Goal: Information Seeking & Learning: Learn about a topic

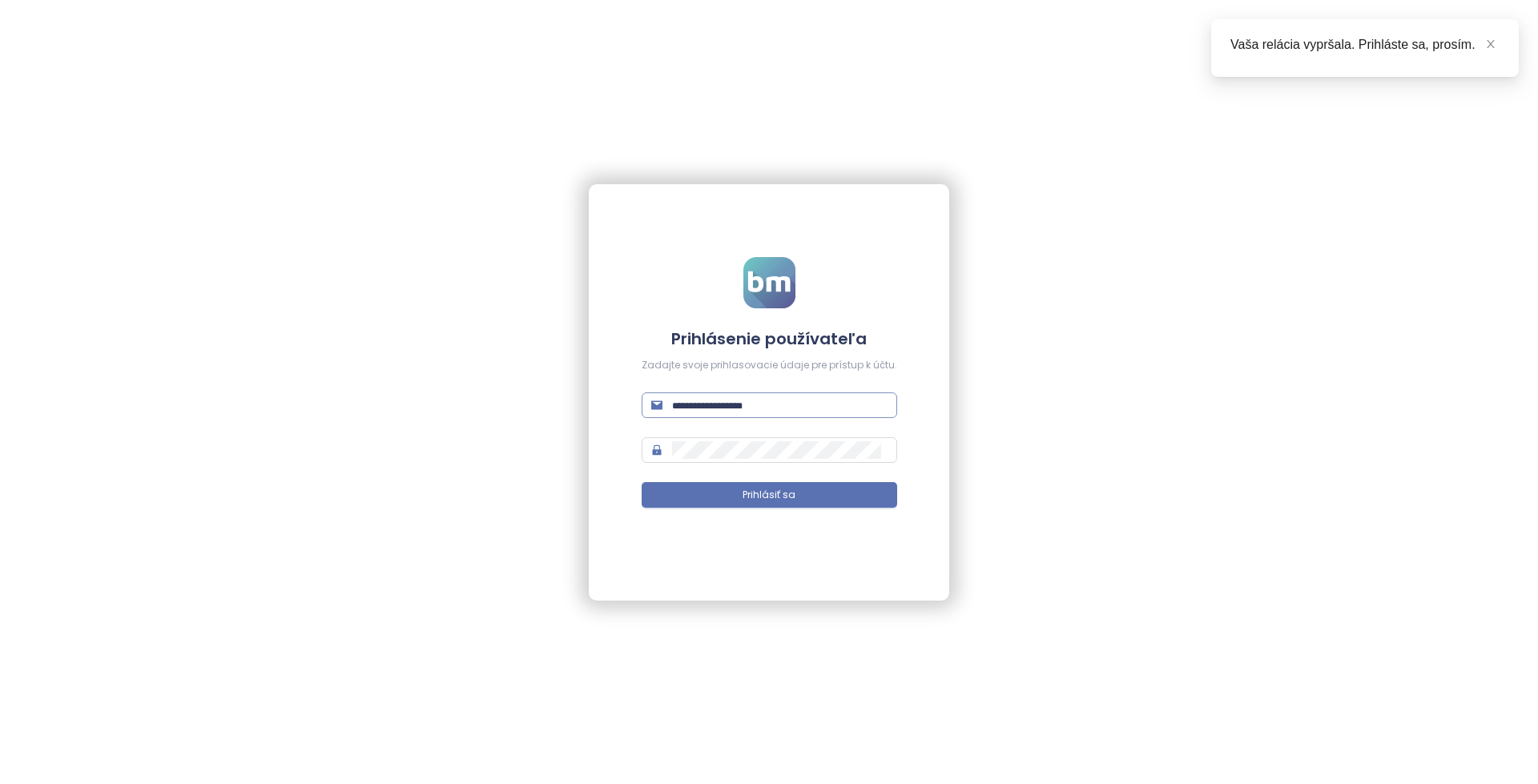
type input "**********"
click at [867, 411] on input "**********" at bounding box center [780, 405] width 216 height 18
click at [824, 493] on button "Prihlásiť sa" at bounding box center [769, 495] width 255 height 26
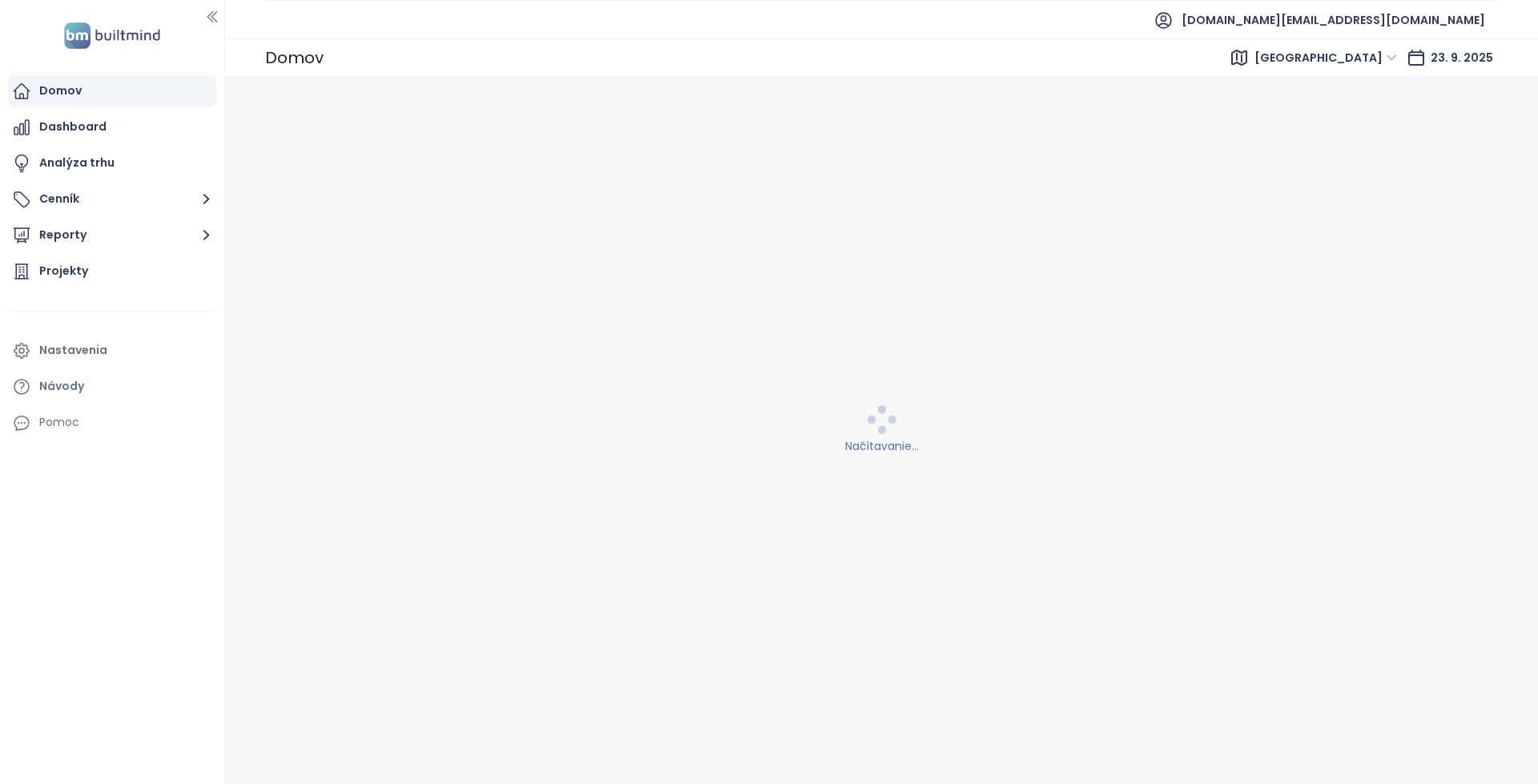
click at [1301, 71] on div "East Flanders 23. 9. 2025" at bounding box center [1363, 58] width 269 height 32
click at [1312, 63] on span "[GEOGRAPHIC_DATA]" at bounding box center [1325, 57] width 142 height 24
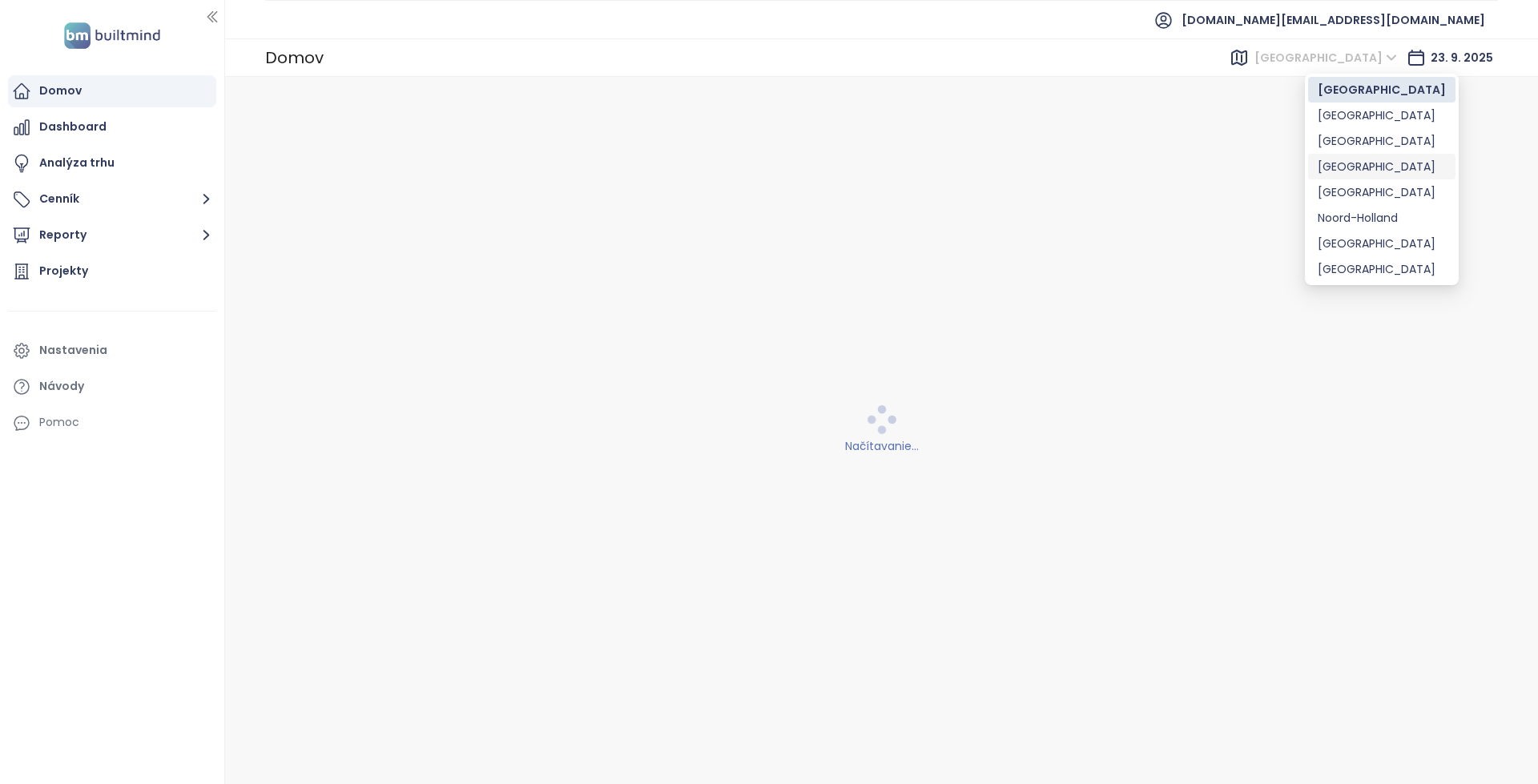
click at [1349, 166] on div "[GEOGRAPHIC_DATA]" at bounding box center [1381, 166] width 128 height 18
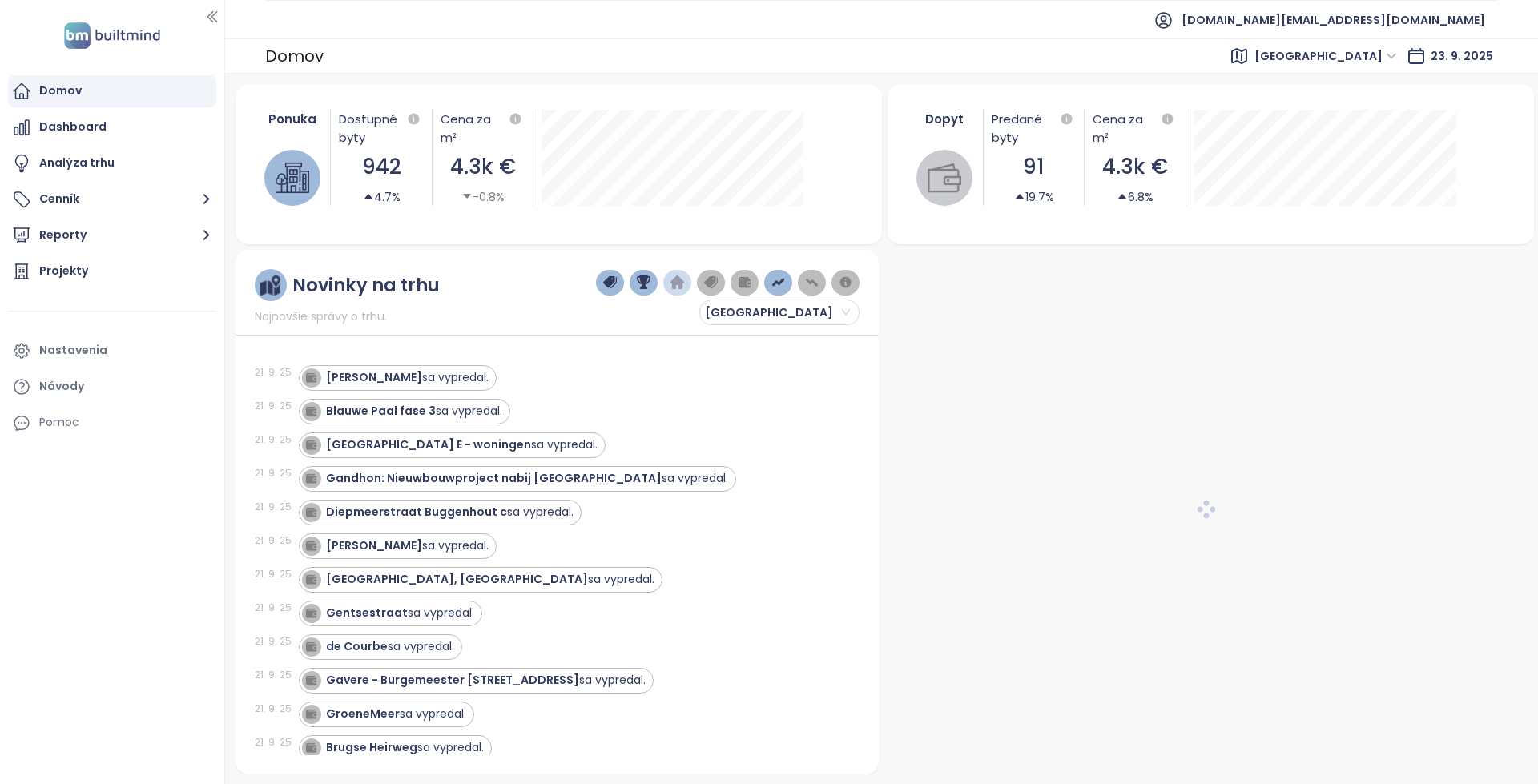
click at [1249, 47] on icon at bounding box center [1238, 55] width 19 height 19
click at [1348, 61] on span "[GEOGRAPHIC_DATA]" at bounding box center [1325, 55] width 142 height 24
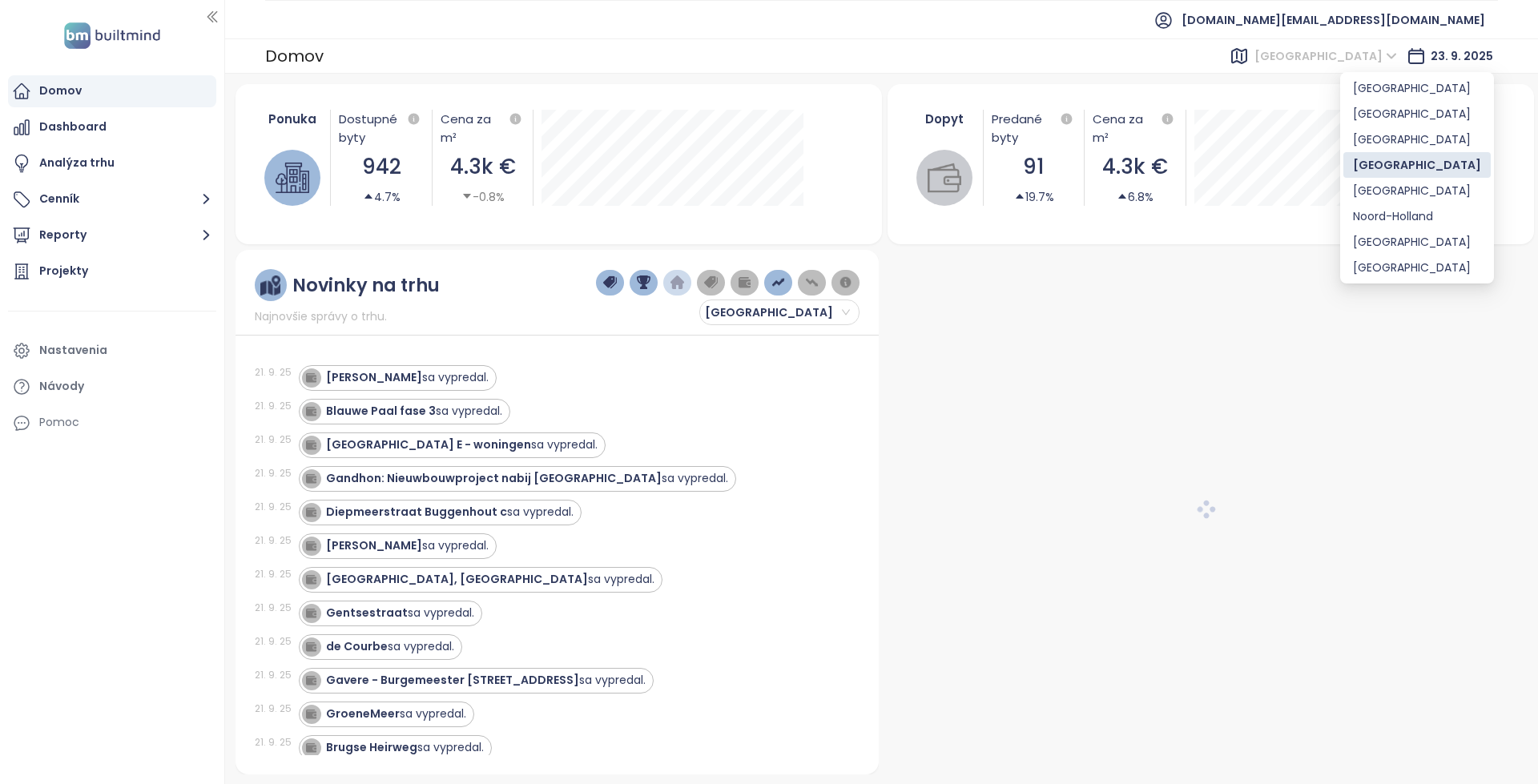
click at [1374, 165] on div "[GEOGRAPHIC_DATA]" at bounding box center [1416, 165] width 128 height 18
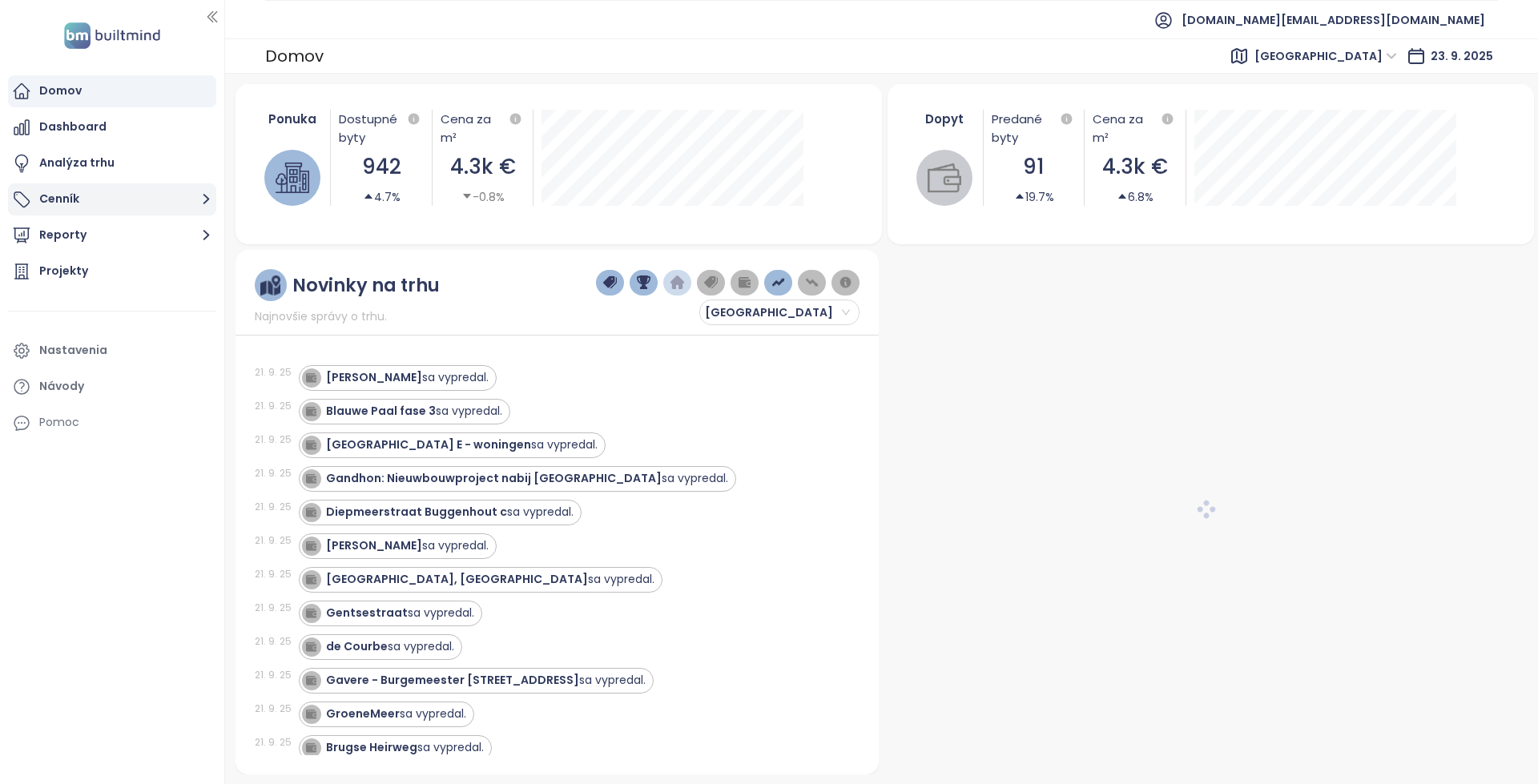
drag, startPoint x: 61, startPoint y: 263, endPoint x: 88, endPoint y: 214, distance: 55.9
click at [61, 263] on div "Projekty" at bounding box center [64, 271] width 49 height 20
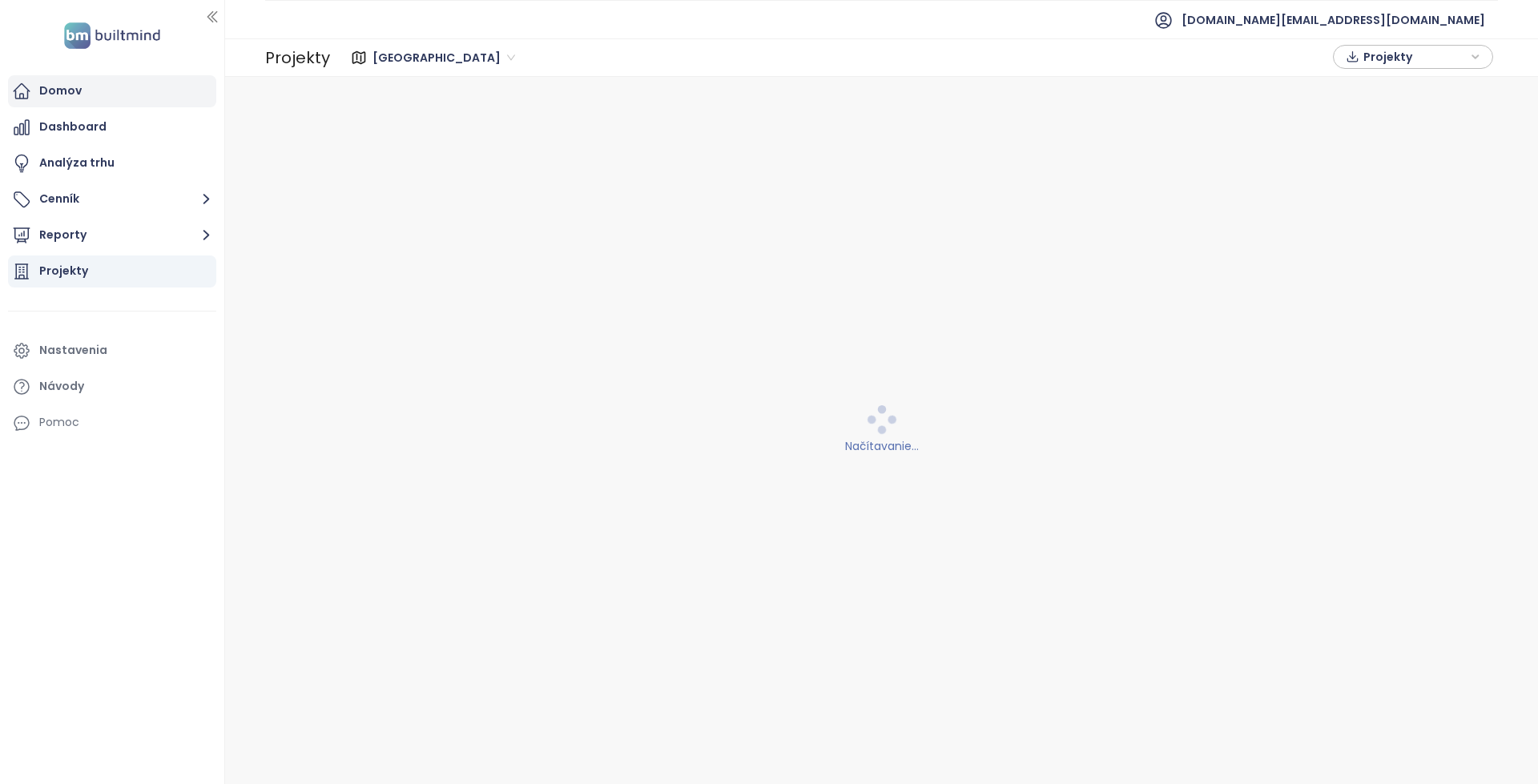
click at [108, 94] on div "Domov" at bounding box center [112, 91] width 209 height 32
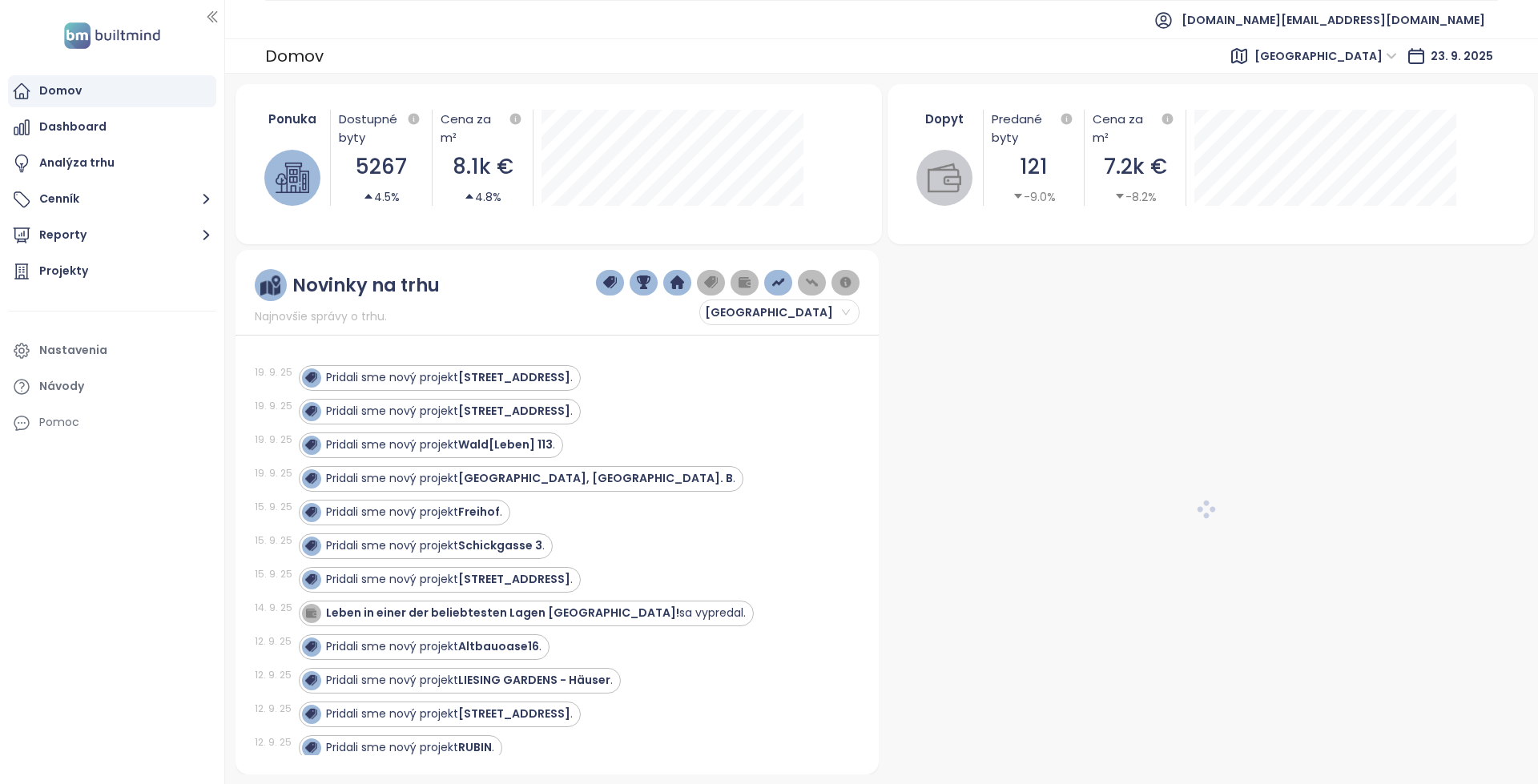
click at [651, 387] on div "Pridali sme nový projekt Jörgerstraße 20 ." at bounding box center [569, 378] width 542 height 26
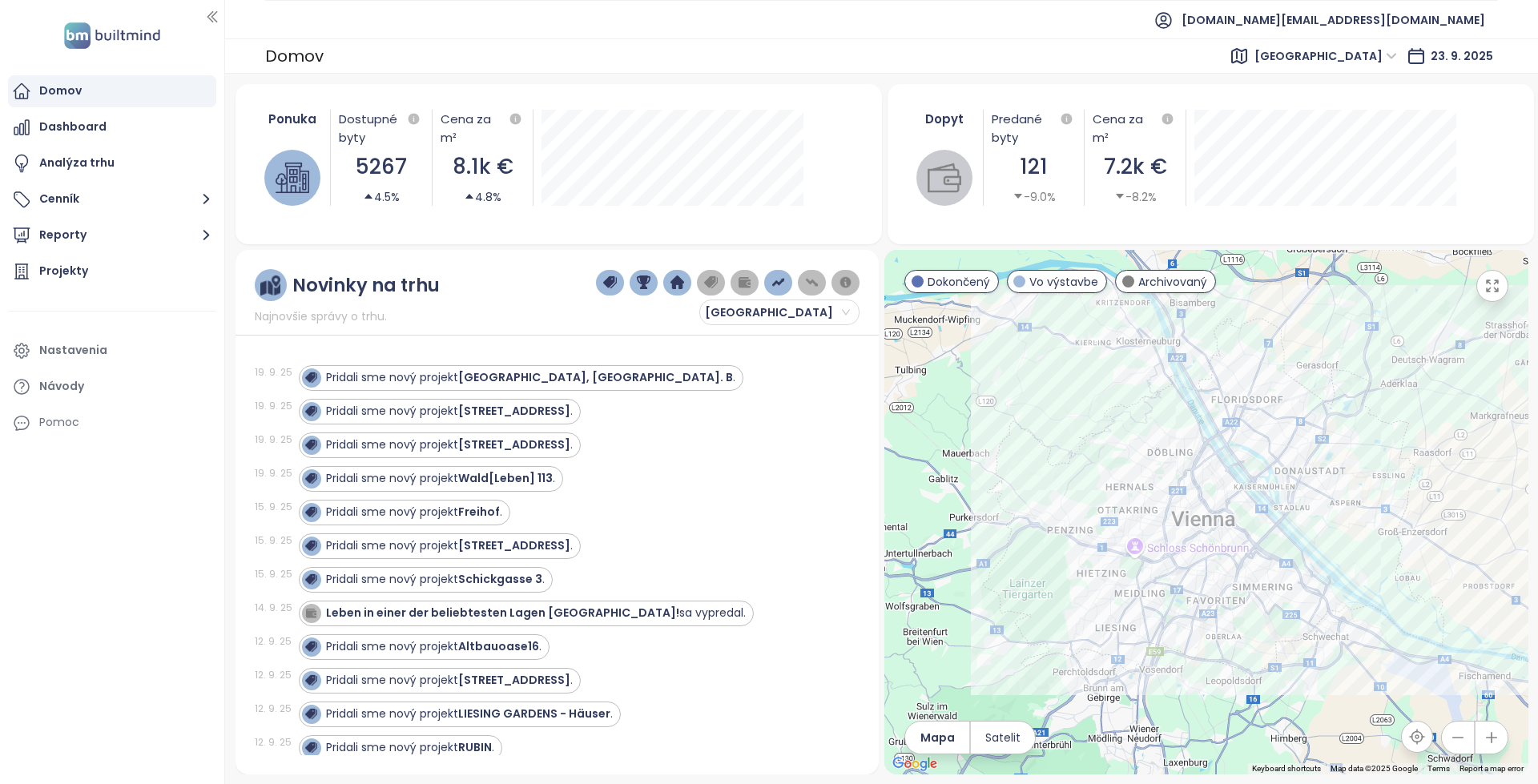
click at [731, 425] on div "19. 9. 25 Pridali sme nový projekt Jörgerstraße 20 - Neubau ." at bounding box center [547, 412] width 585 height 34
drag, startPoint x: 64, startPoint y: 267, endPoint x: 121, endPoint y: 256, distance: 58.1
click at [64, 267] on div "Projekty" at bounding box center [64, 271] width 49 height 20
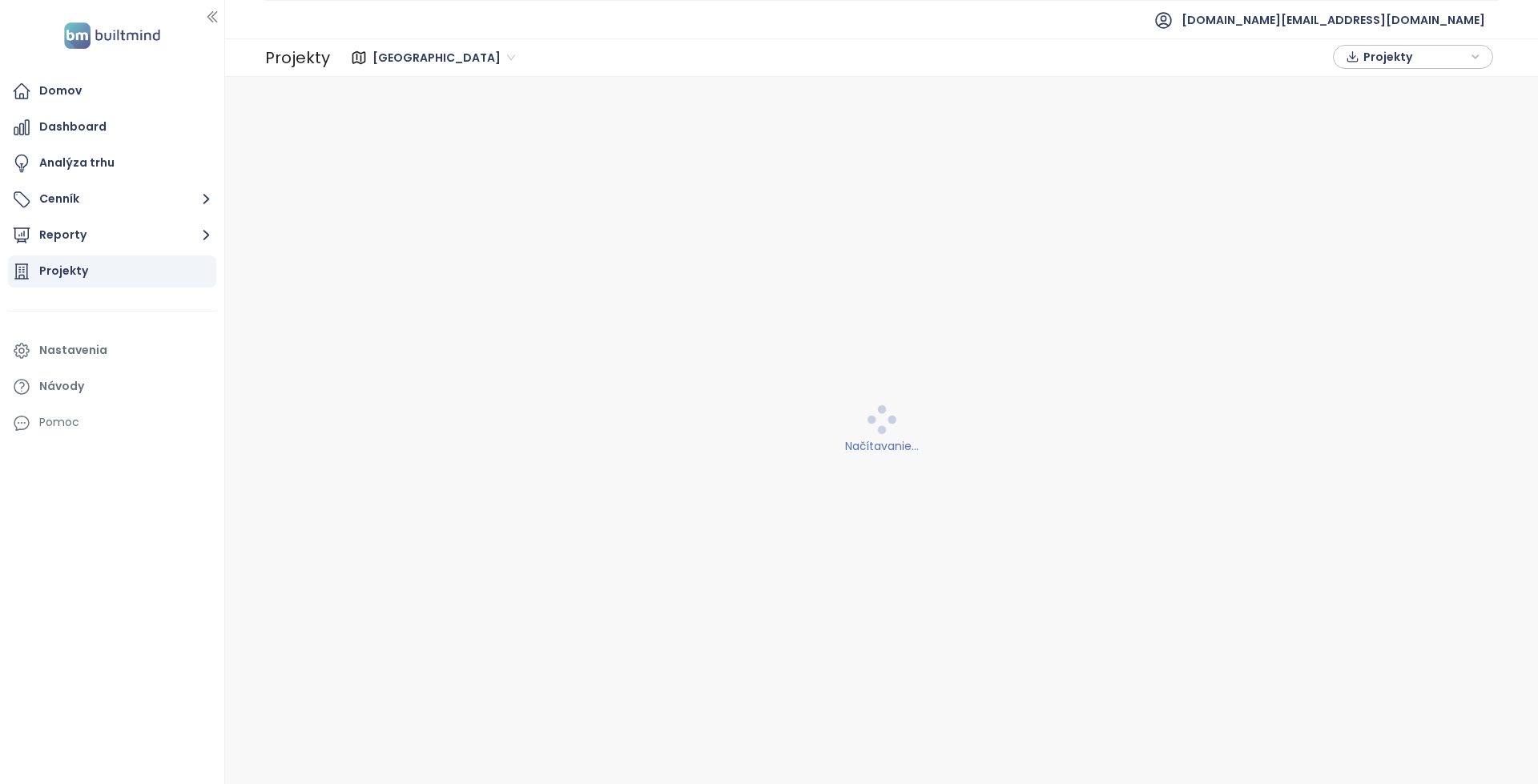
click at [429, 70] on div "[GEOGRAPHIC_DATA]" at bounding box center [446, 57] width 158 height 26
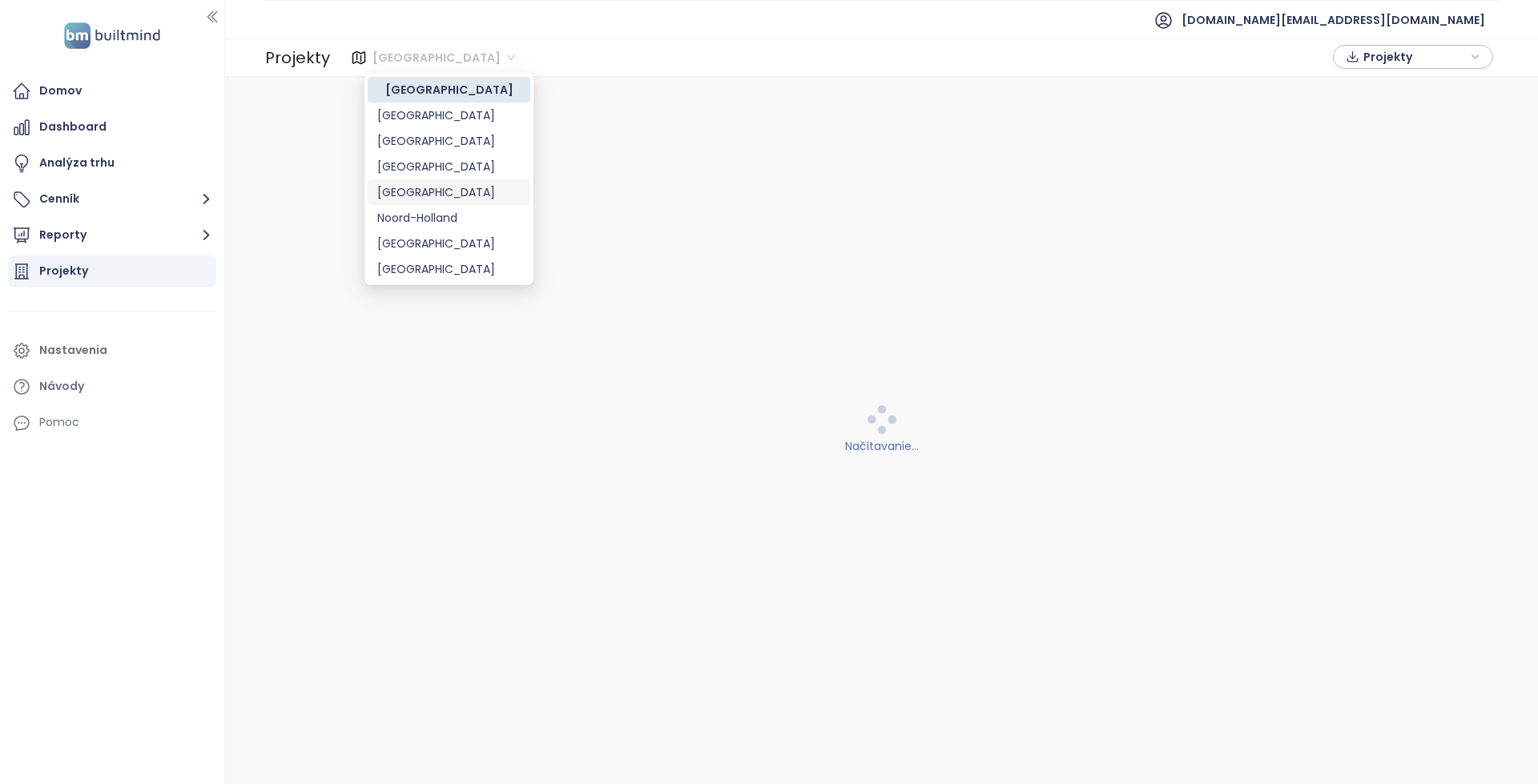
click at [430, 166] on div "[GEOGRAPHIC_DATA]" at bounding box center [449, 166] width 143 height 18
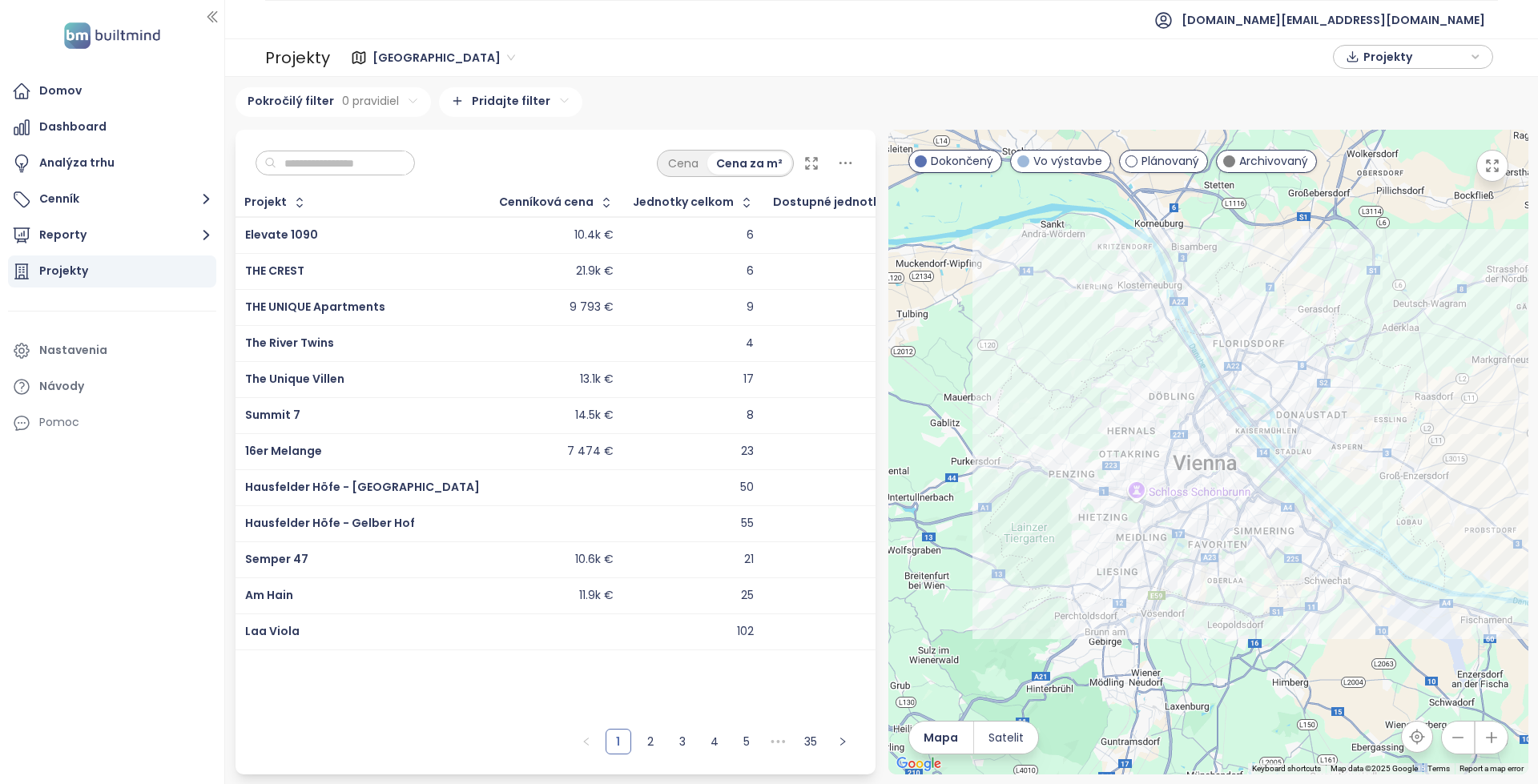
click at [373, 156] on input "text" at bounding box center [341, 163] width 130 height 24
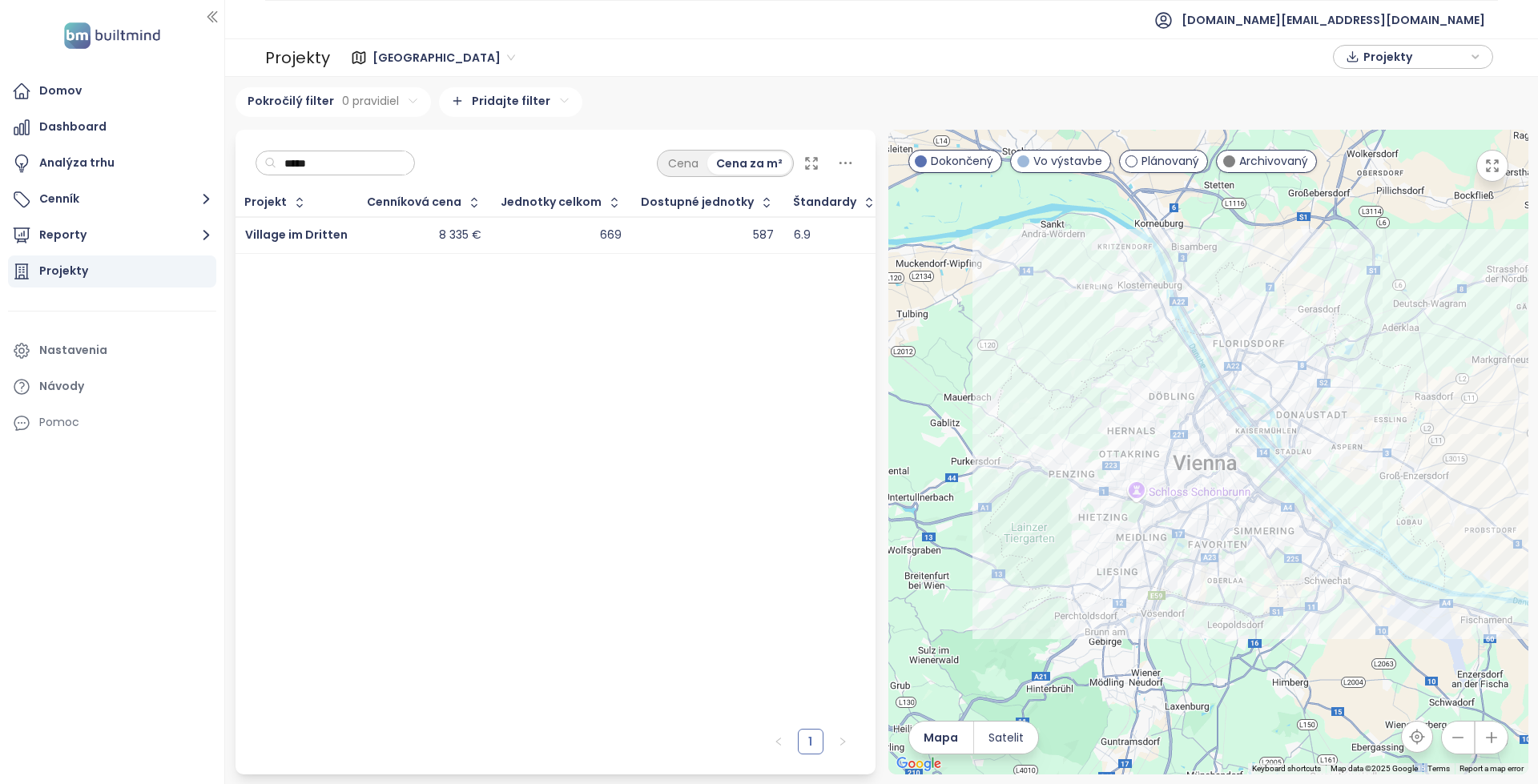
type input "*****"
click at [398, 237] on div "8 335 €" at bounding box center [424, 234] width 114 height 19
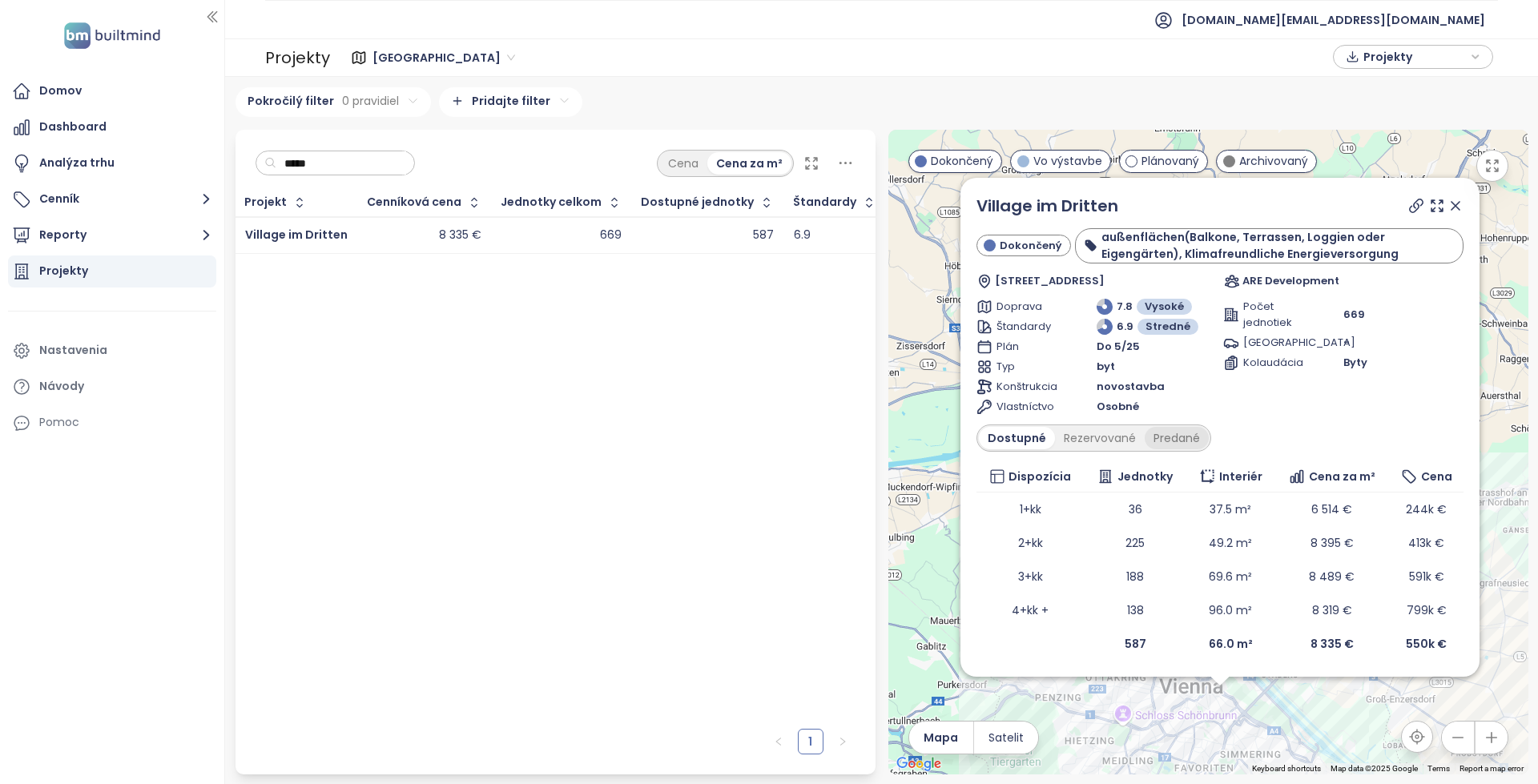
click at [1184, 436] on div "Predané" at bounding box center [1176, 438] width 64 height 22
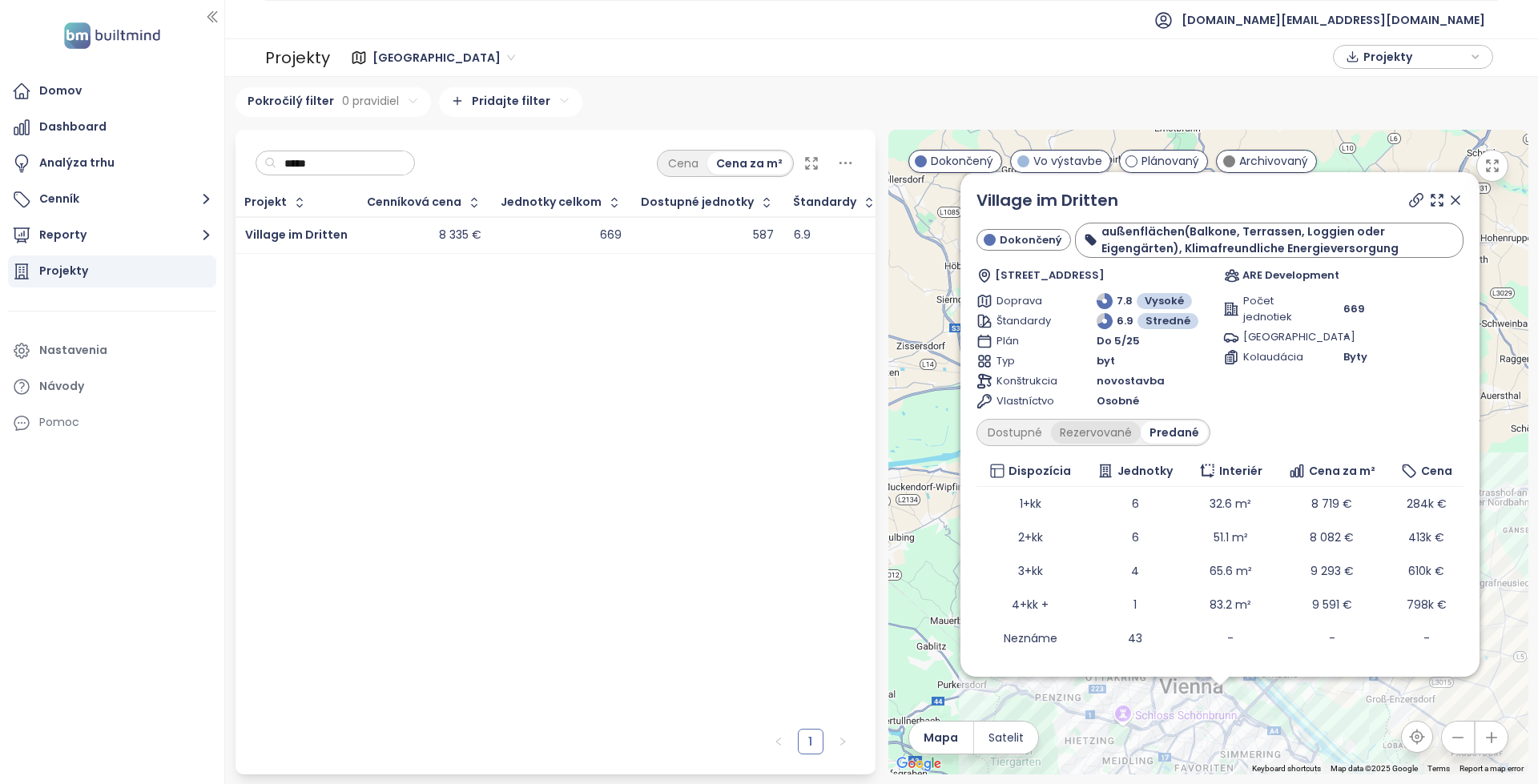
click at [1095, 436] on div "Rezervované" at bounding box center [1096, 432] width 90 height 22
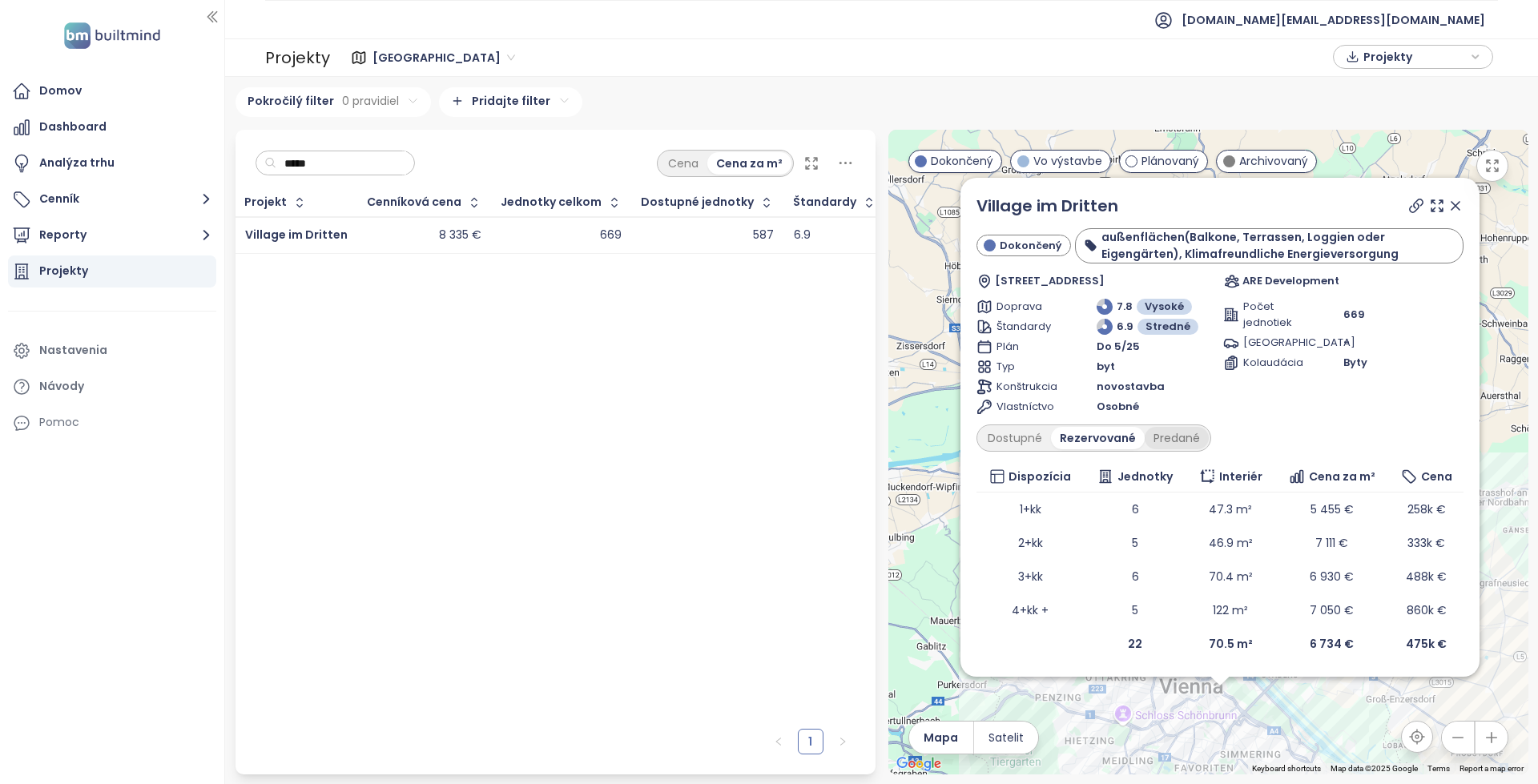
click at [1163, 441] on div "Predané" at bounding box center [1176, 438] width 64 height 22
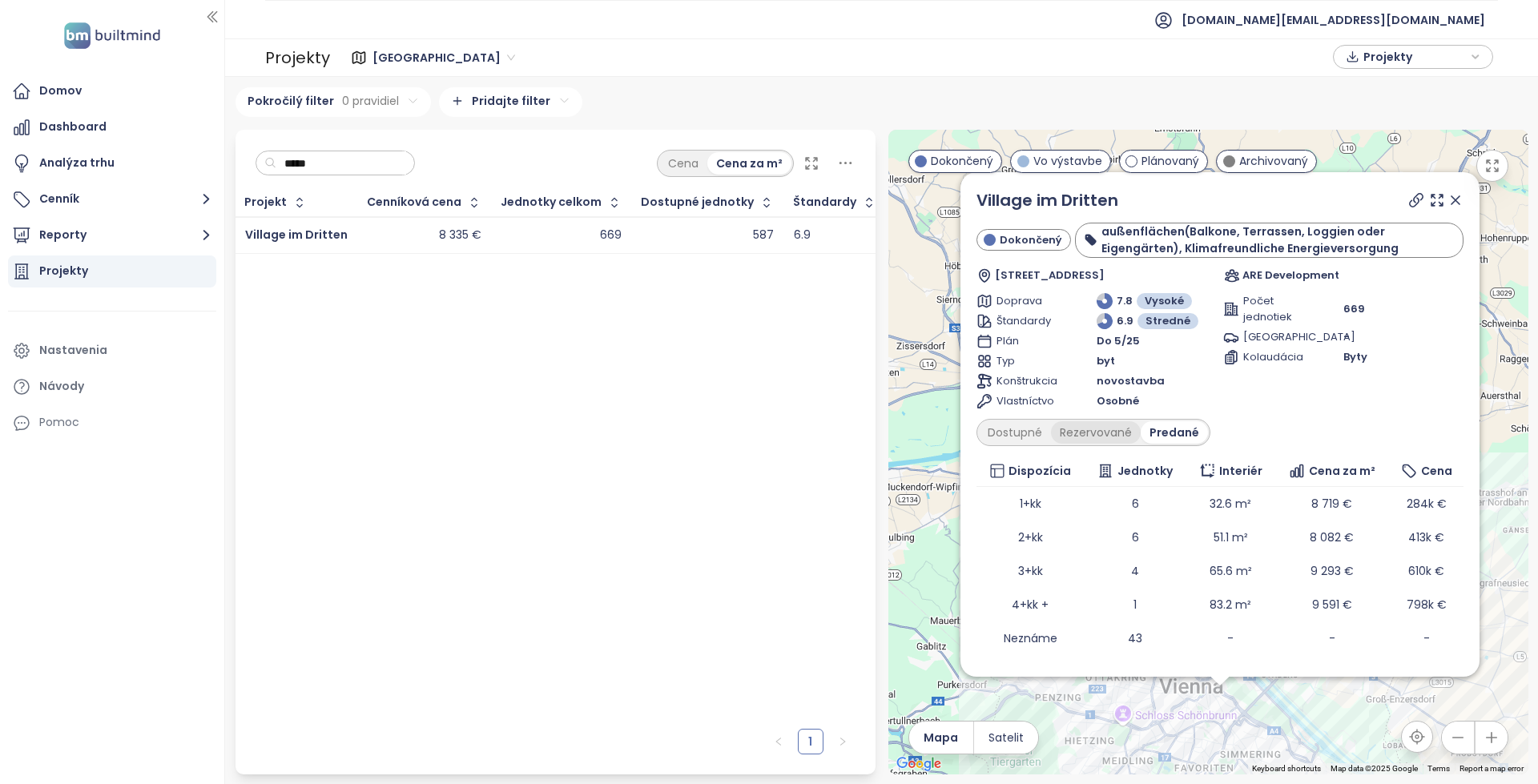
click at [1107, 439] on div "Rezervované" at bounding box center [1096, 432] width 90 height 22
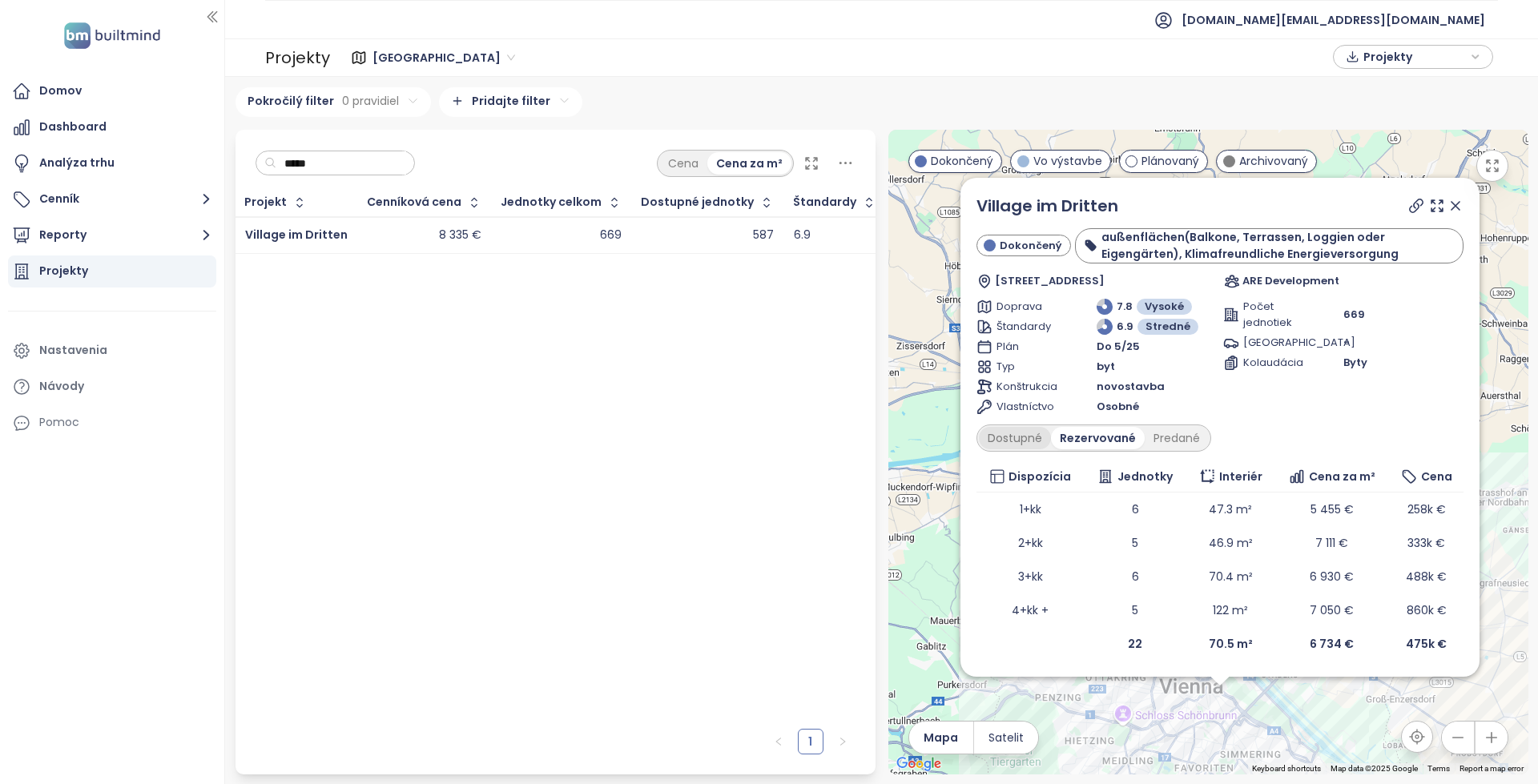
click at [1017, 436] on div "Dostupné" at bounding box center [1014, 438] width 73 height 22
click at [1086, 444] on div "Rezervované" at bounding box center [1099, 438] width 90 height 22
click at [1162, 442] on div "Predané" at bounding box center [1176, 438] width 64 height 22
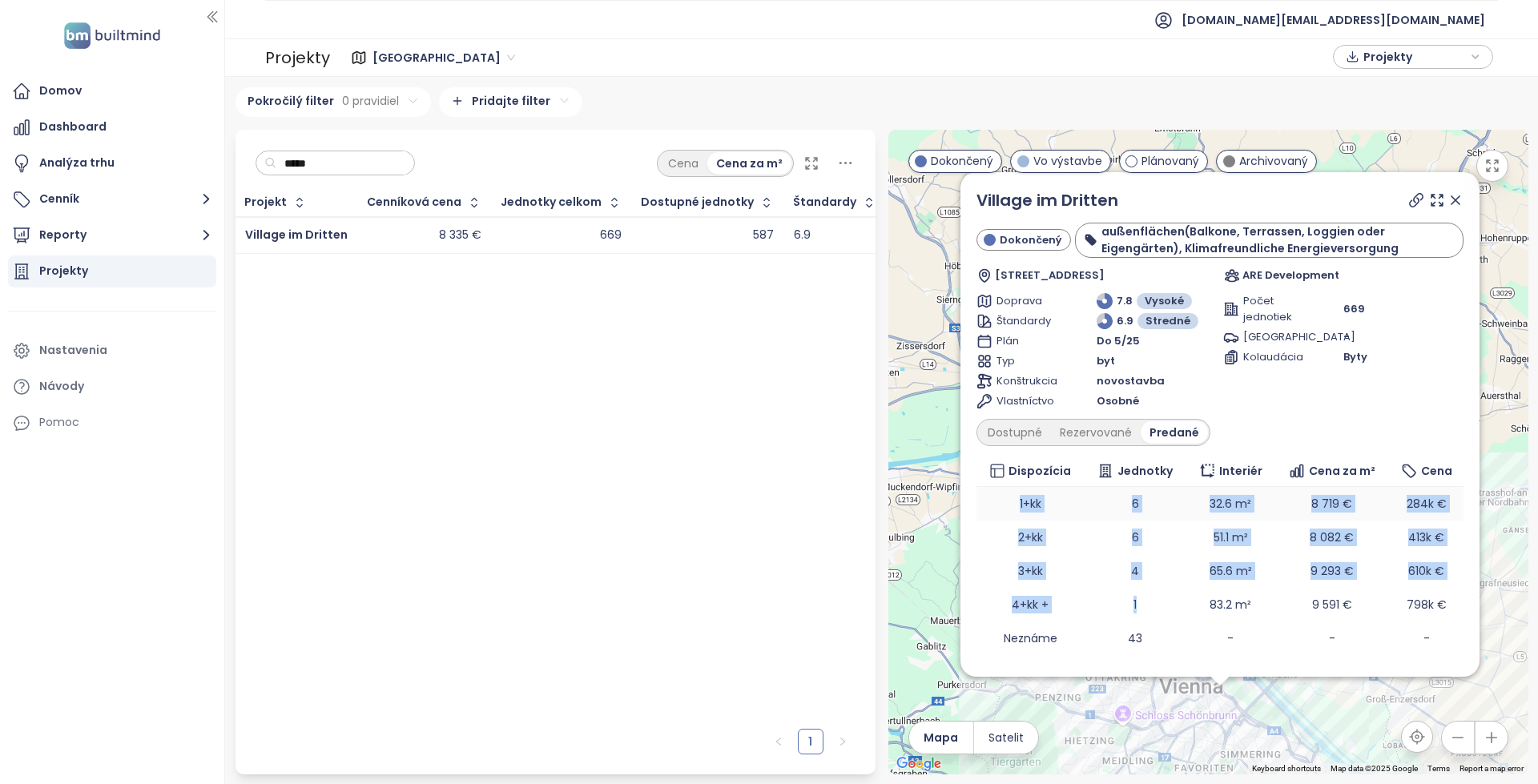
drag, startPoint x: 1144, startPoint y: 609, endPoint x: 987, endPoint y: 515, distance: 183.0
click at [987, 515] on tbody "1+kk 6 32.6 m² 8 719 € 284k € 2+kk 6 51.1 m² 8 082 € 413k € 3+kk 4 65.6 m² 9 29…" at bounding box center [1219, 571] width 487 height 168
click at [987, 515] on td "1+kk" at bounding box center [1030, 504] width 108 height 34
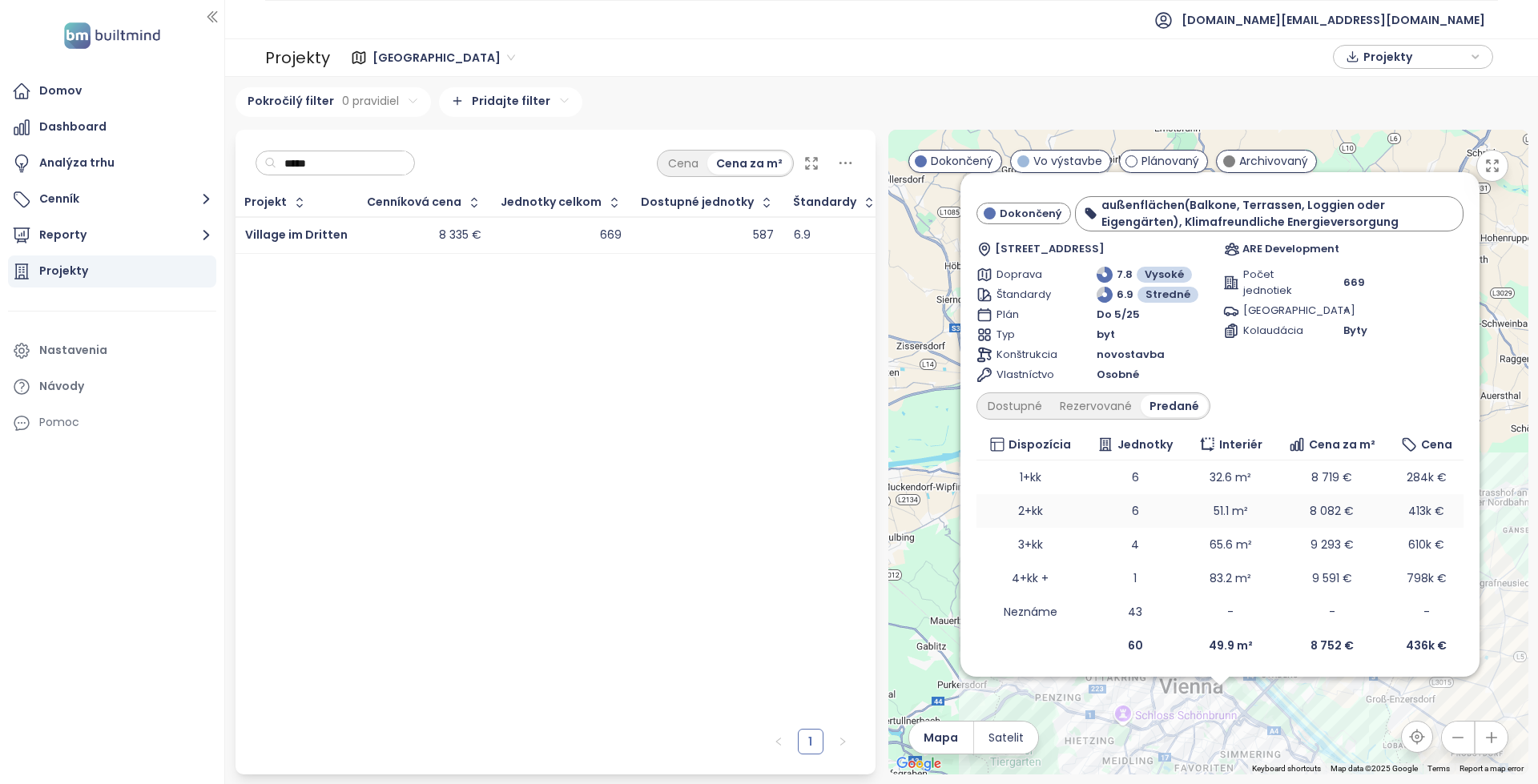
scroll to position [28, 0]
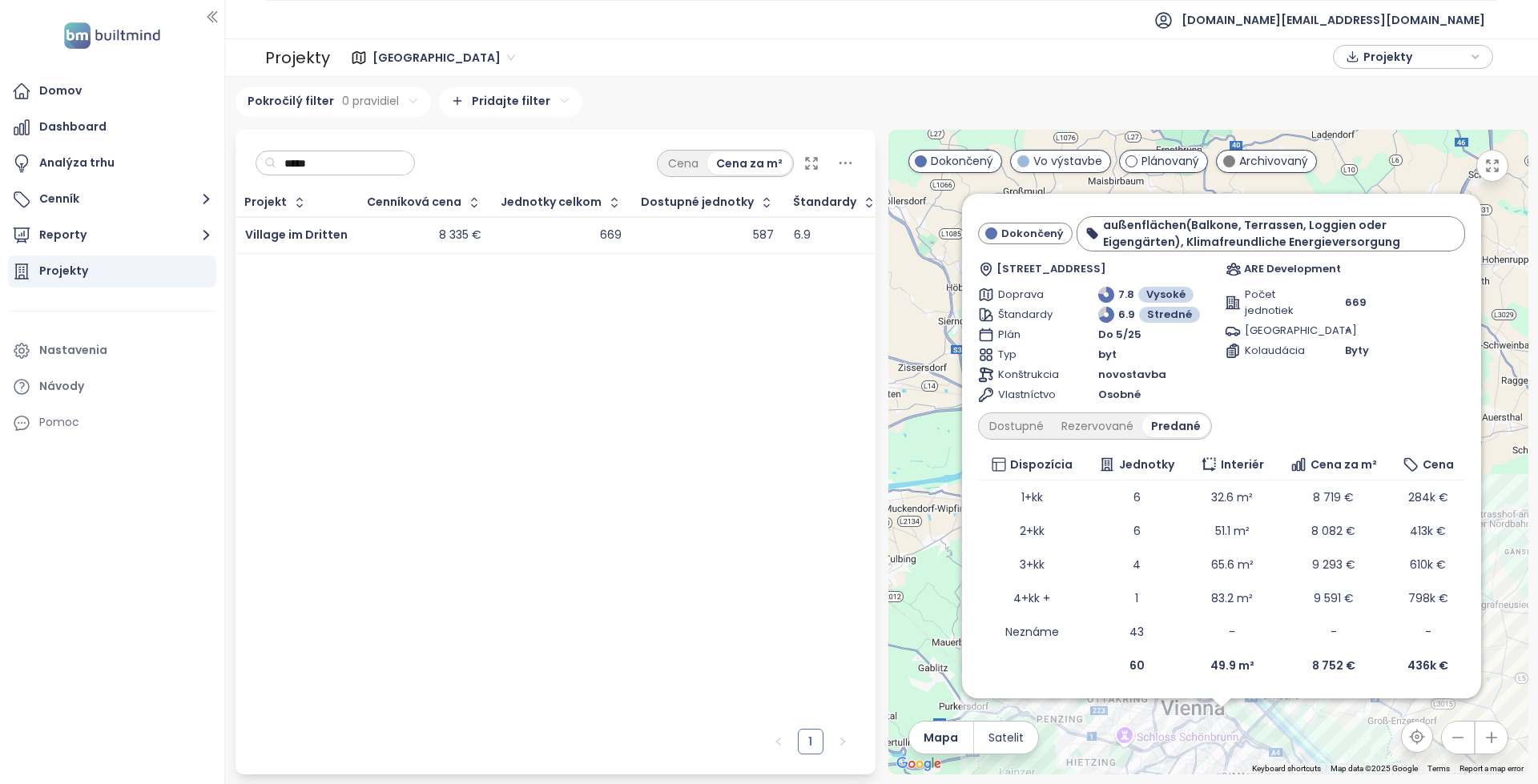
drag, startPoint x: 923, startPoint y: 294, endPoint x: 931, endPoint y: 347, distance: 53.6
click at [928, 345] on div "Village im Dritten Dokončený außenflächen(Balkone, Terrassen, Loggien oder Eige…" at bounding box center [1208, 452] width 640 height 644
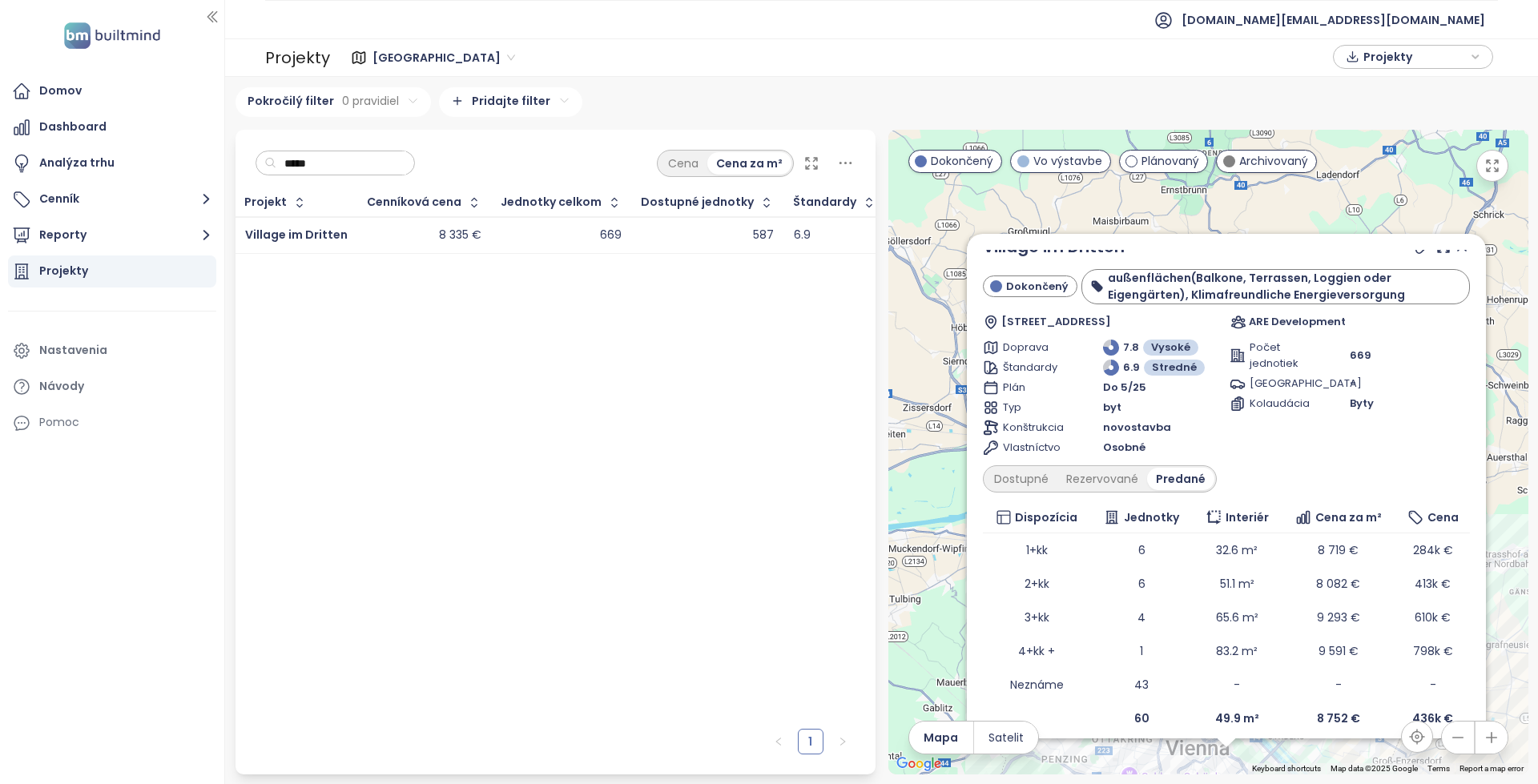
scroll to position [0, 0]
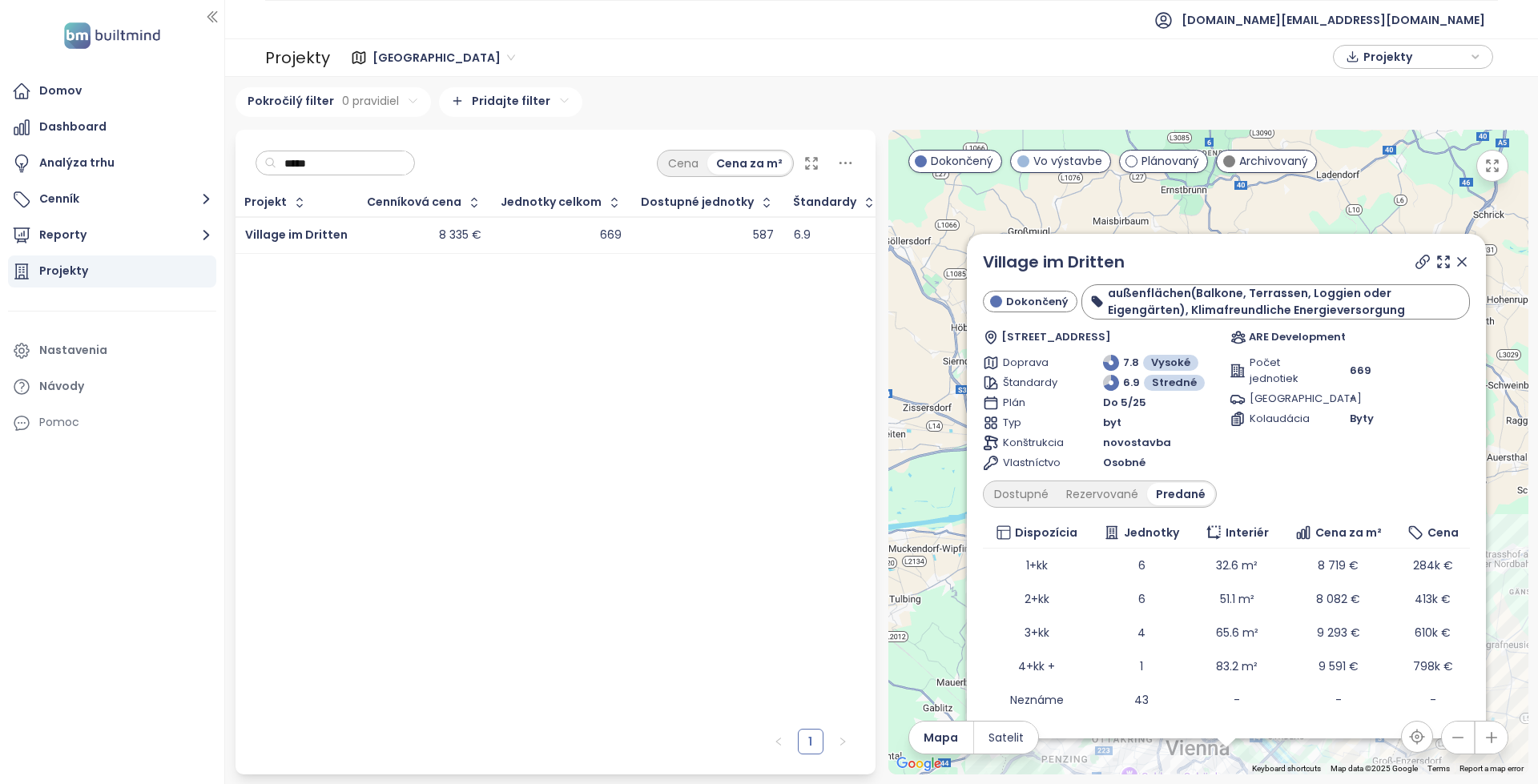
click at [1416, 263] on icon at bounding box center [1423, 261] width 13 height 13
click at [1013, 490] on div "Dostupné" at bounding box center [1021, 493] width 73 height 22
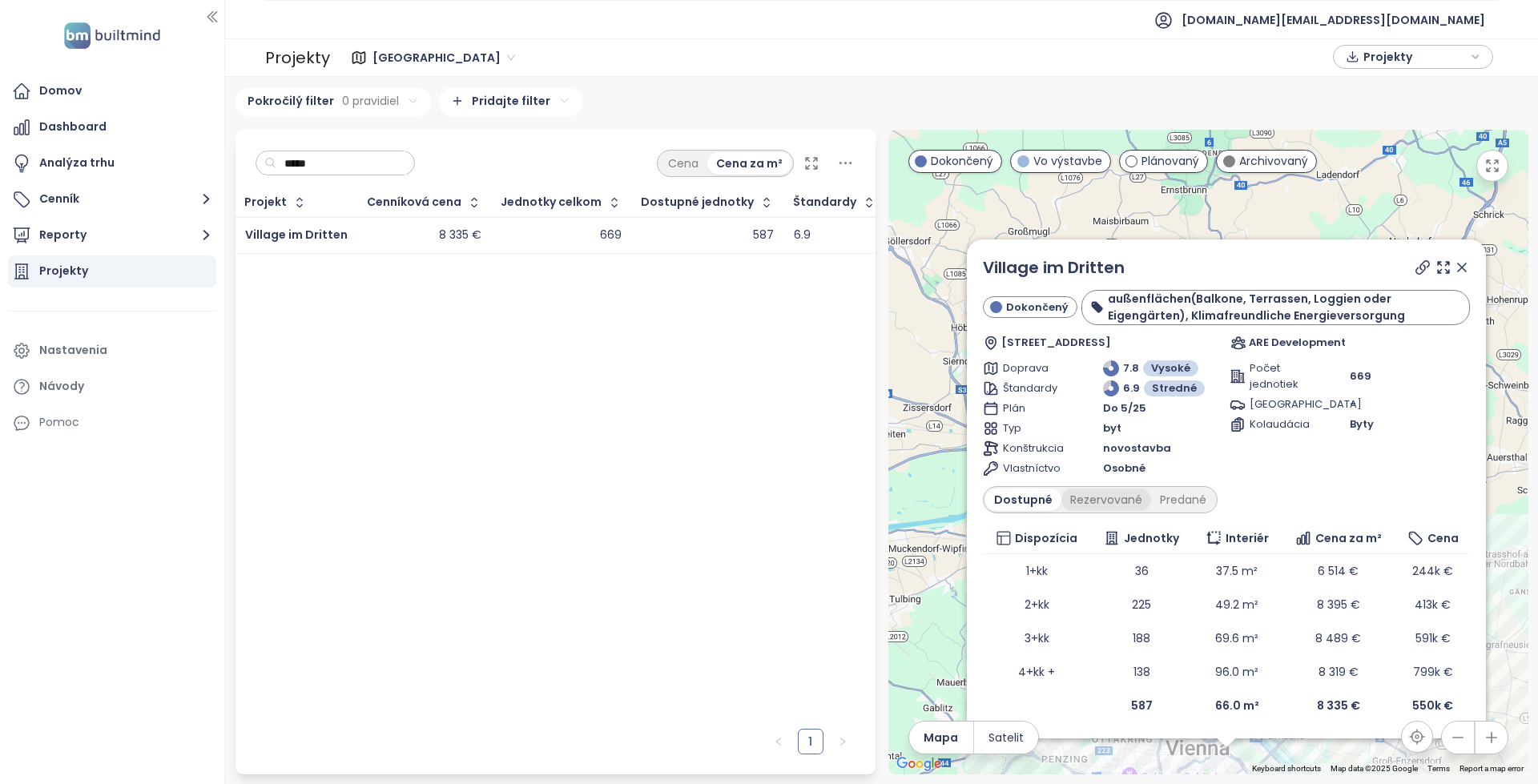
click at [1115, 509] on div "Rezervované" at bounding box center [1106, 499] width 90 height 22
click at [1022, 501] on div "Dostupné" at bounding box center [1021, 499] width 73 height 22
click at [1082, 499] on div "Rezervované" at bounding box center [1106, 499] width 90 height 22
click at [1009, 502] on div "Dostupné" at bounding box center [1021, 499] width 73 height 22
drag, startPoint x: 1336, startPoint y: 325, endPoint x: 1280, endPoint y: 345, distance: 59.5
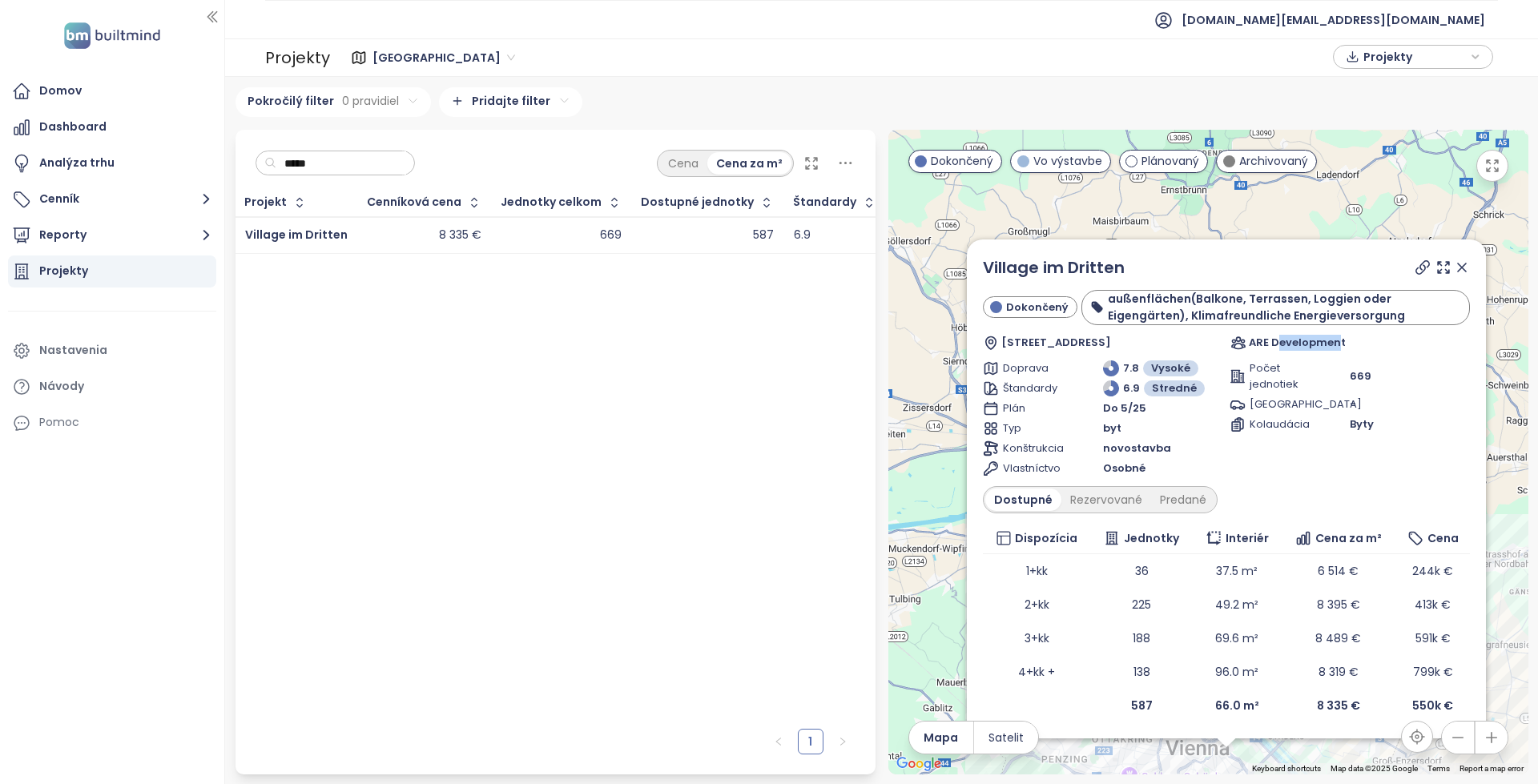
click at [1280, 345] on div "Village im Dritten Dokončený außenflächen(Balkone, Terrassen, Loggien oder Eige…" at bounding box center [1226, 303] width 487 height 95
click at [1280, 345] on span "ARE Development" at bounding box center [1297, 343] width 97 height 16
drag, startPoint x: 1280, startPoint y: 345, endPoint x: 1249, endPoint y: 339, distance: 31.6
click at [1249, 339] on span "ARE Development" at bounding box center [1297, 343] width 97 height 16
click at [1249, 344] on span "ARE Development" at bounding box center [1297, 343] width 97 height 16
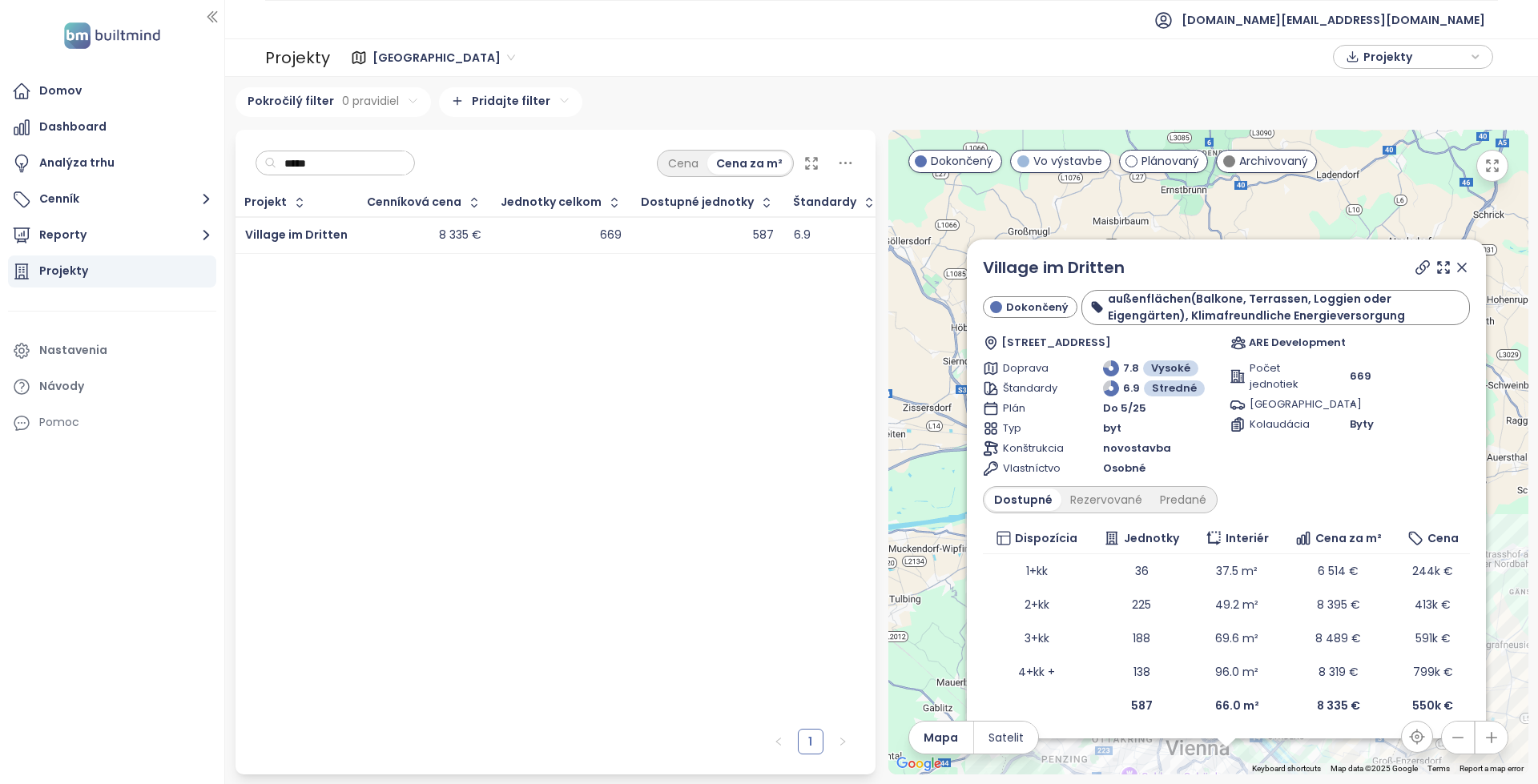
click at [1466, 271] on icon at bounding box center [1462, 268] width 16 height 16
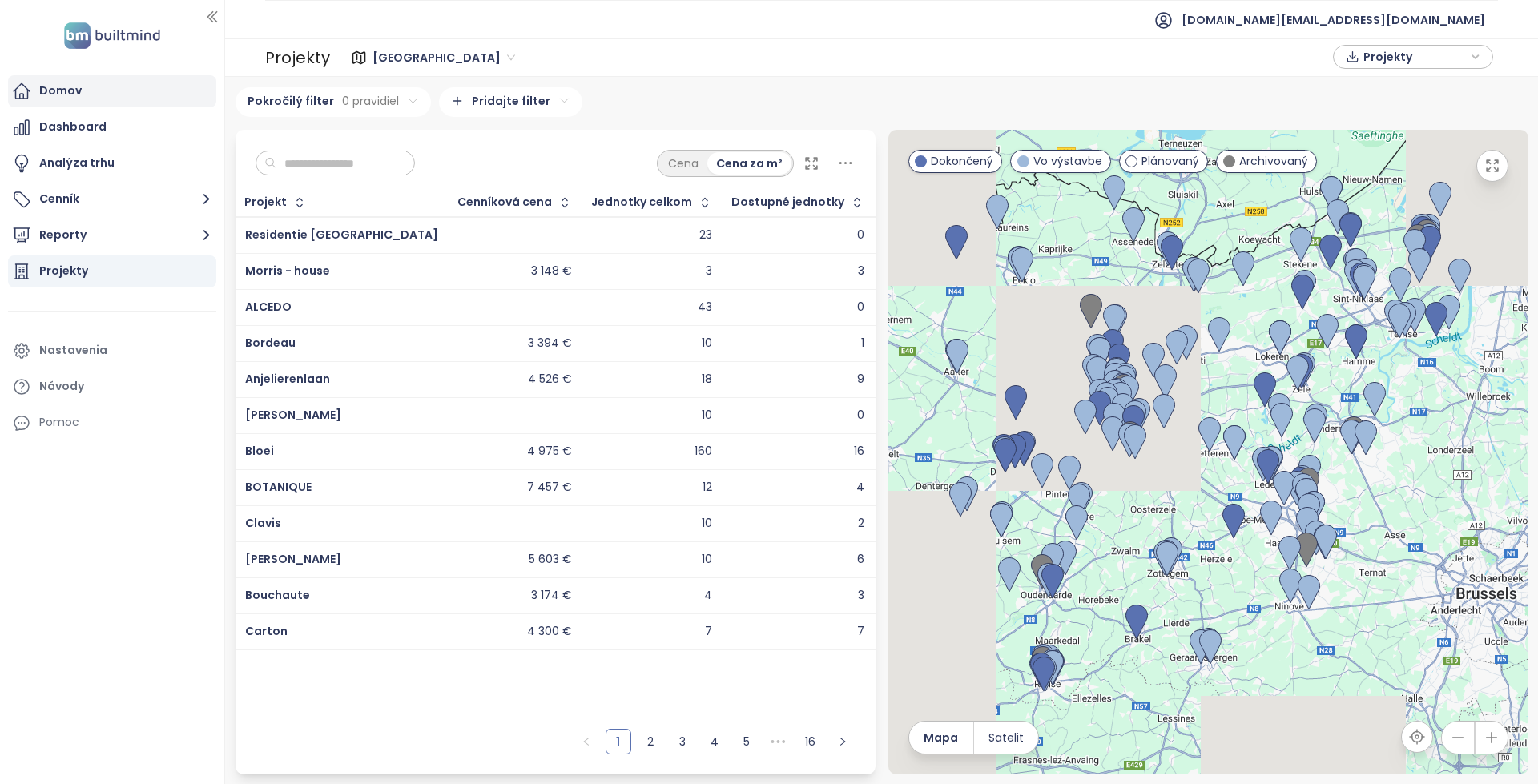
click at [108, 81] on div "Domov" at bounding box center [112, 91] width 209 height 32
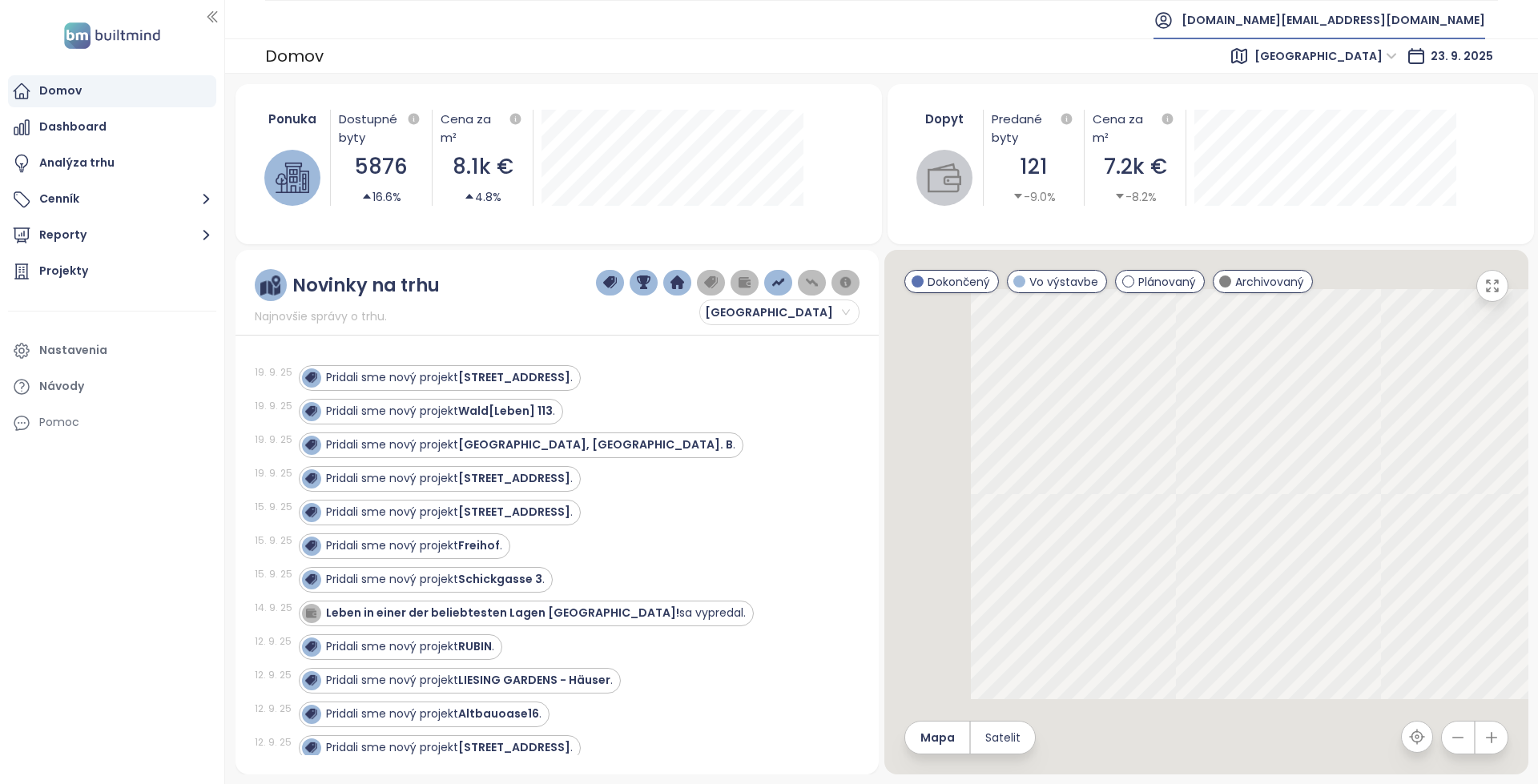
click at [1457, 23] on span "[DOMAIN_NAME][EMAIL_ADDRESS][DOMAIN_NAME]" at bounding box center [1332, 20] width 303 height 38
click at [1411, 55] on li "Odhlásiť sa" at bounding box center [1403, 65] width 156 height 32
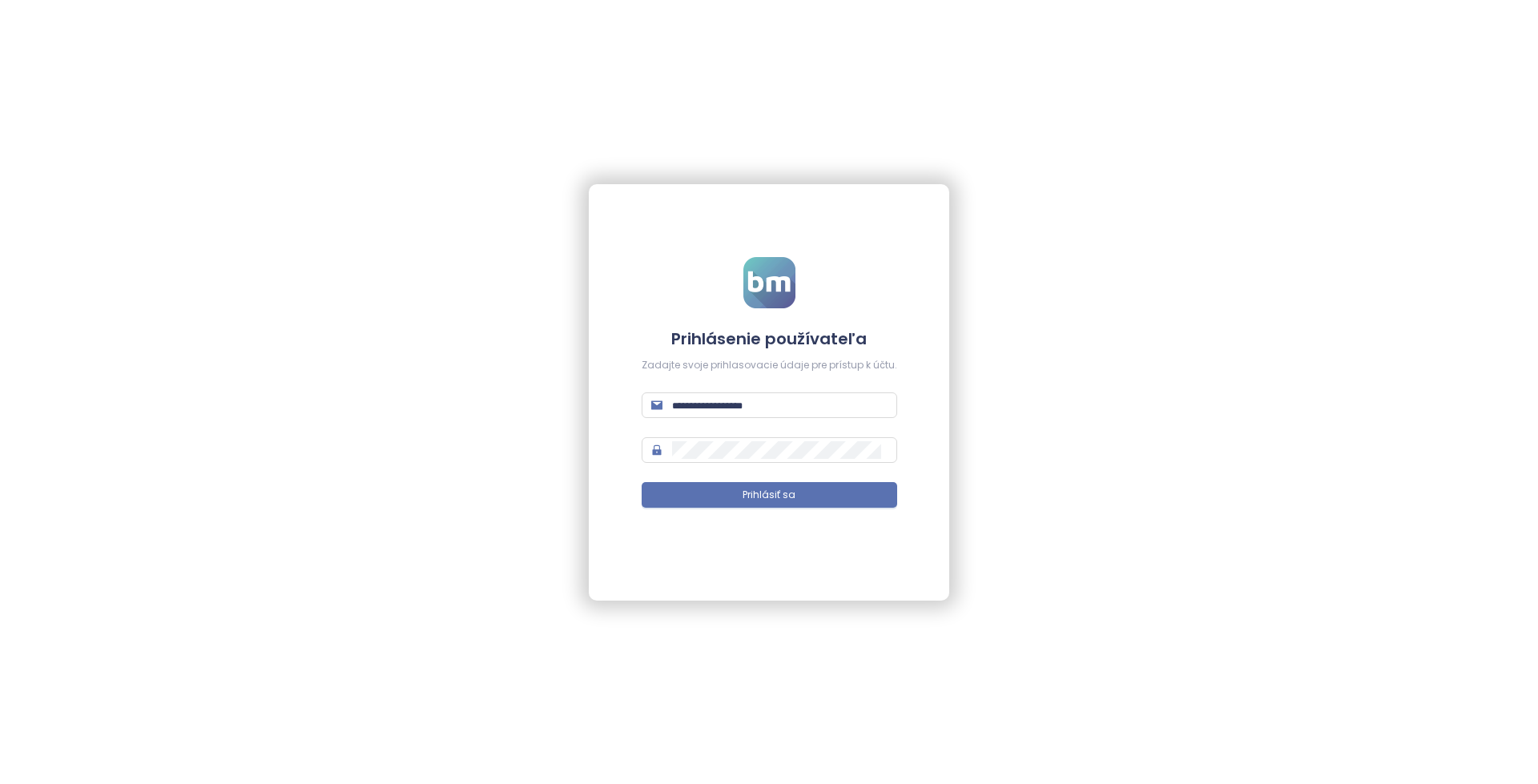
type input "**********"
click at [818, 395] on span "**********" at bounding box center [769, 405] width 255 height 26
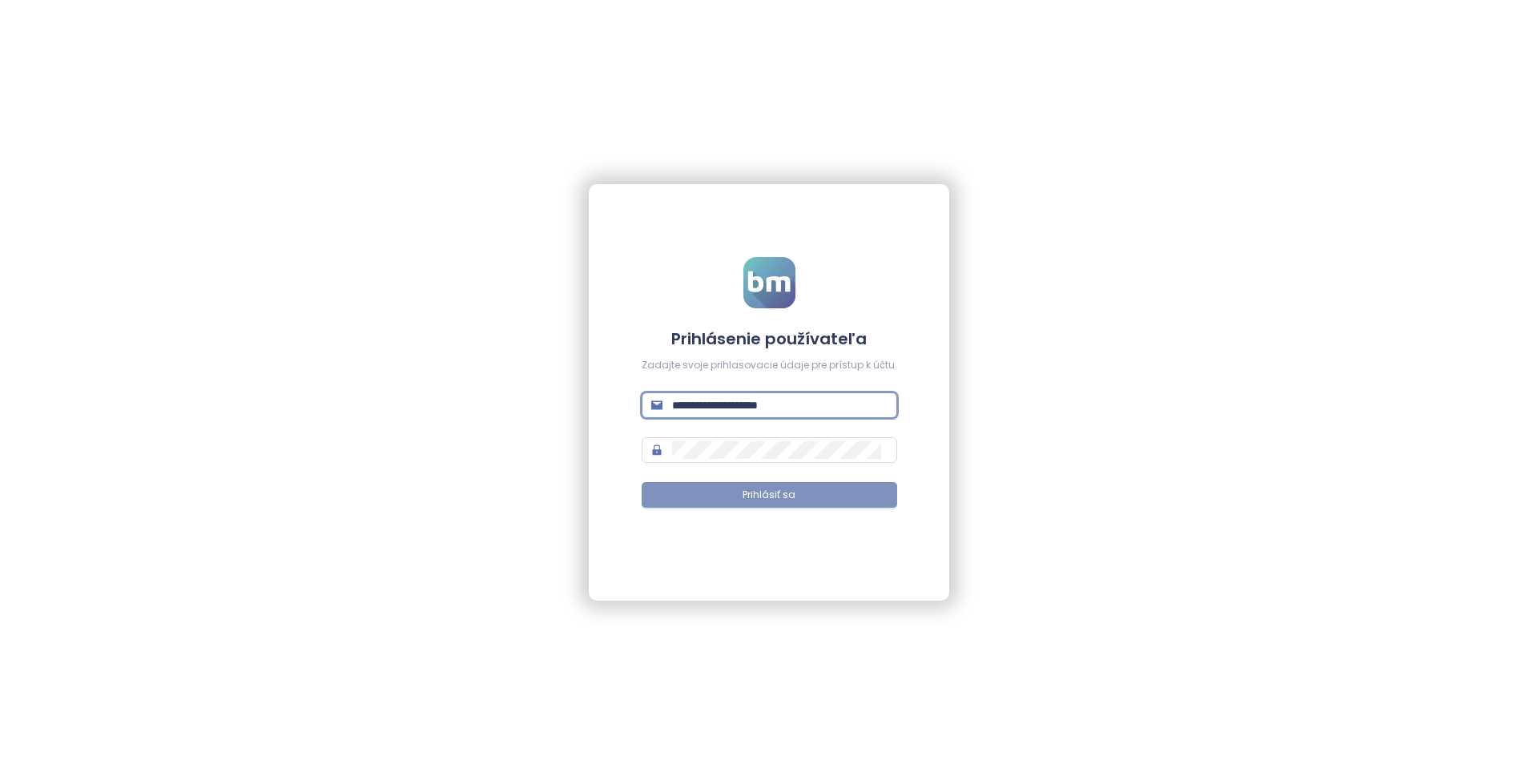
click at [780, 500] on span "Prihlásiť sa" at bounding box center [768, 495] width 53 height 15
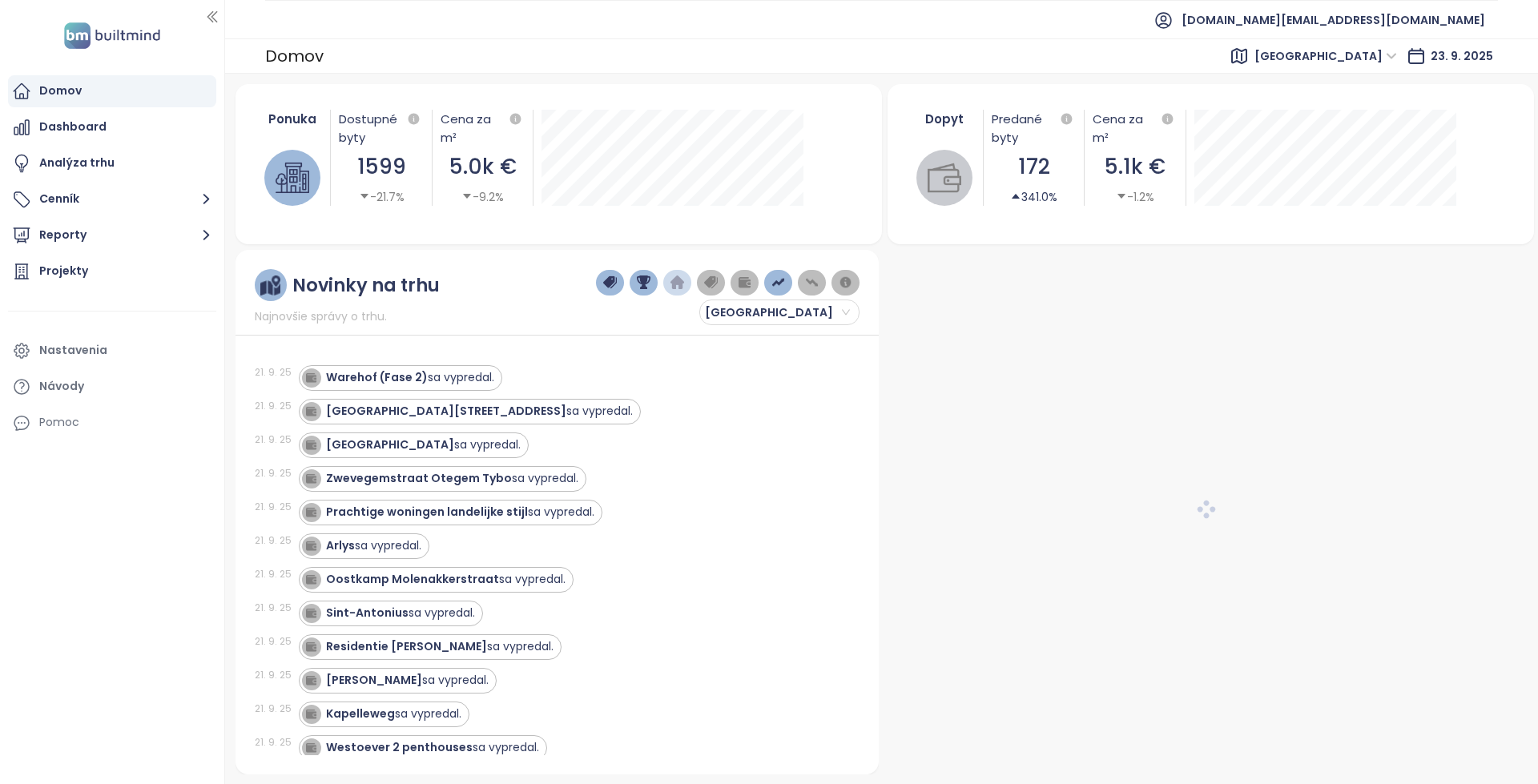
click at [1323, 58] on span "[GEOGRAPHIC_DATA]" at bounding box center [1325, 55] width 142 height 24
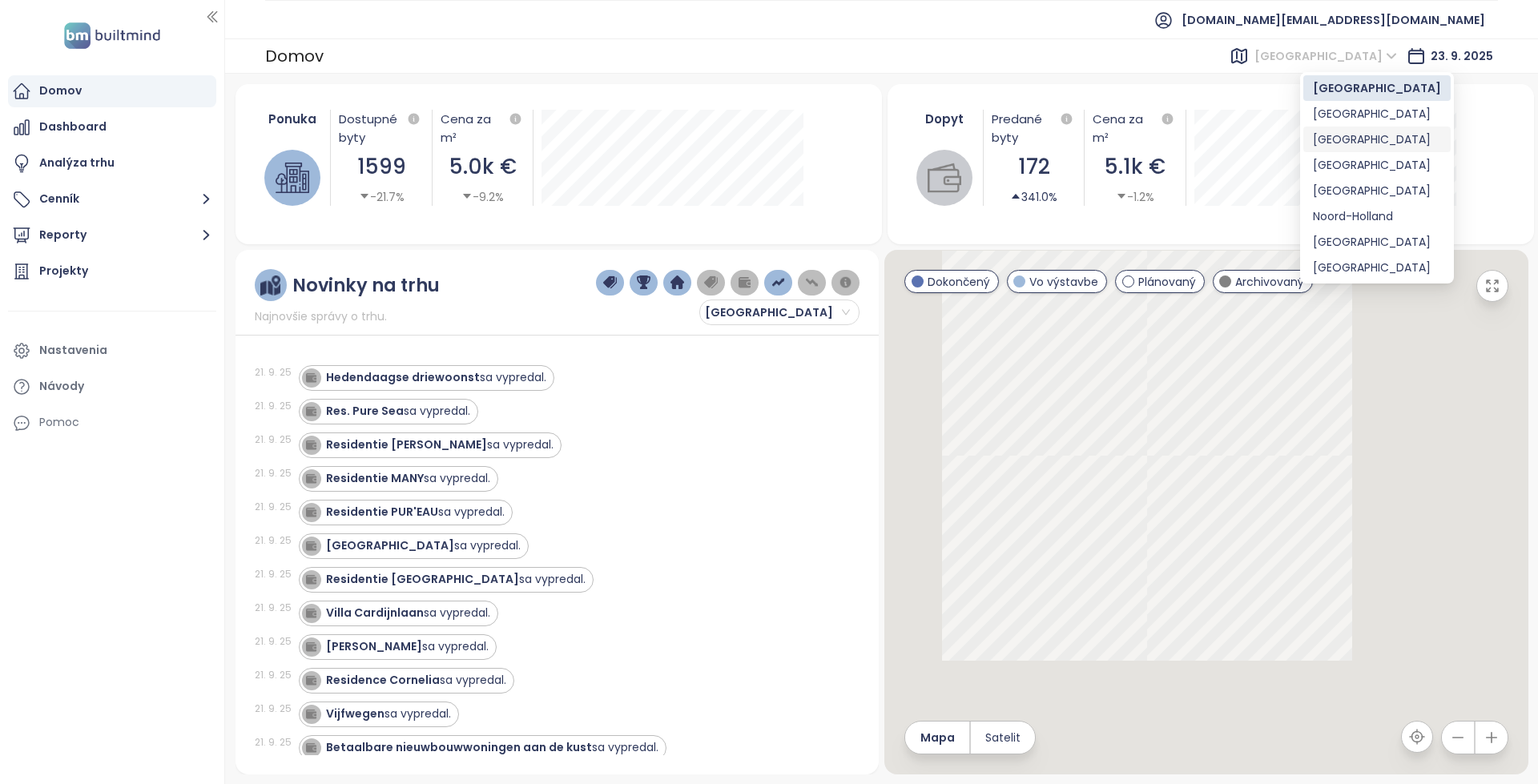
click at [1372, 144] on div "[GEOGRAPHIC_DATA]" at bounding box center [1376, 140] width 128 height 18
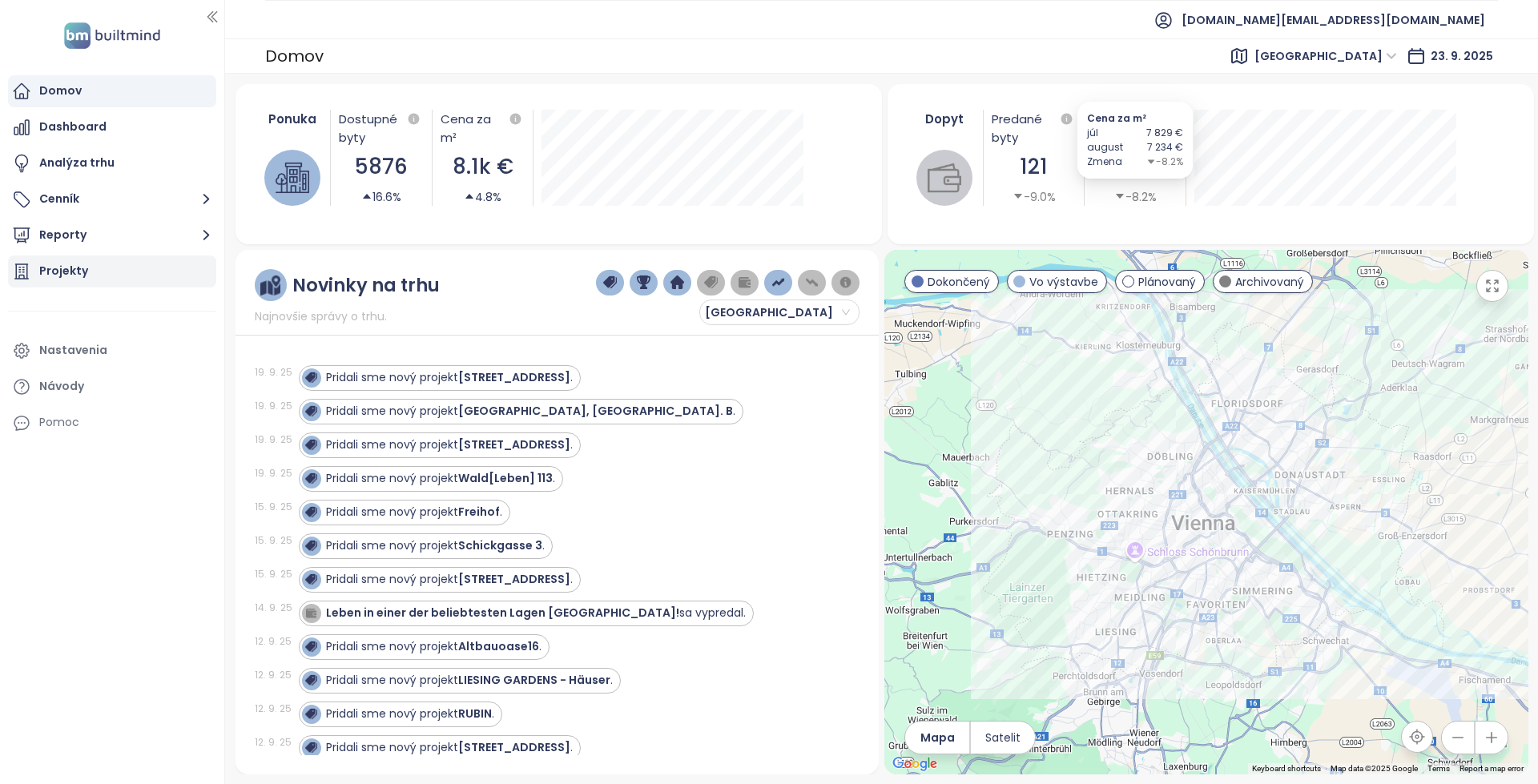
click at [123, 261] on div "Projekty" at bounding box center [112, 271] width 209 height 32
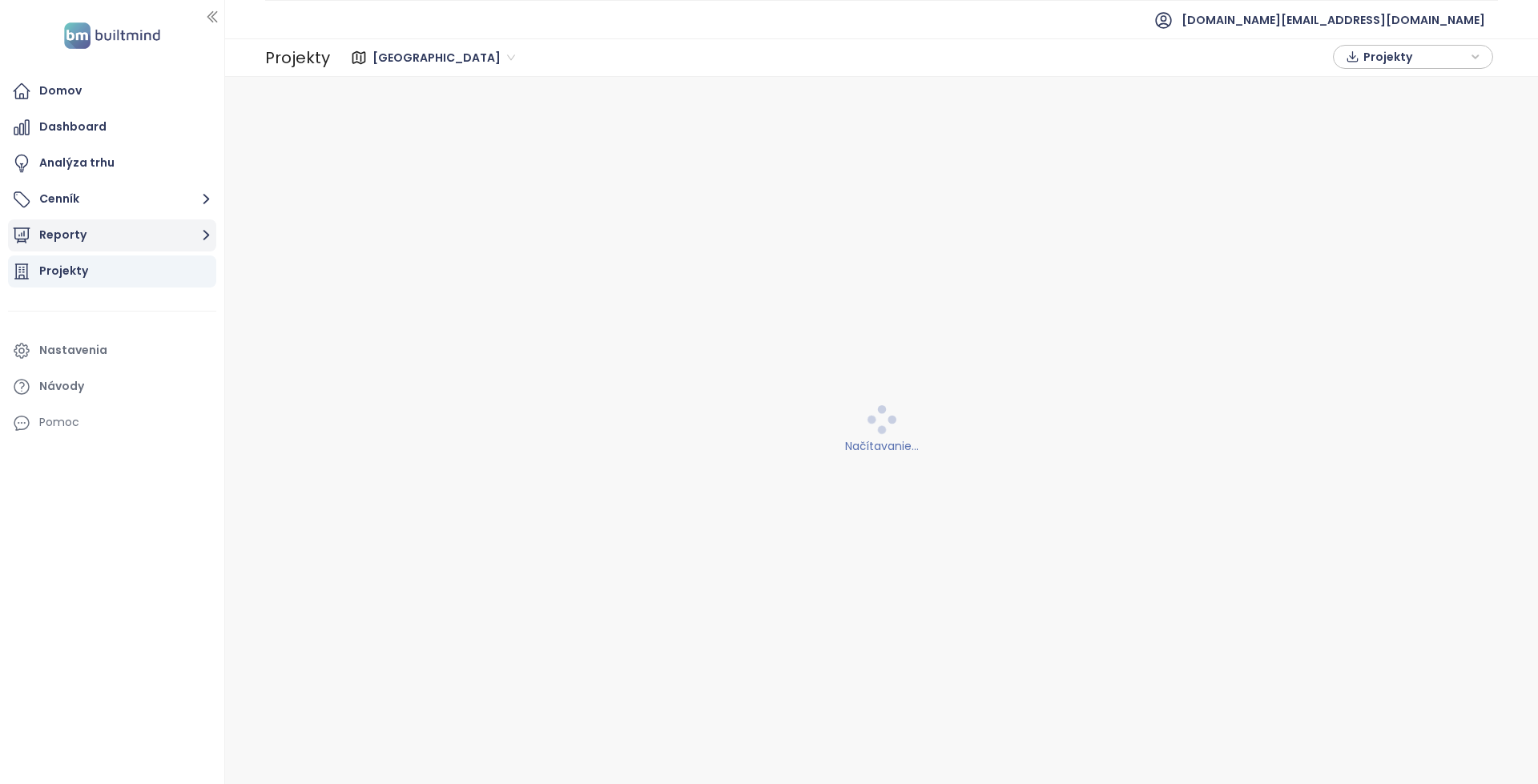
click at [117, 241] on button "Reporty" at bounding box center [112, 235] width 209 height 32
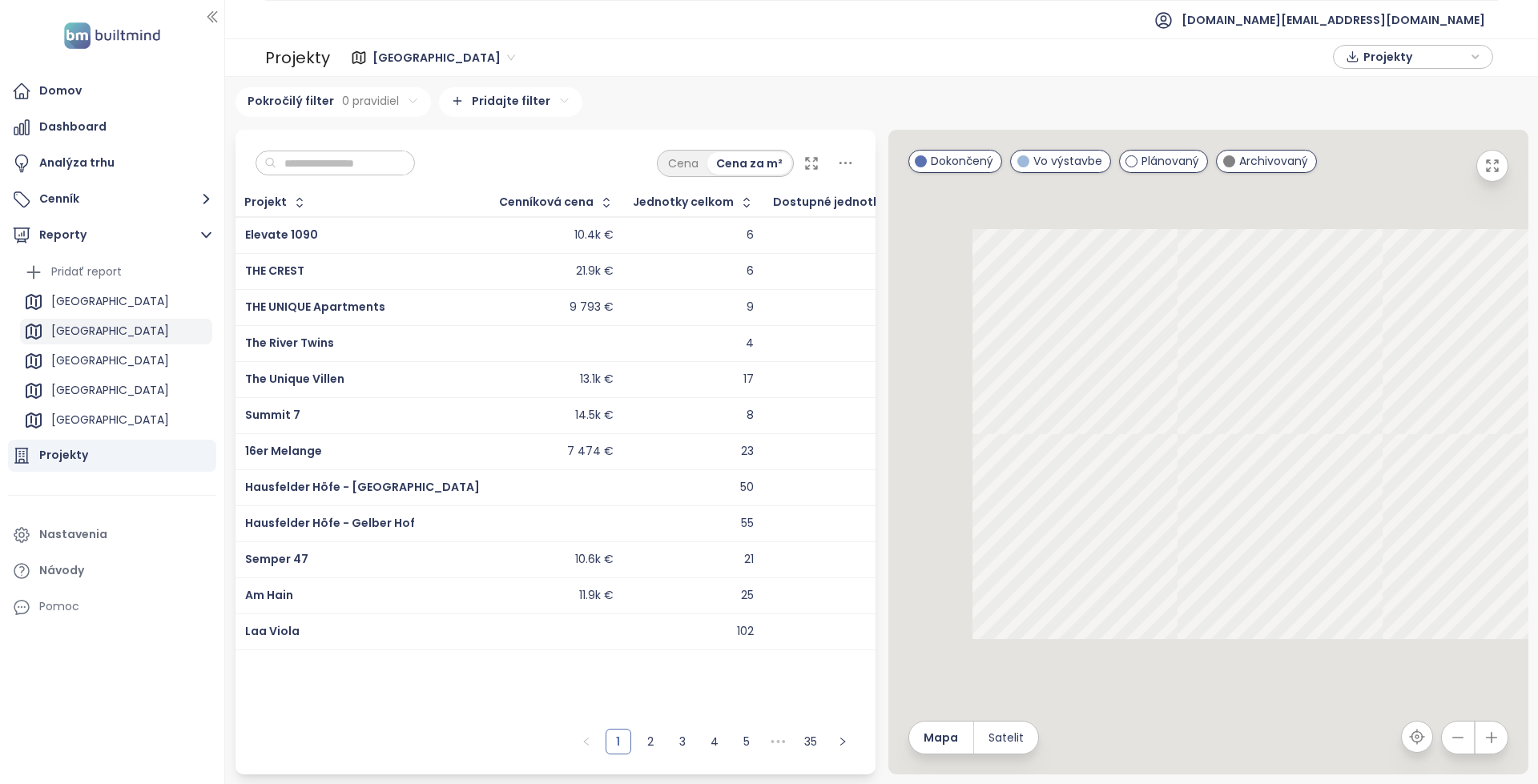
scroll to position [80, 0]
click at [101, 285] on div "[GEOGRAPHIC_DATA]" at bounding box center [115, 281] width 192 height 26
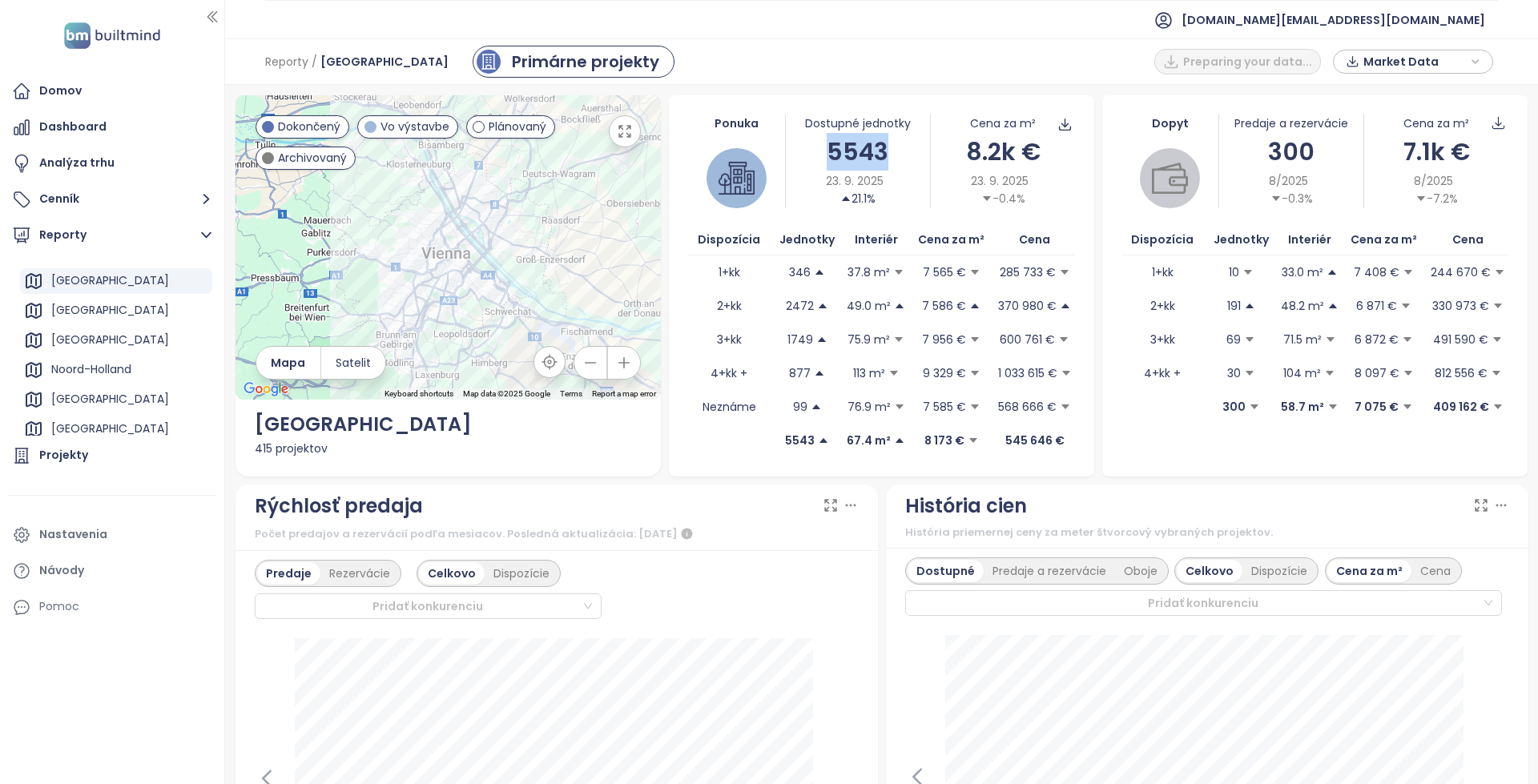
drag, startPoint x: 892, startPoint y: 148, endPoint x: 795, endPoint y: 144, distance: 97.1
click at [795, 144] on div "5543" at bounding box center [858, 151] width 144 height 38
drag, startPoint x: 795, startPoint y: 144, endPoint x: 887, endPoint y: 148, distance: 92.1
click at [887, 148] on div "5543" at bounding box center [858, 151] width 144 height 38
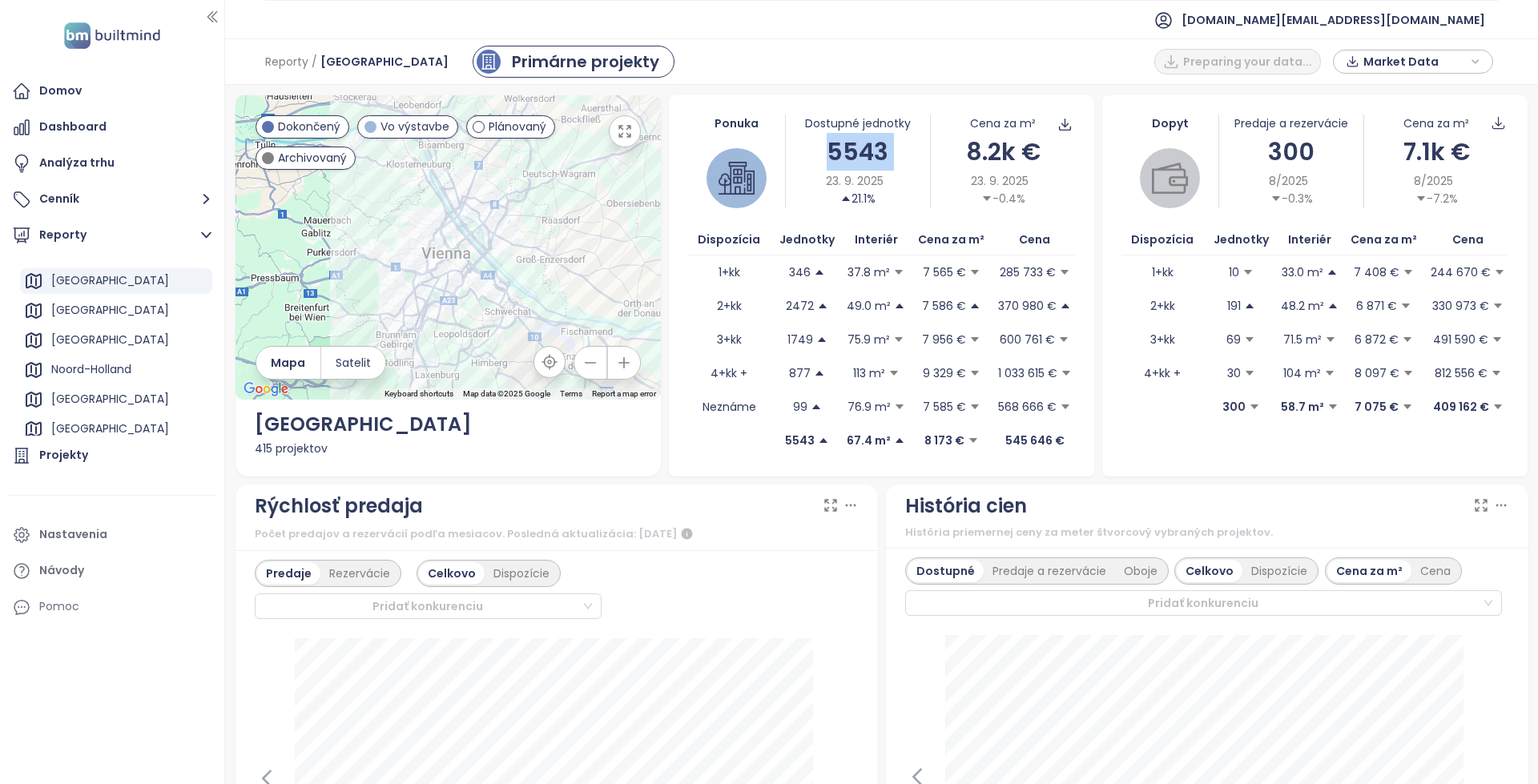
click at [887, 148] on div "5543" at bounding box center [858, 151] width 144 height 38
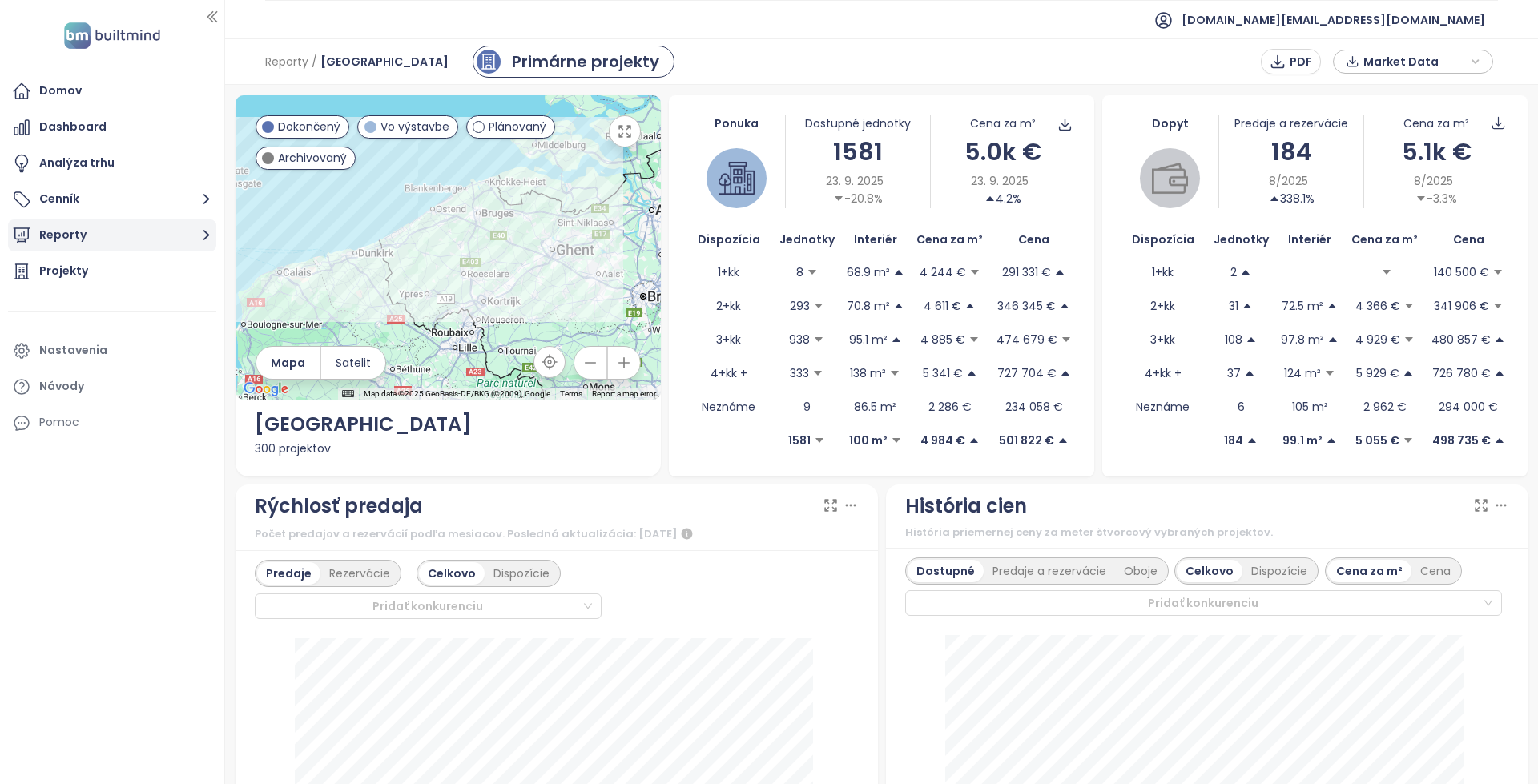
click at [157, 237] on button "Reporty" at bounding box center [112, 235] width 209 height 32
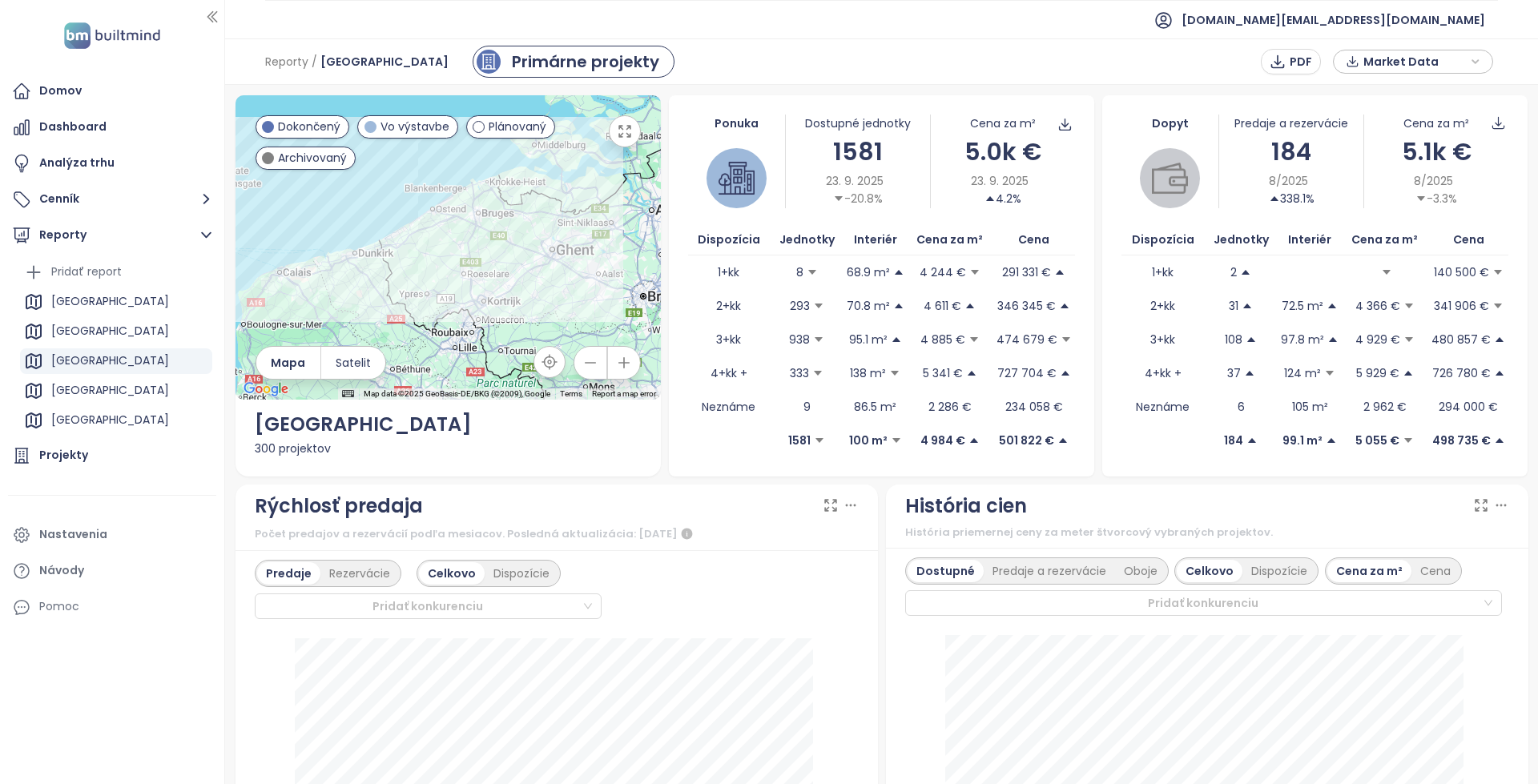
click at [120, 361] on div "[GEOGRAPHIC_DATA]" at bounding box center [115, 361] width 192 height 26
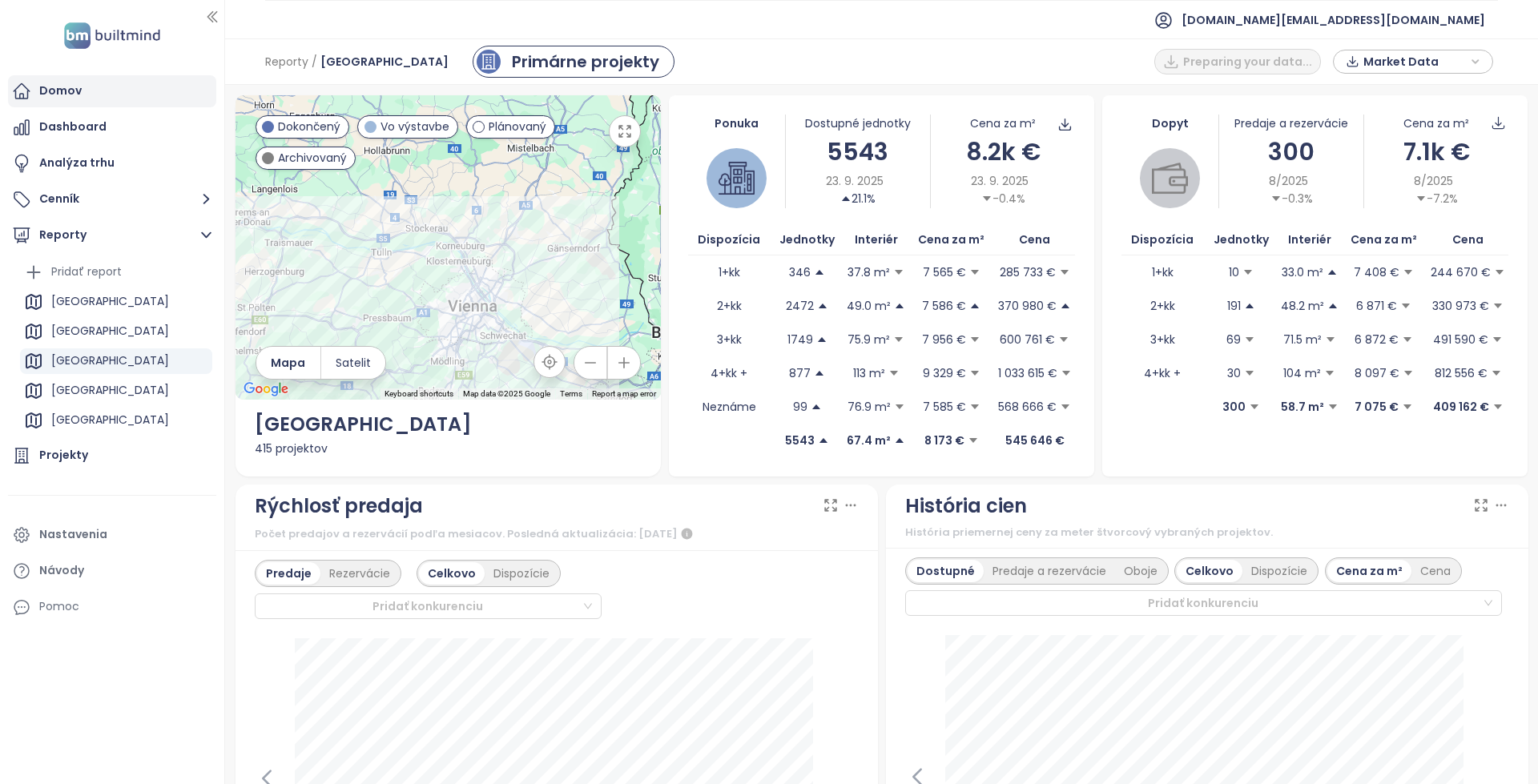
click at [134, 103] on div "Domov" at bounding box center [112, 91] width 209 height 32
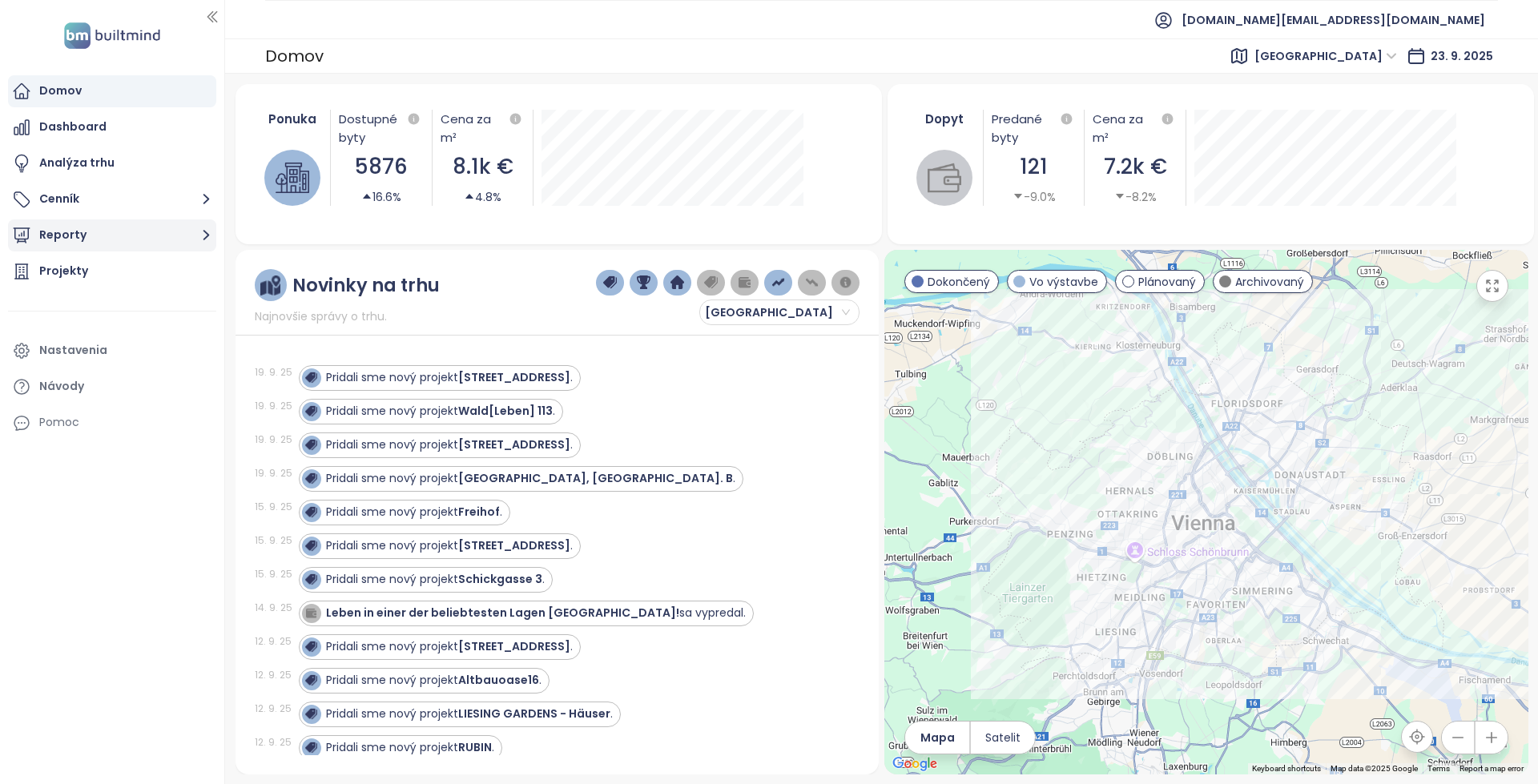
click at [99, 238] on button "Reporty" at bounding box center [112, 235] width 209 height 32
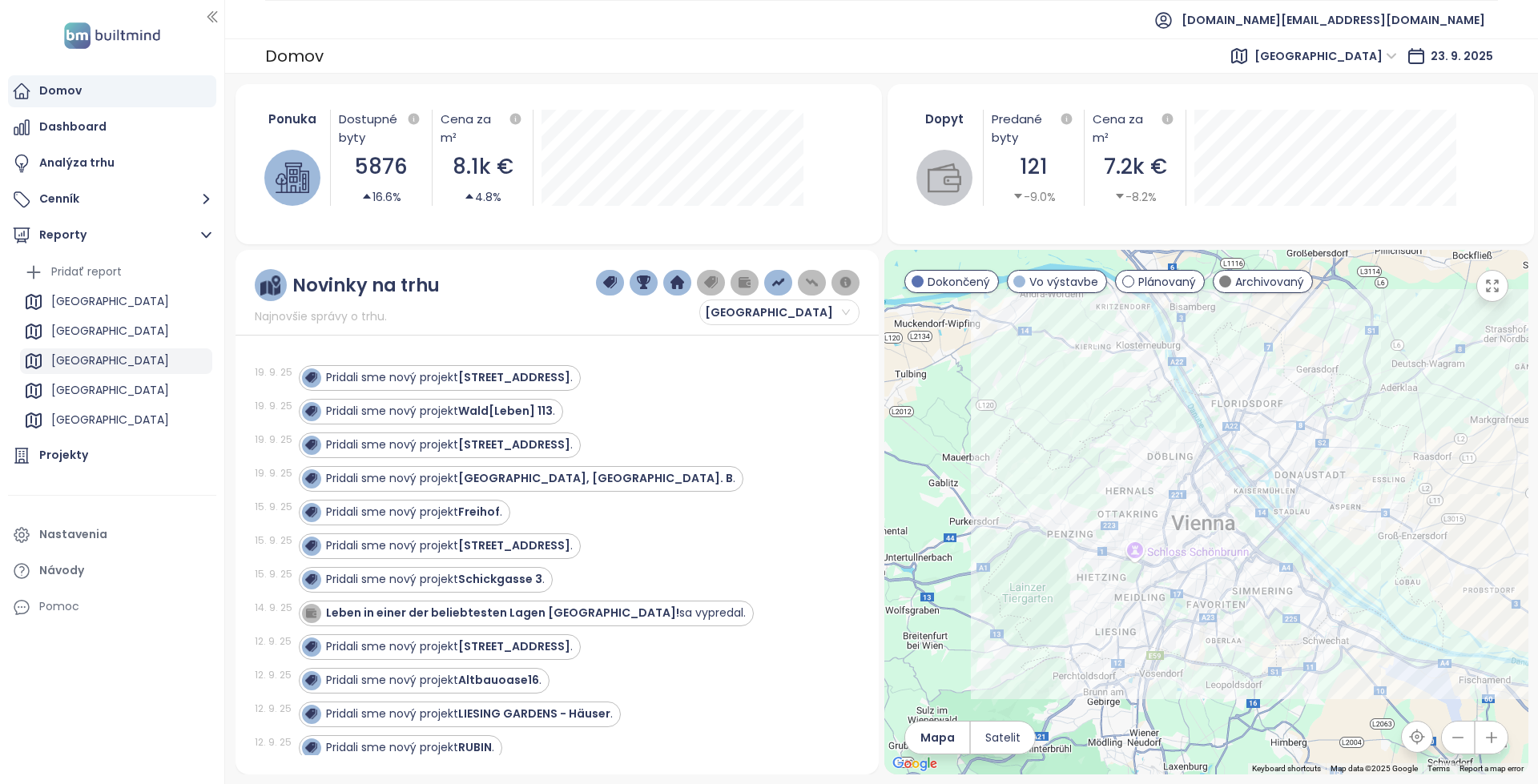
click at [115, 361] on div "[GEOGRAPHIC_DATA]" at bounding box center [115, 361] width 192 height 26
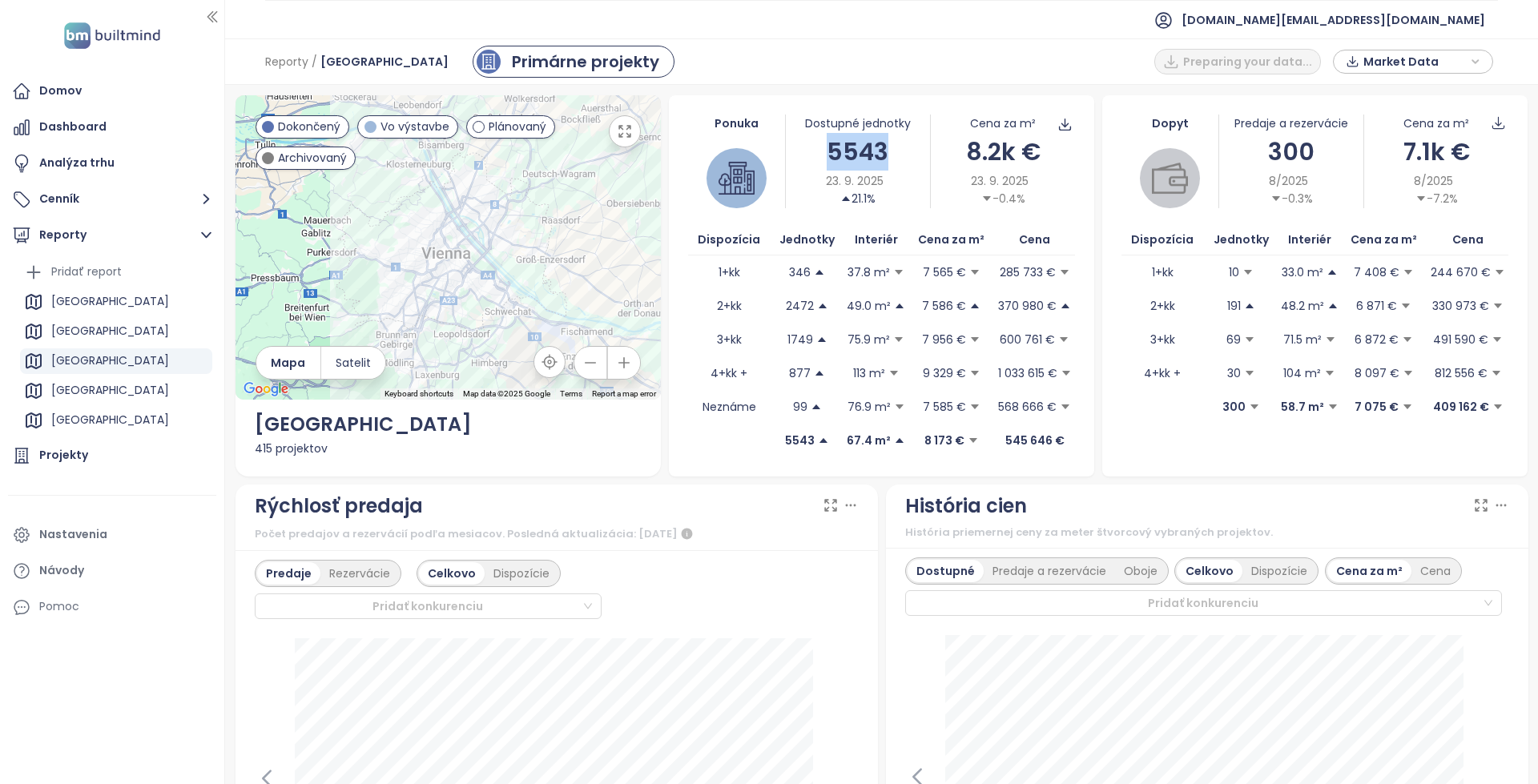
drag, startPoint x: 893, startPoint y: 157, endPoint x: 821, endPoint y: 151, distance: 72.2
click at [821, 151] on div "5543" at bounding box center [858, 151] width 144 height 38
drag, startPoint x: 821, startPoint y: 151, endPoint x: 894, endPoint y: 149, distance: 73.0
click at [894, 149] on div "5543" at bounding box center [858, 151] width 144 height 38
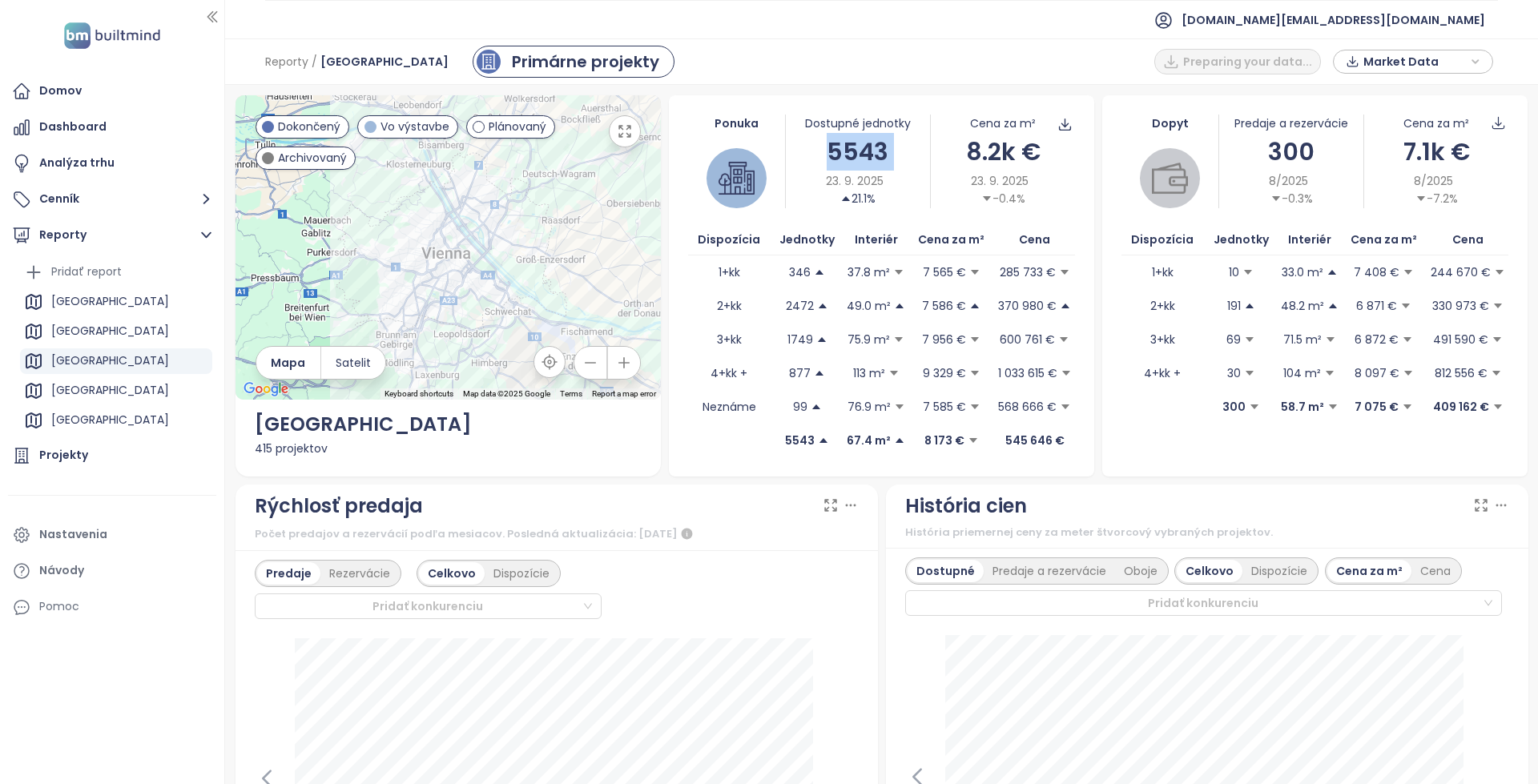
click at [894, 149] on div "5543" at bounding box center [858, 151] width 144 height 38
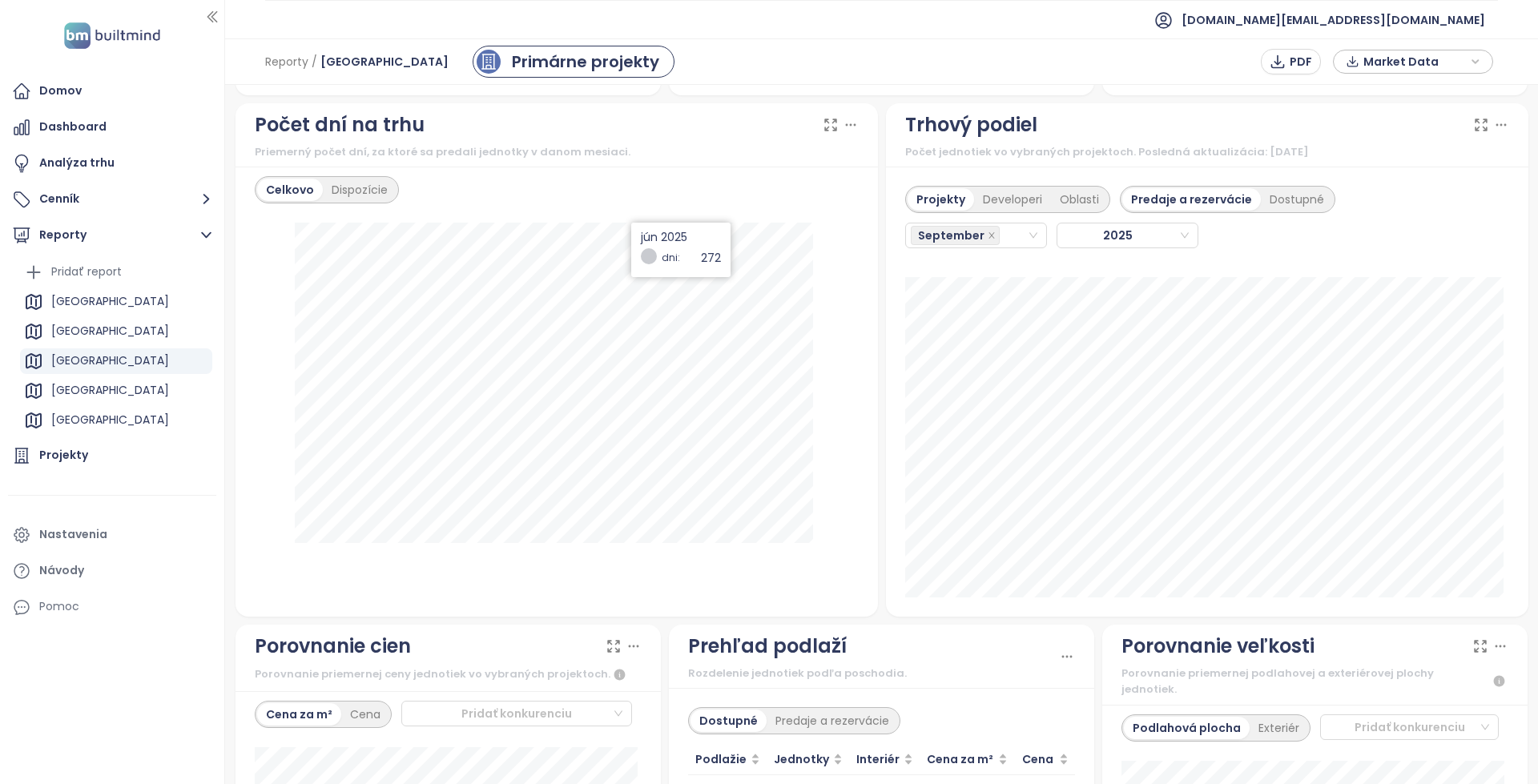
scroll to position [1361, 0]
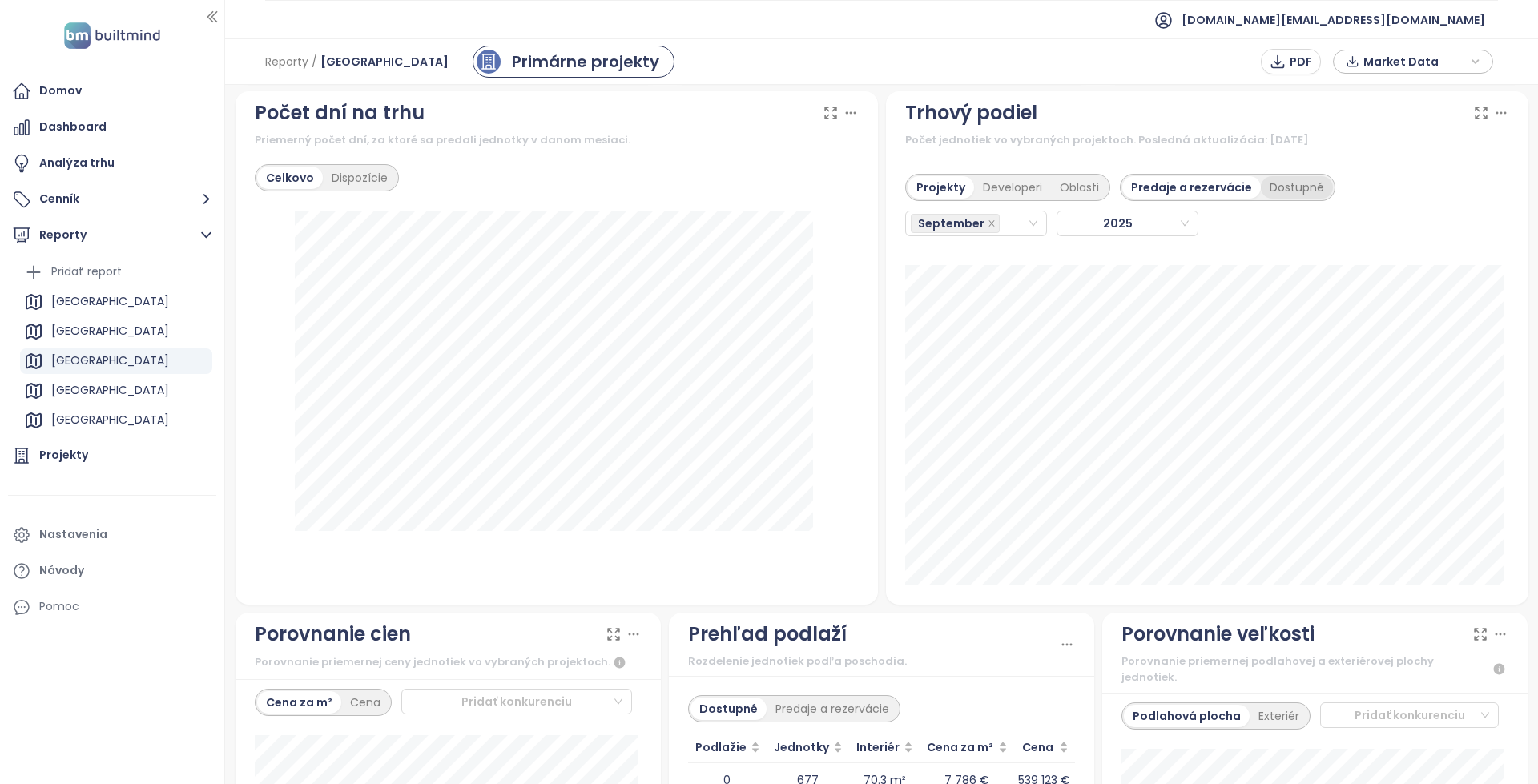
click at [1275, 192] on div "Dostupné" at bounding box center [1296, 187] width 73 height 22
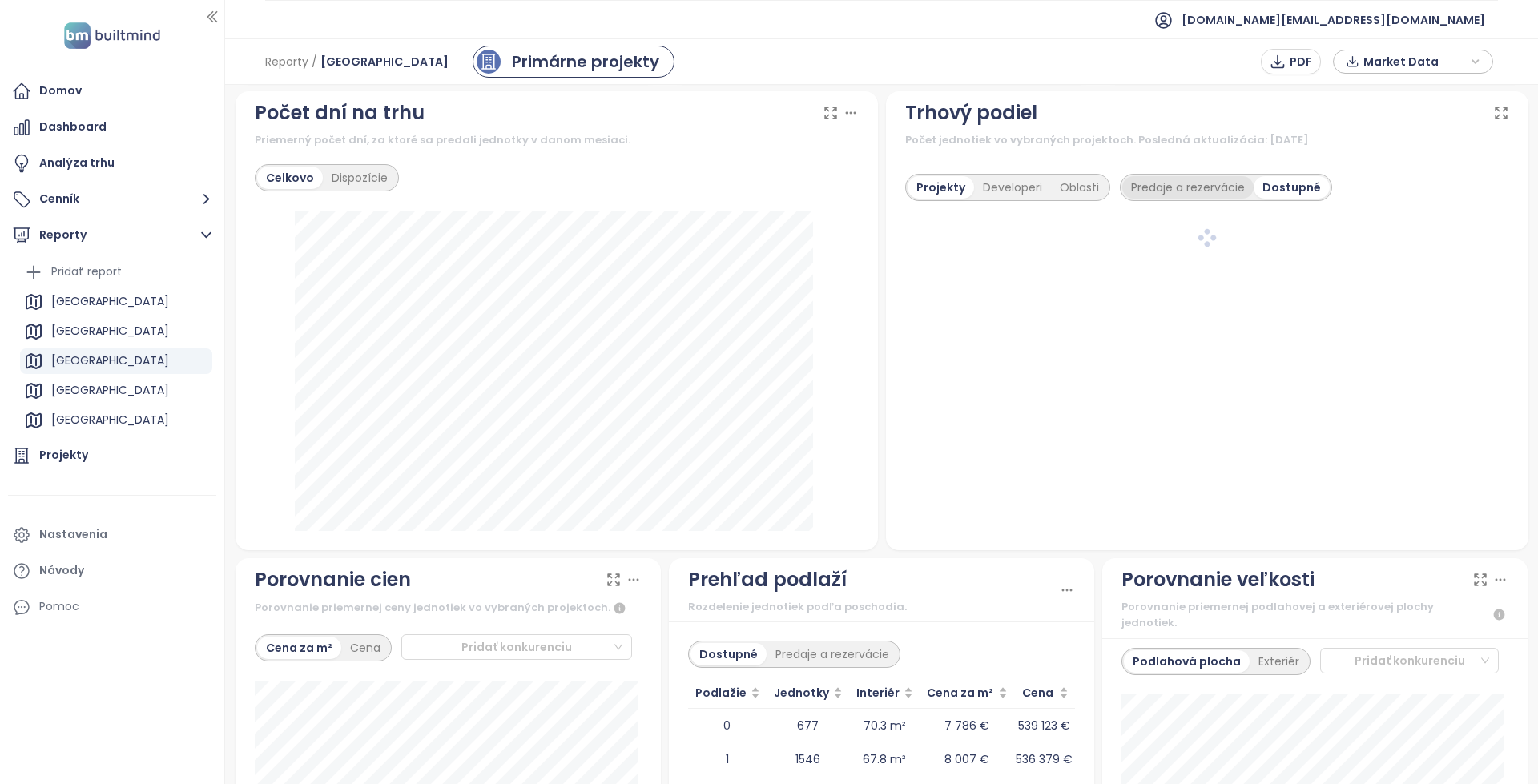
click at [1177, 184] on div "Predaje a rezervácie" at bounding box center [1187, 187] width 132 height 22
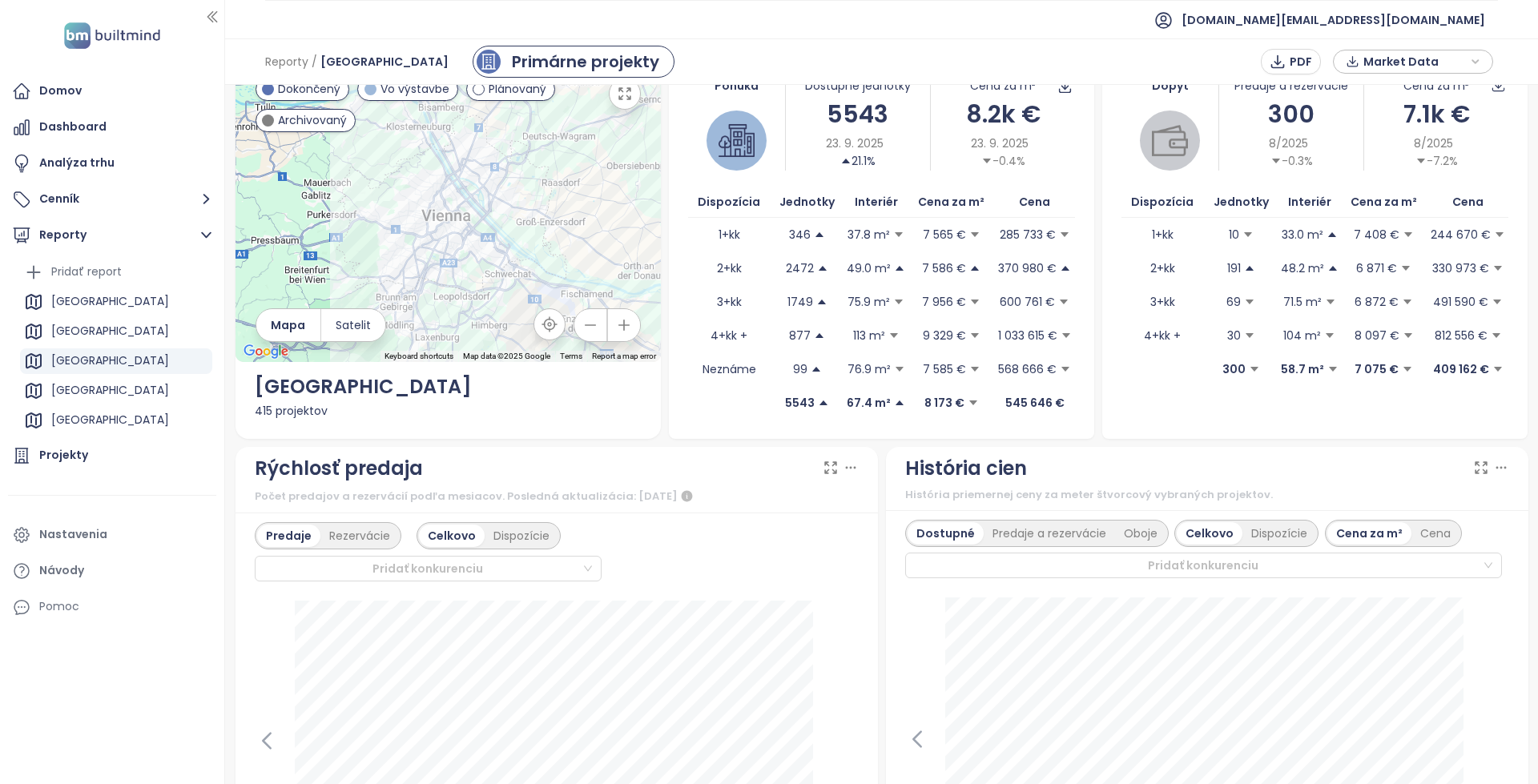
scroll to position [0, 0]
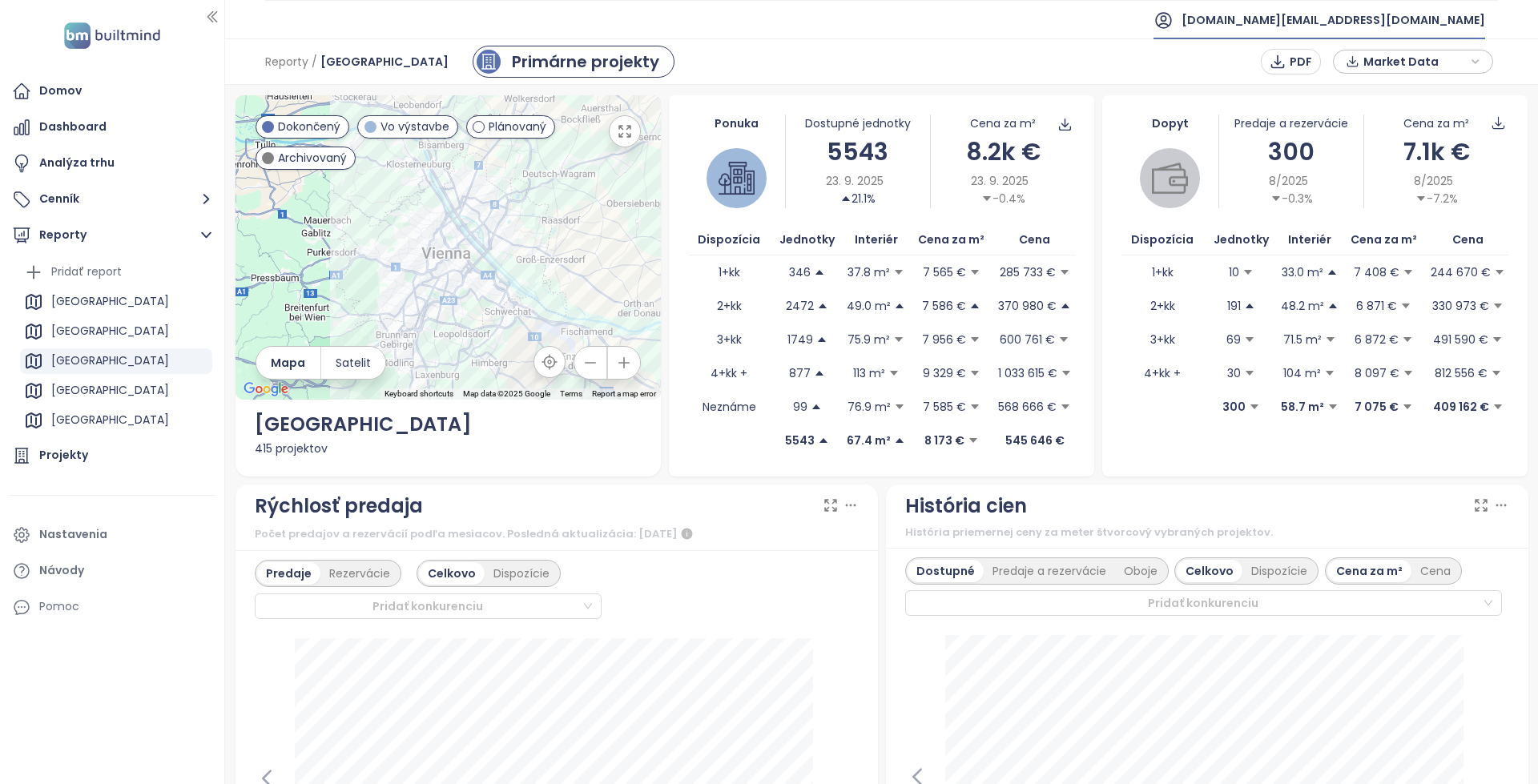
click at [1419, 16] on span "[DOMAIN_NAME][EMAIL_ADDRESS][DOMAIN_NAME]" at bounding box center [1332, 20] width 303 height 38
click at [1397, 55] on li "Odhlásiť sa" at bounding box center [1403, 65] width 156 height 32
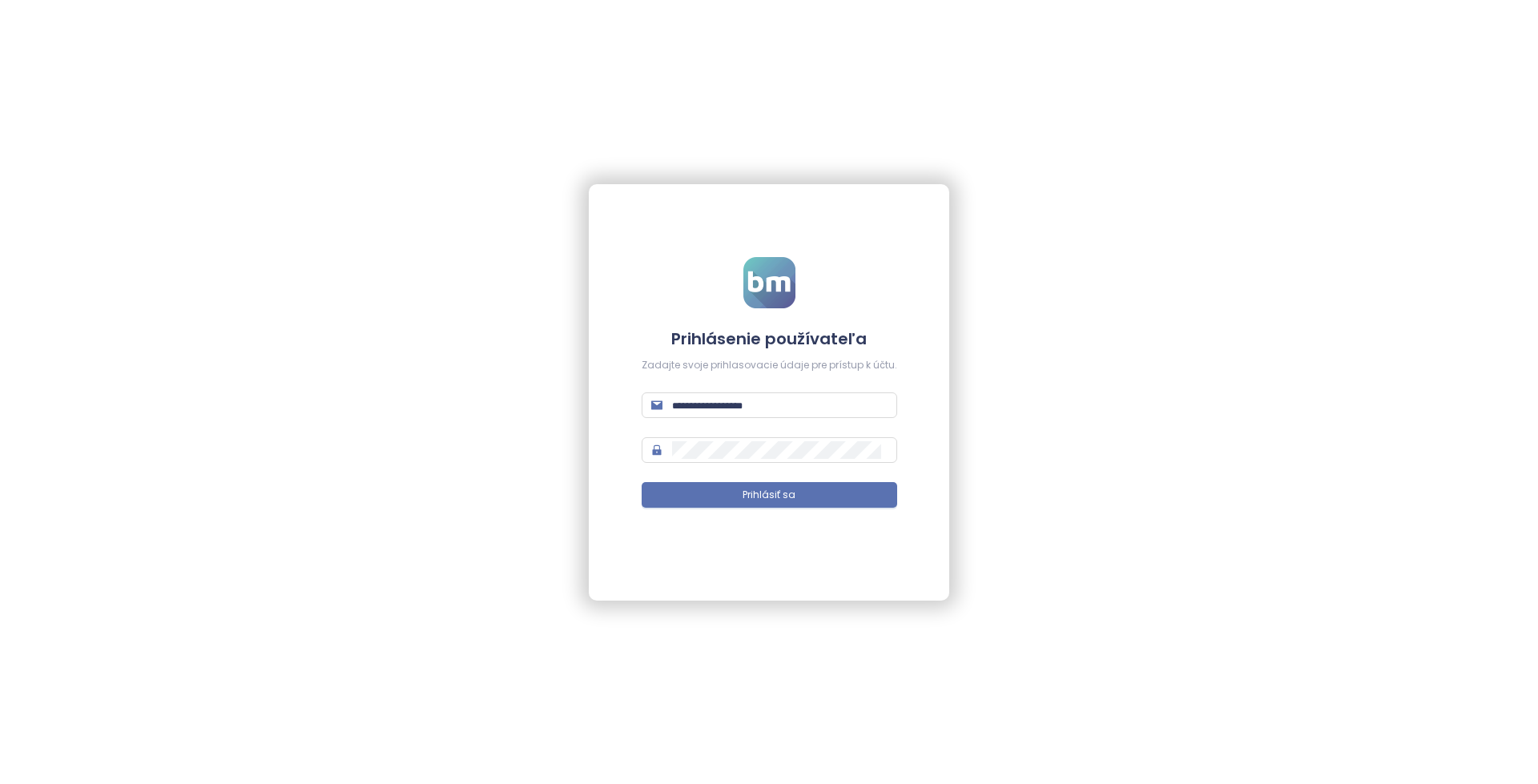
type input "**********"
click at [800, 412] on input "**********" at bounding box center [780, 405] width 216 height 18
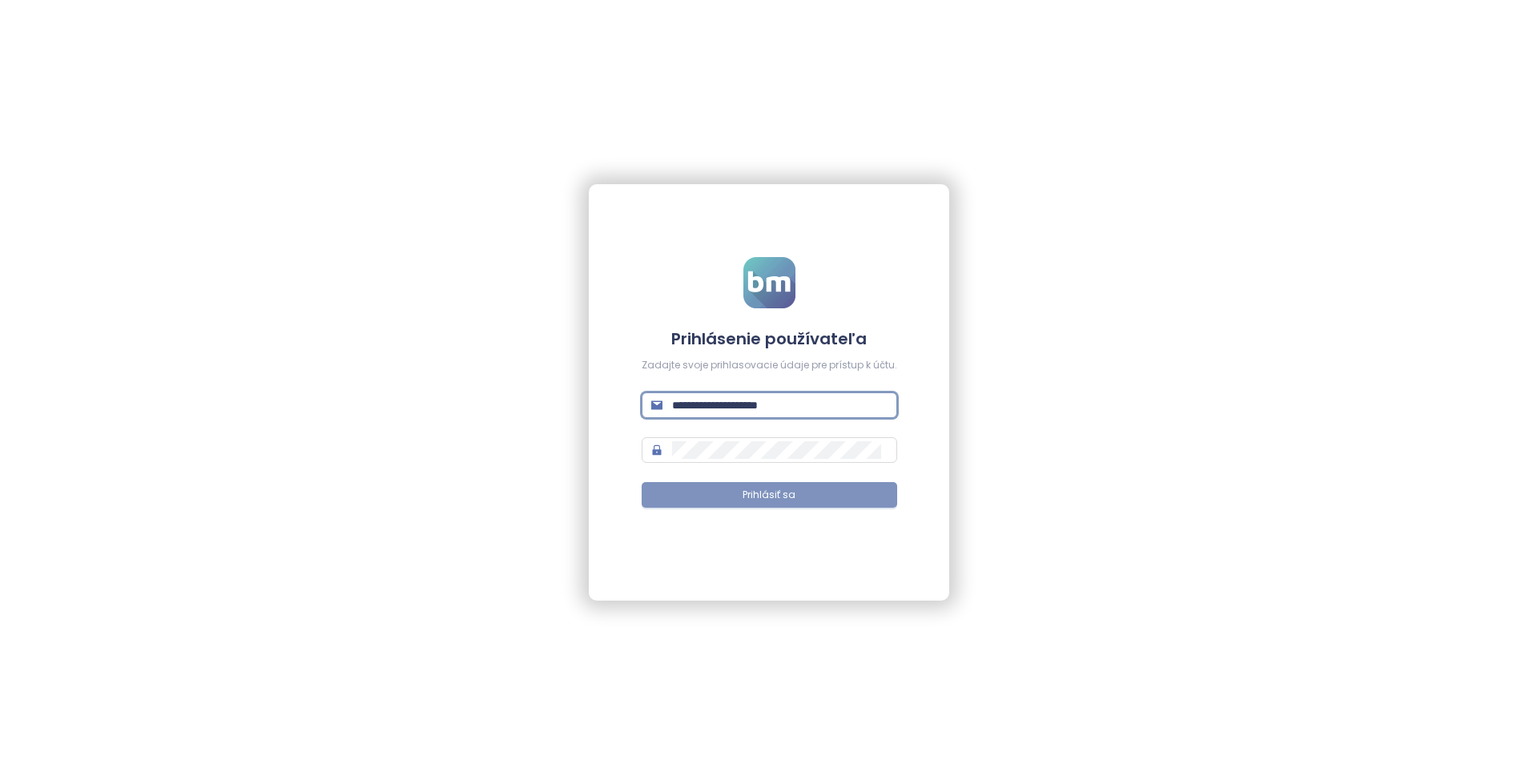
click at [781, 494] on span "Prihlásiť sa" at bounding box center [768, 495] width 53 height 15
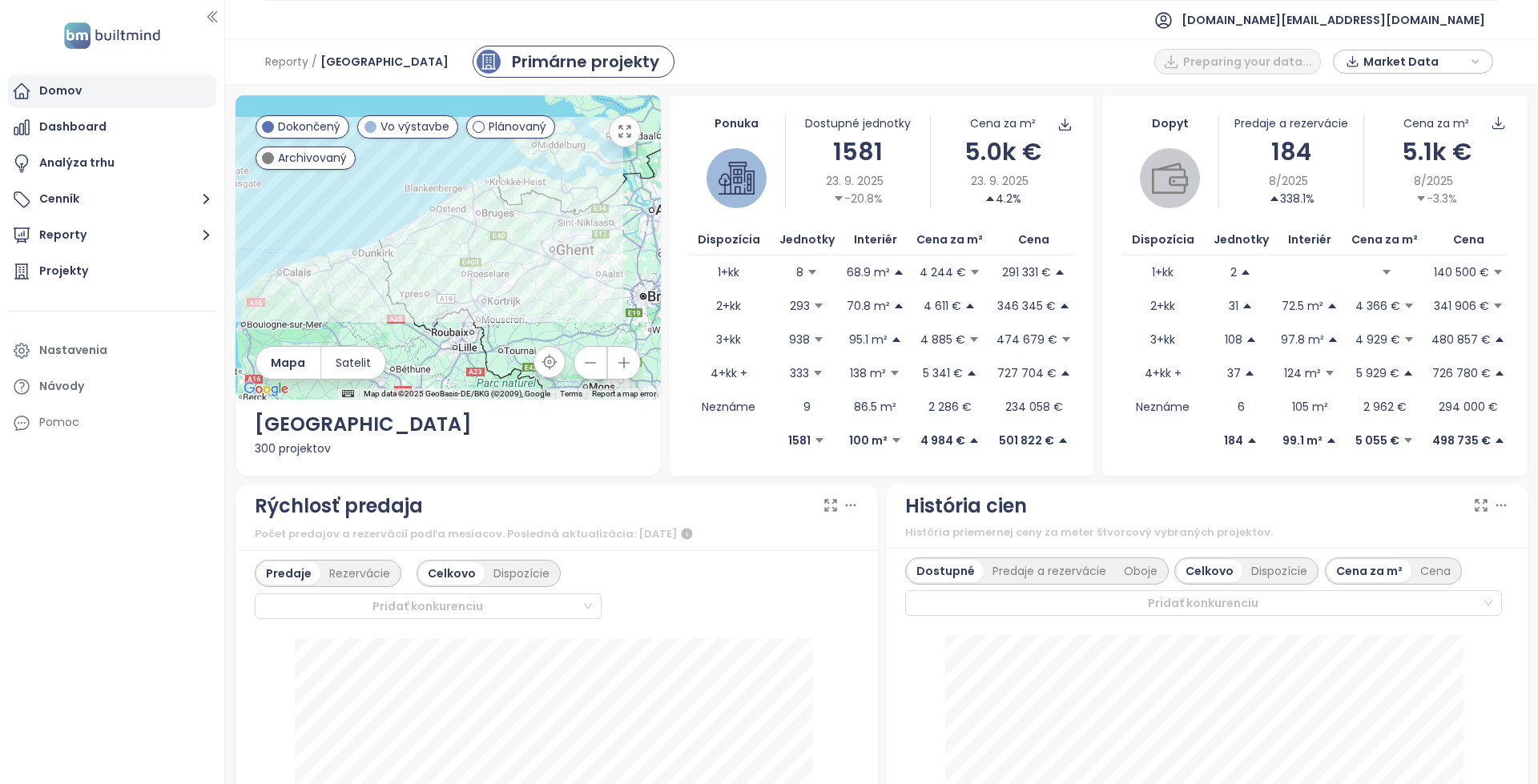
click at [96, 87] on div "Domov" at bounding box center [112, 91] width 209 height 32
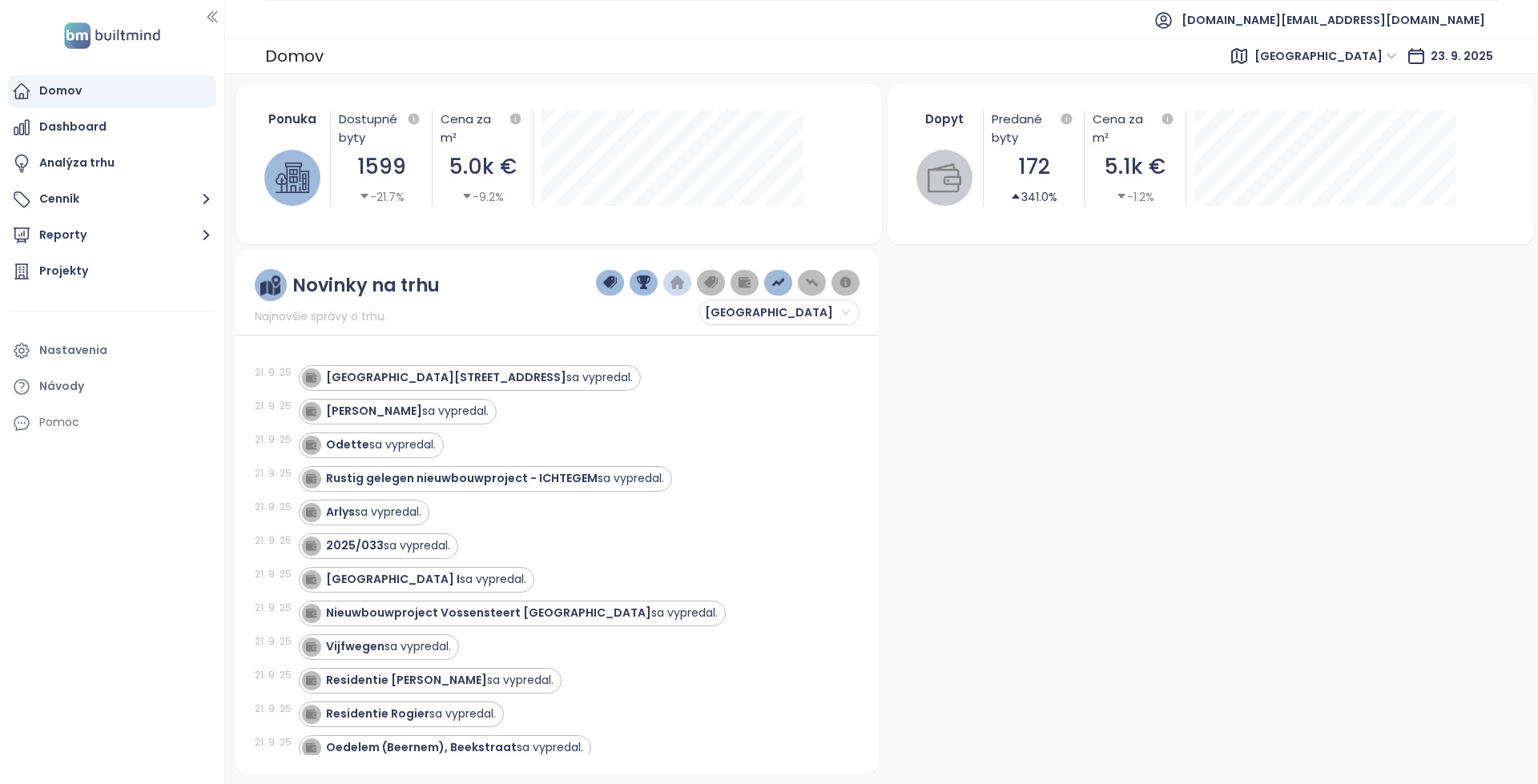
click at [1386, 28] on span "[DOMAIN_NAME][EMAIL_ADDRESS][DOMAIN_NAME]" at bounding box center [1332, 20] width 303 height 38
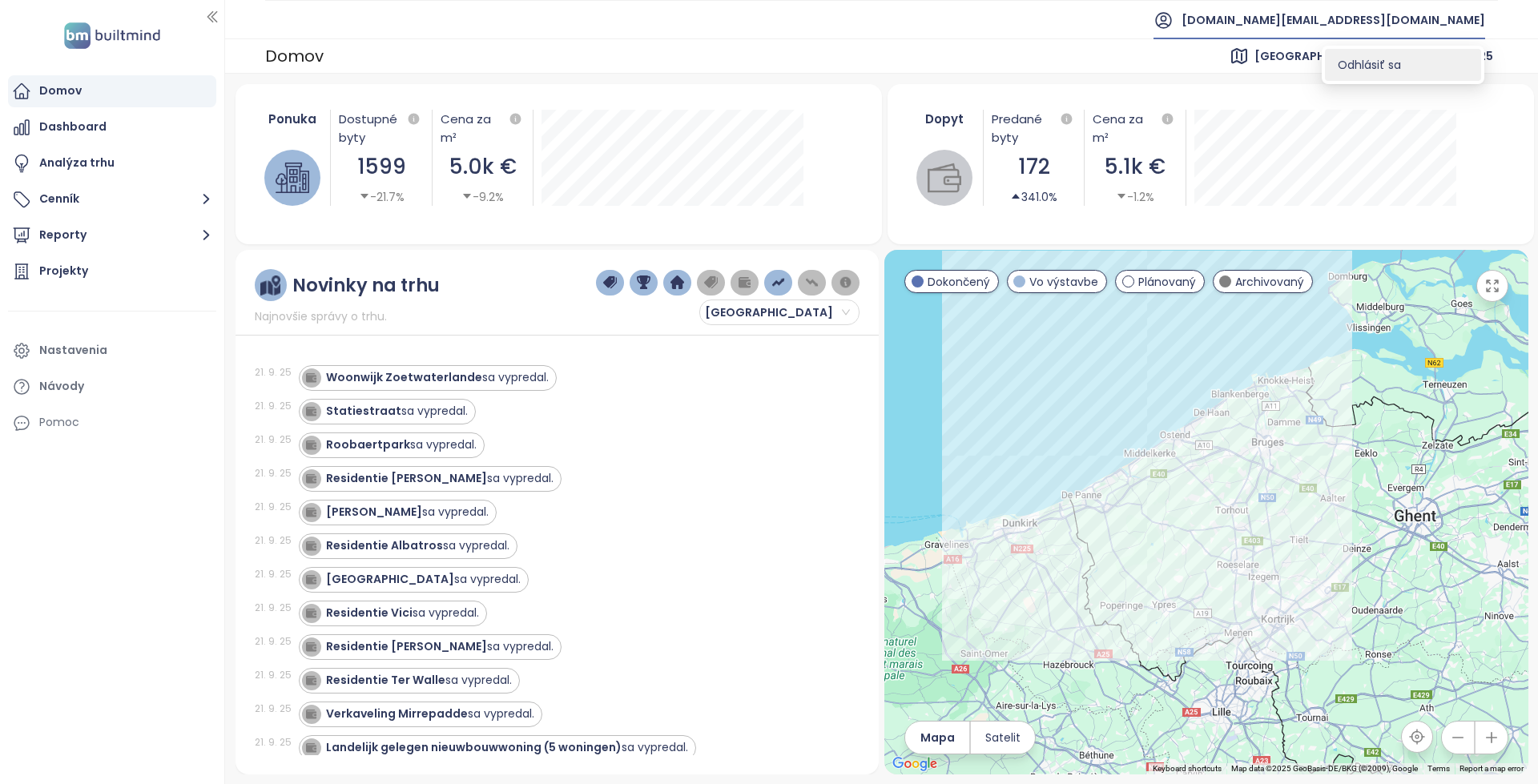
click at [1378, 63] on span "Odhlásiť sa" at bounding box center [1369, 65] width 64 height 16
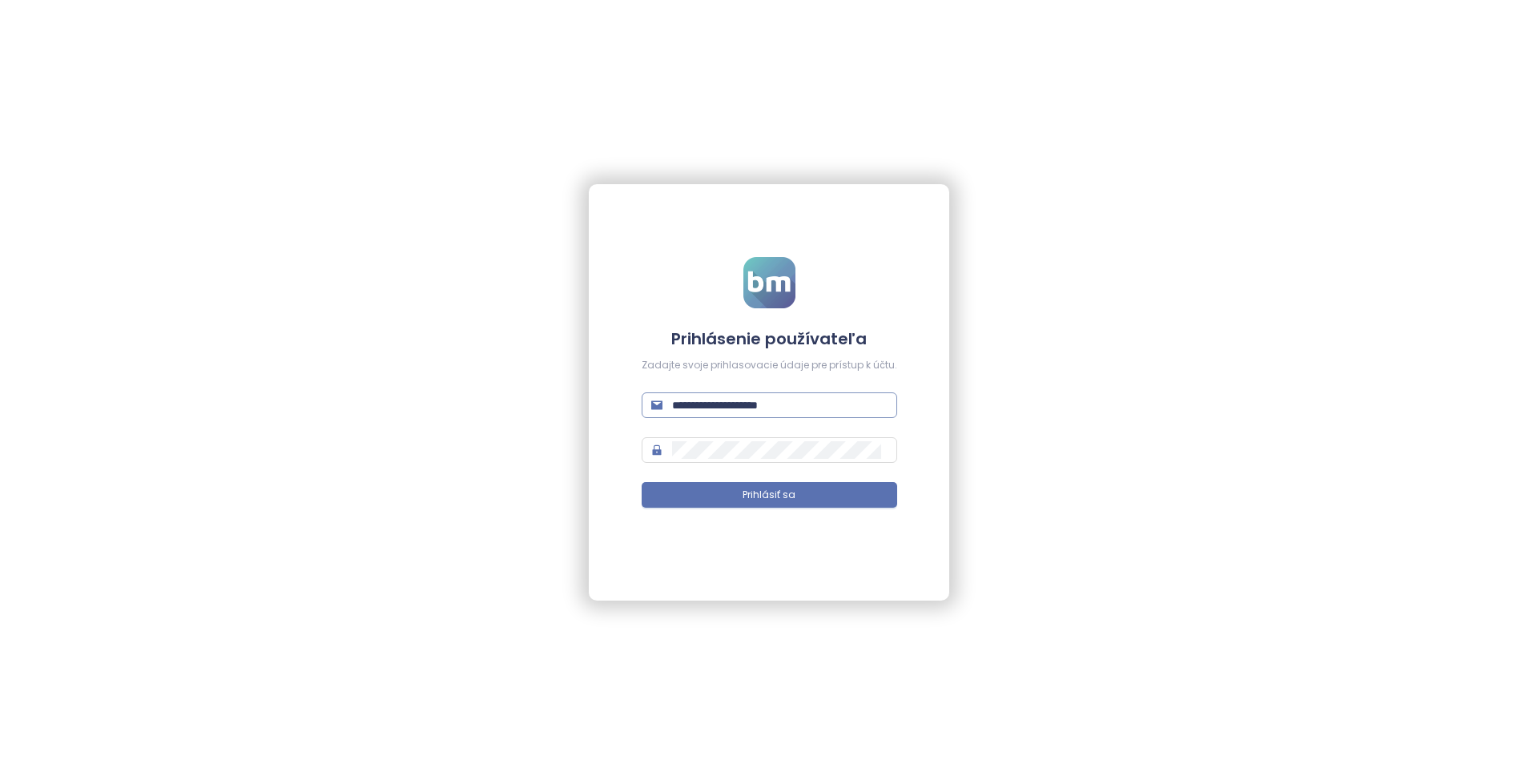
click at [735, 403] on input "**********" at bounding box center [780, 405] width 216 height 18
paste input "*****"
type input "**********"
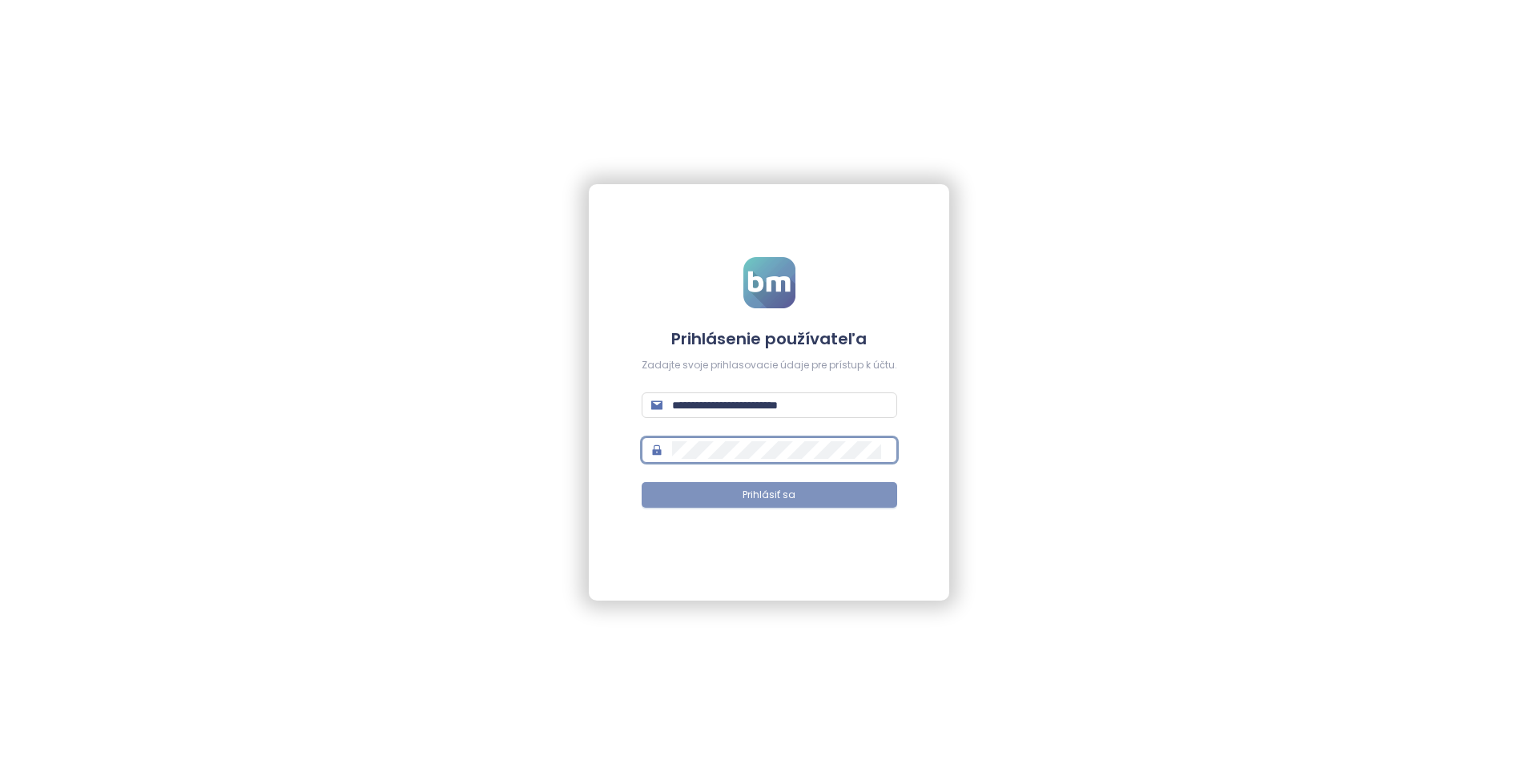
click at [722, 497] on button "Prihlásiť sa" at bounding box center [769, 495] width 255 height 26
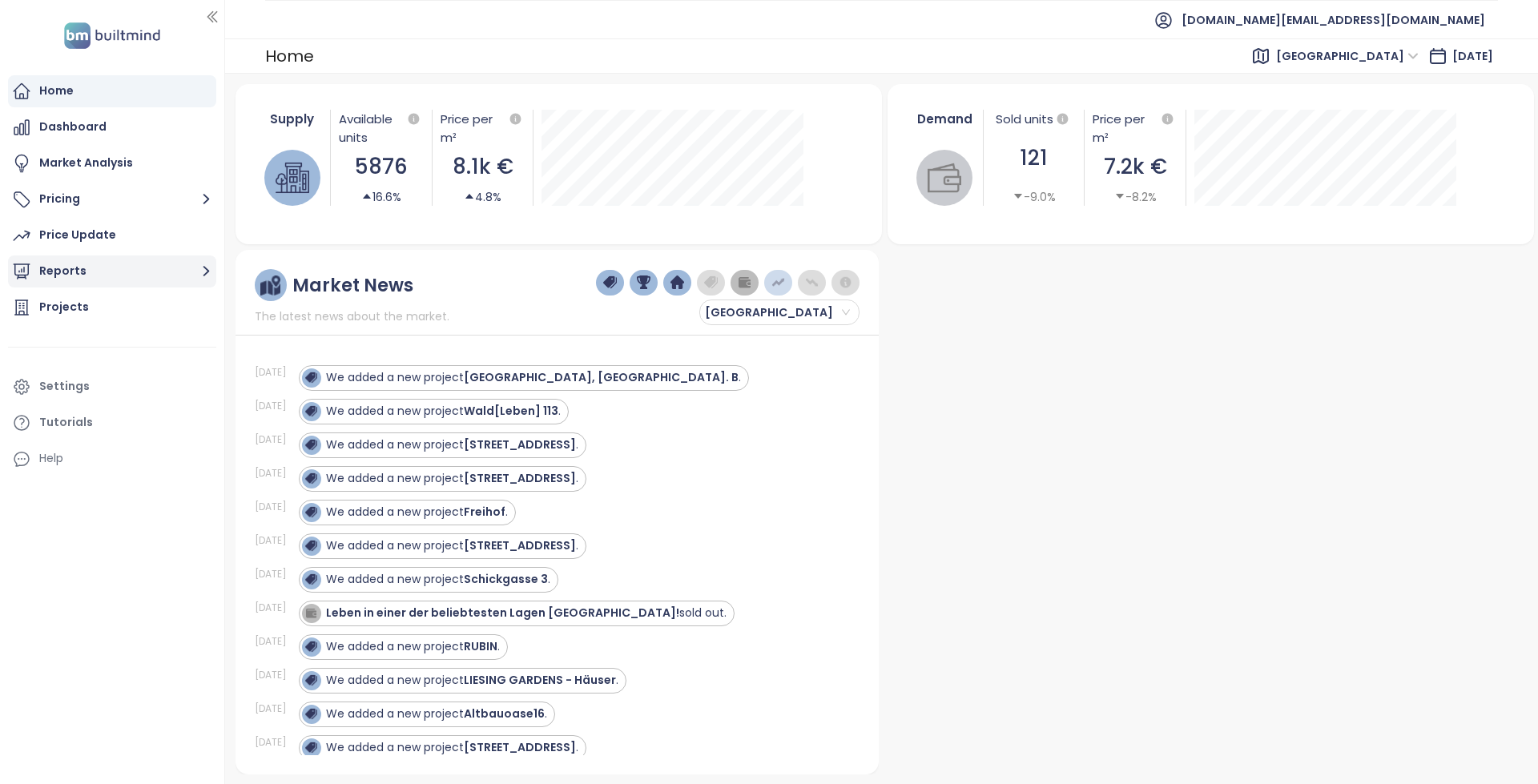
click at [118, 274] on button "Reports" at bounding box center [112, 271] width 209 height 32
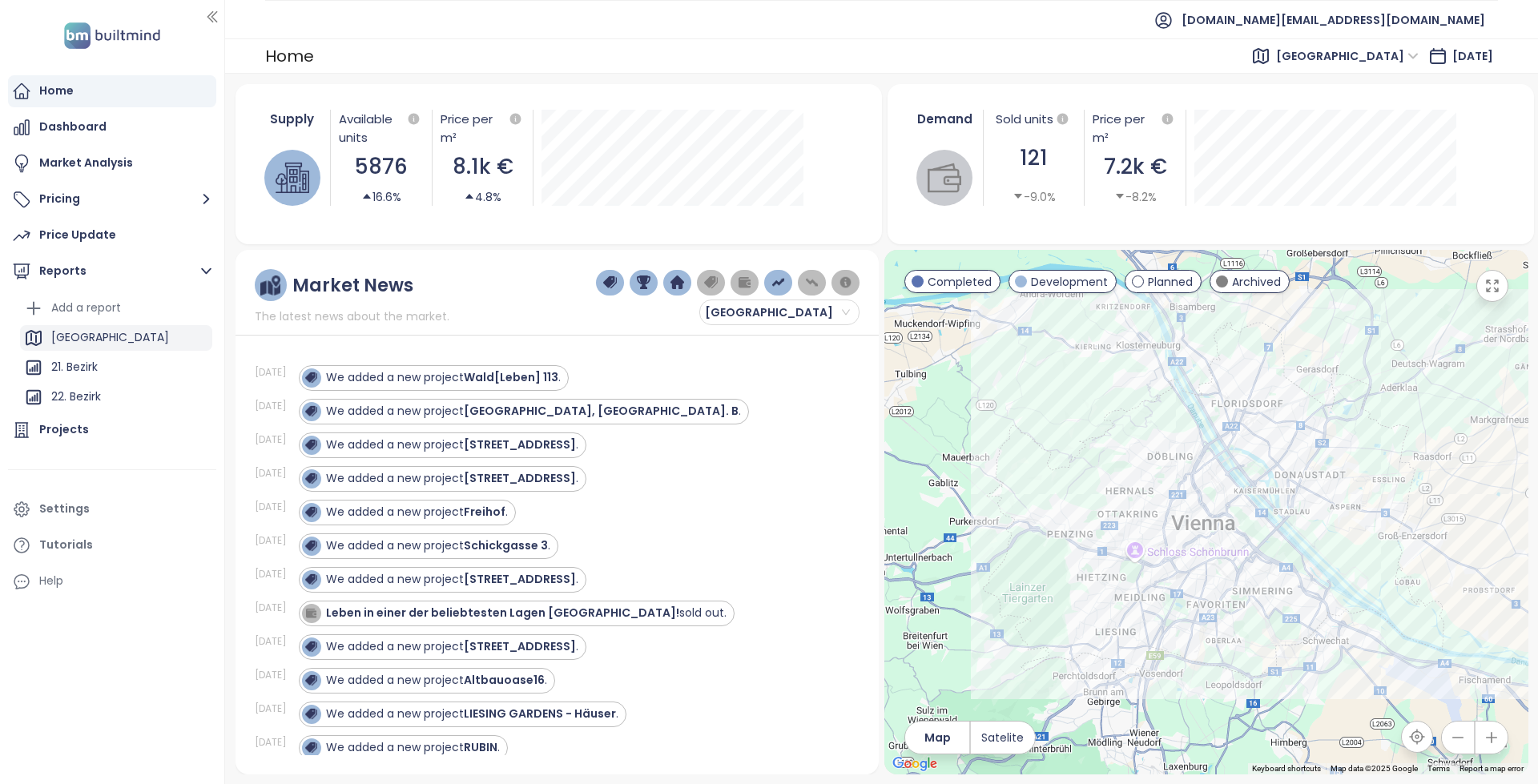
click at [95, 342] on div "[GEOGRAPHIC_DATA]" at bounding box center [115, 337] width 192 height 26
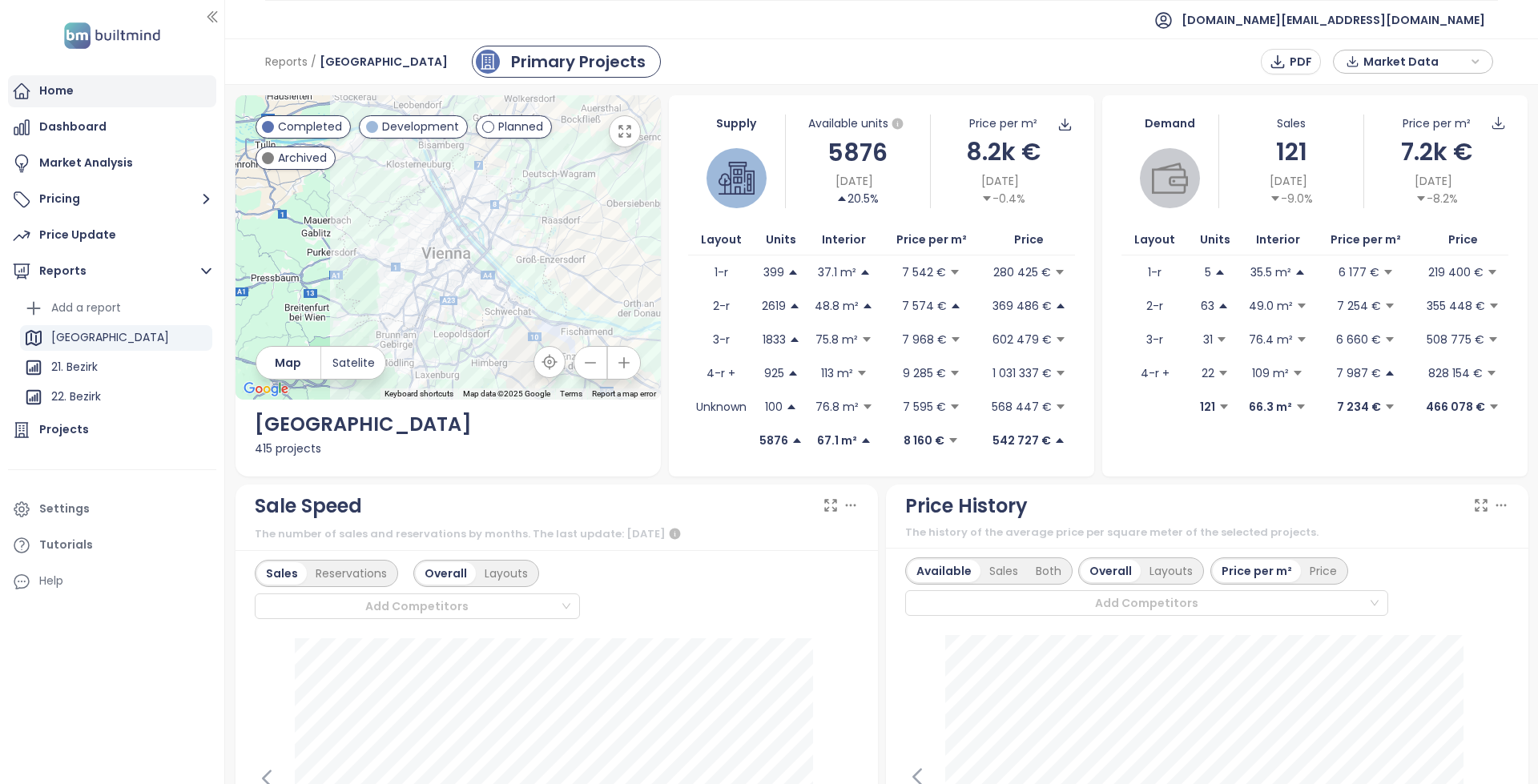
click at [125, 81] on div "Home" at bounding box center [112, 91] width 209 height 32
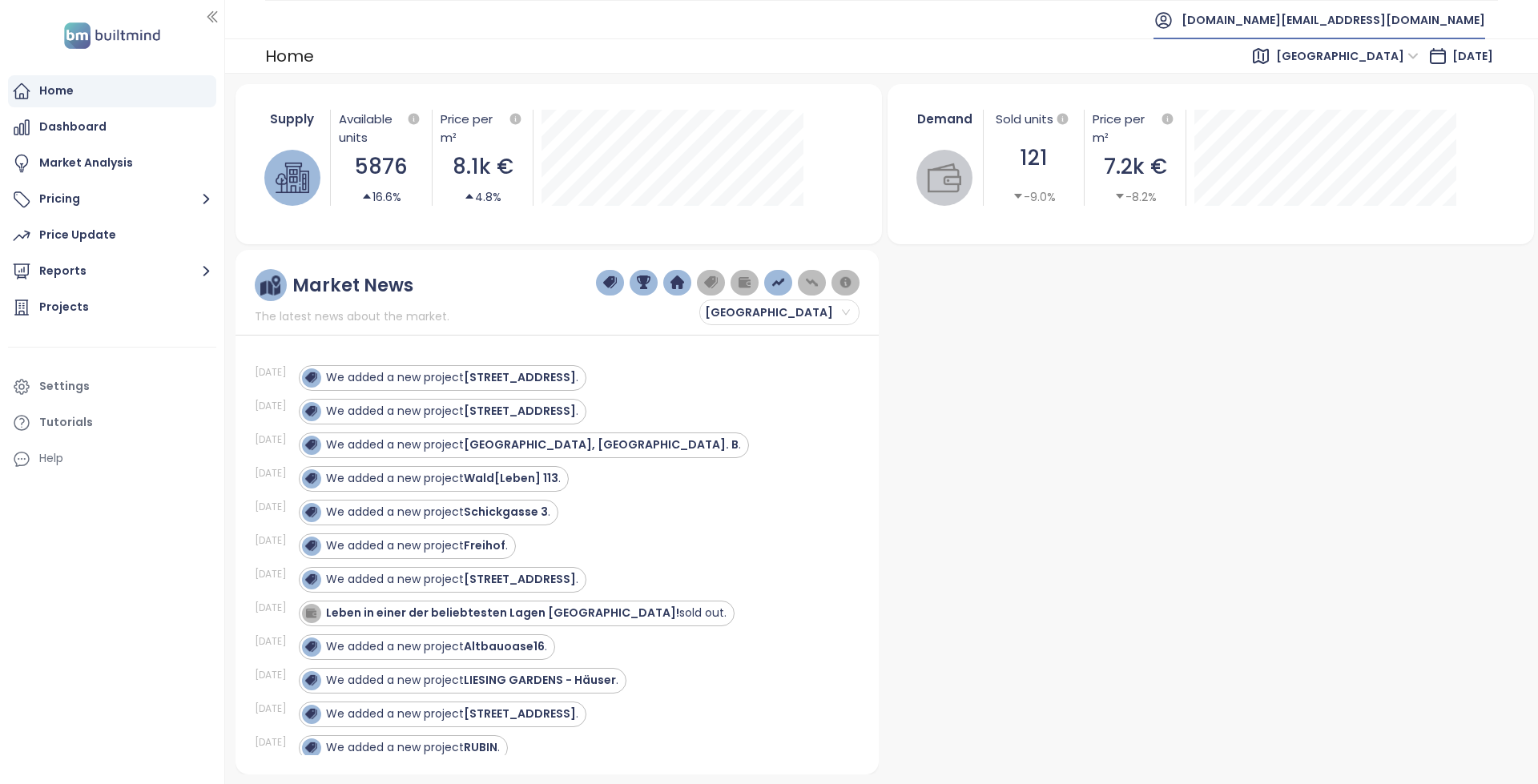
click at [1460, 25] on span "[DOMAIN_NAME][EMAIL_ADDRESS][DOMAIN_NAME]" at bounding box center [1332, 20] width 303 height 38
click at [1409, 61] on li "Log out" at bounding box center [1388, 65] width 188 height 32
